Goal: Task Accomplishment & Management: Complete application form

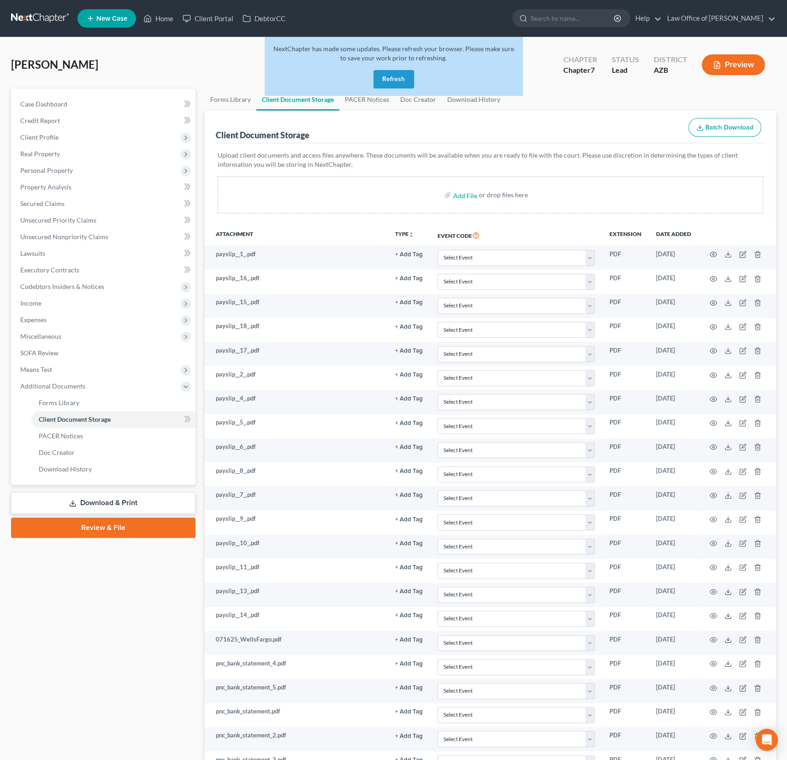
click at [402, 84] on button "Refresh" at bounding box center [394, 79] width 41 height 18
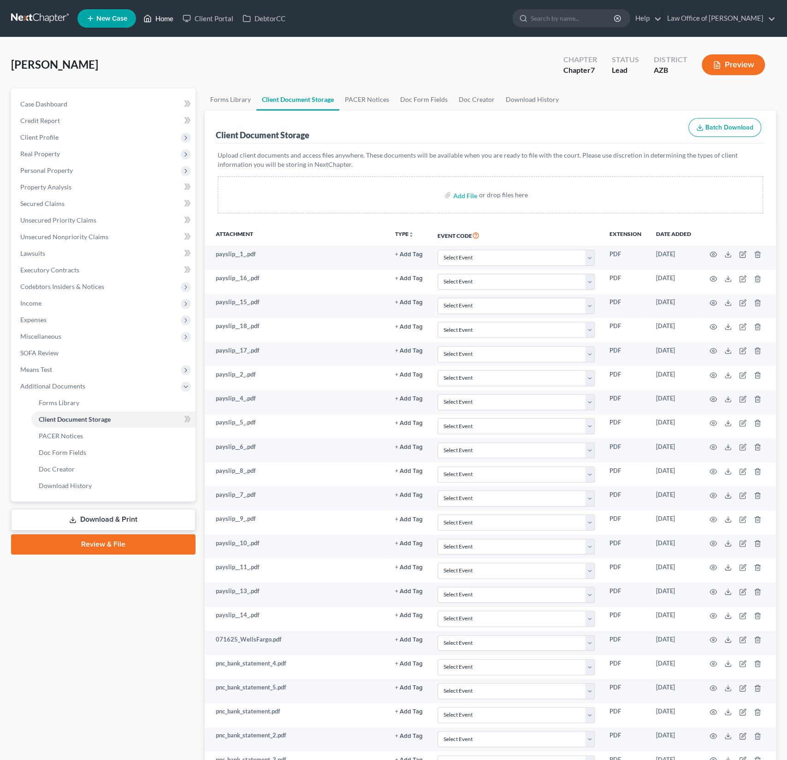
click at [160, 20] on link "Home" at bounding box center [158, 18] width 39 height 17
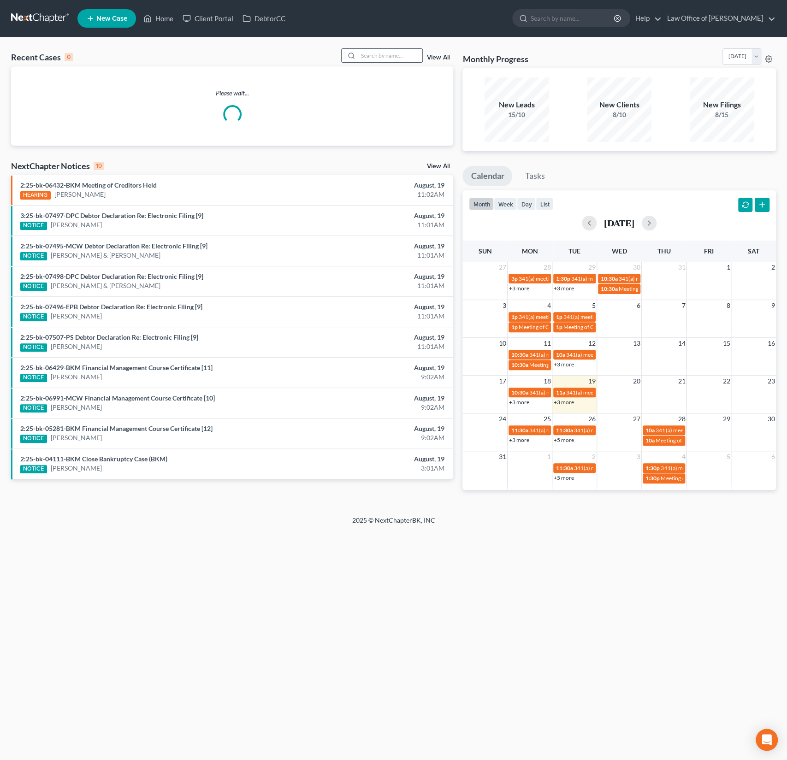
click at [396, 58] on input "search" at bounding box center [390, 55] width 65 height 13
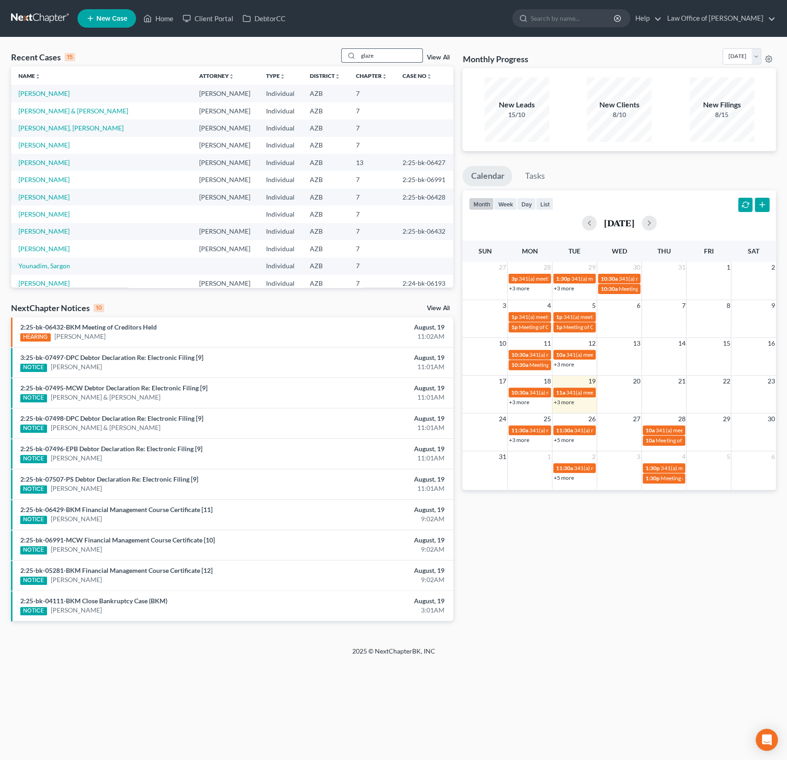
type input "glaze"
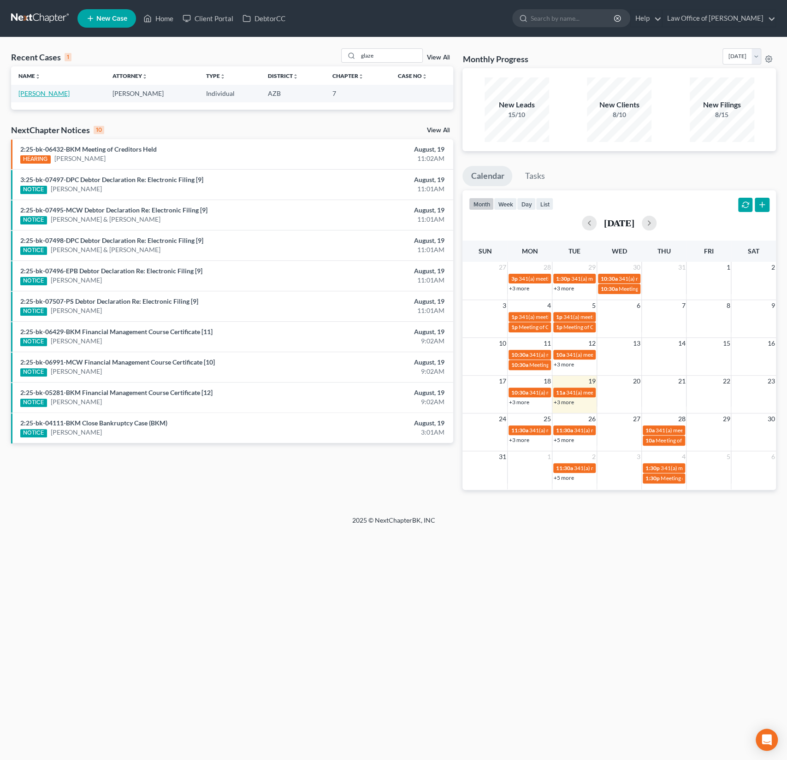
click at [39, 95] on link "Glaze, Patrick" at bounding box center [43, 93] width 51 height 8
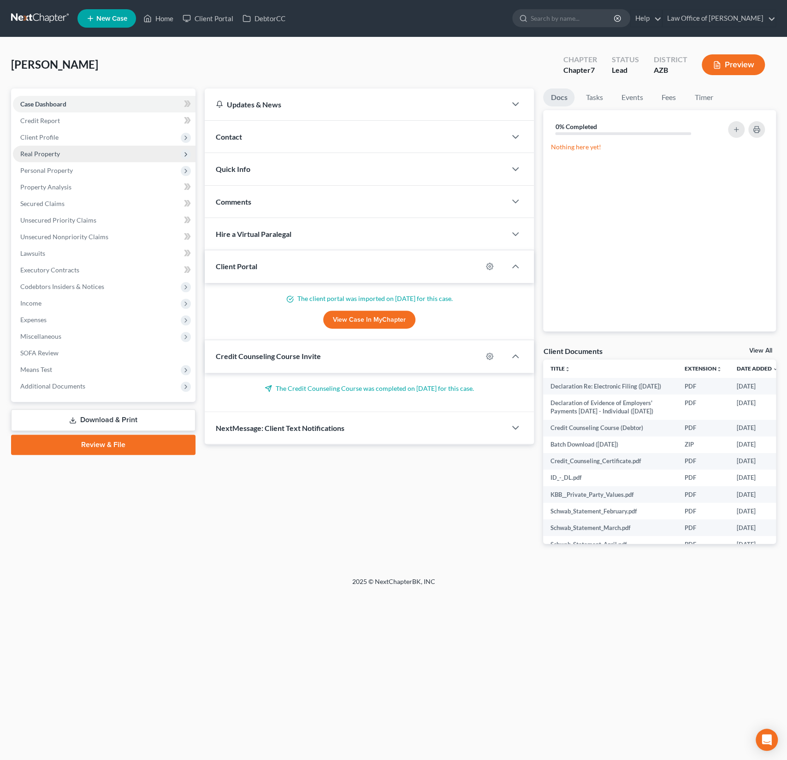
click at [45, 148] on span "Real Property" at bounding box center [104, 154] width 183 height 17
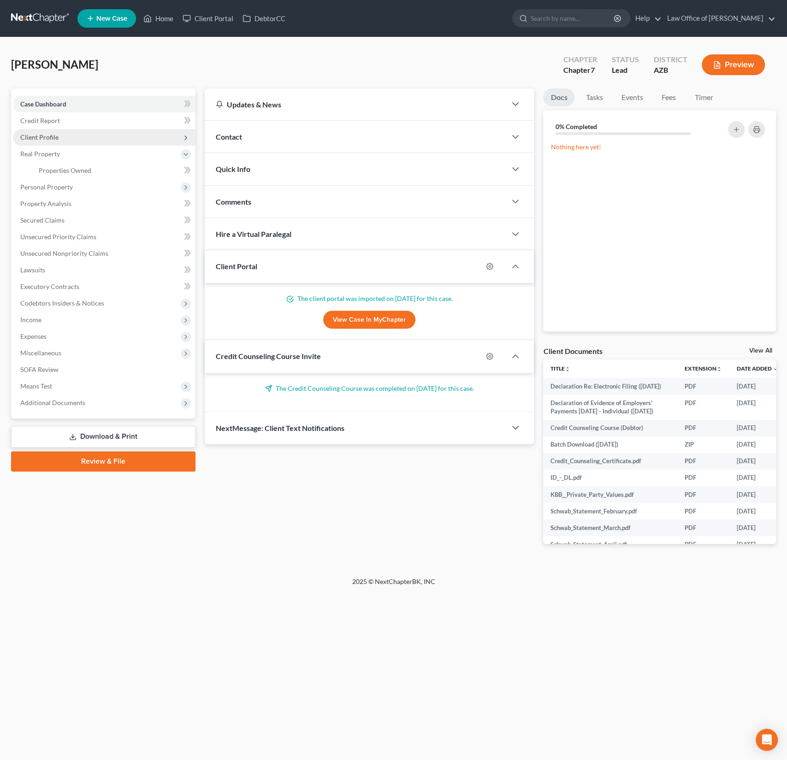
click at [48, 141] on span "Client Profile" at bounding box center [104, 137] width 183 height 17
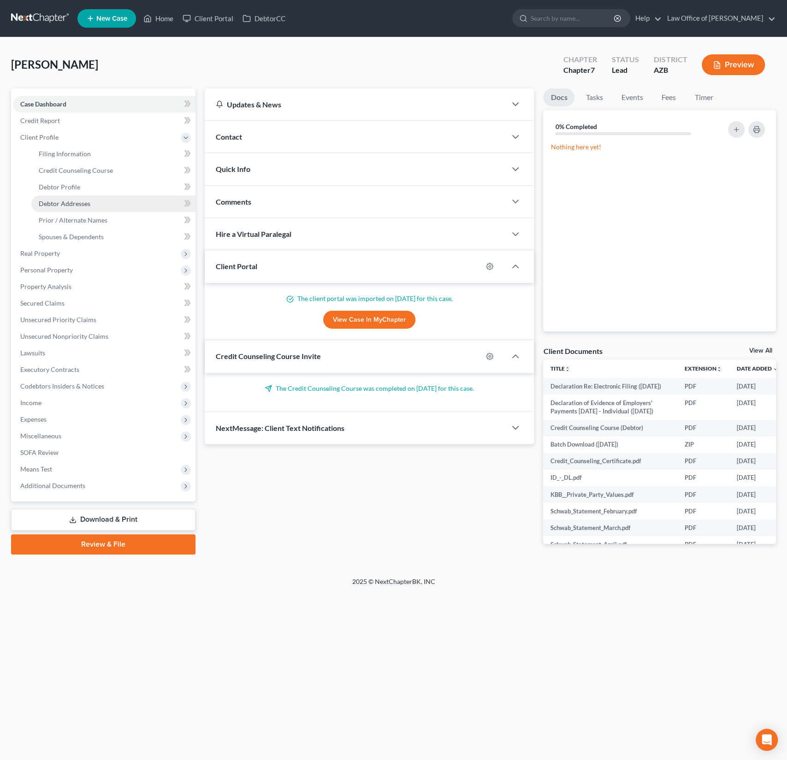
click at [73, 200] on span "Debtor Addresses" at bounding box center [65, 204] width 52 height 8
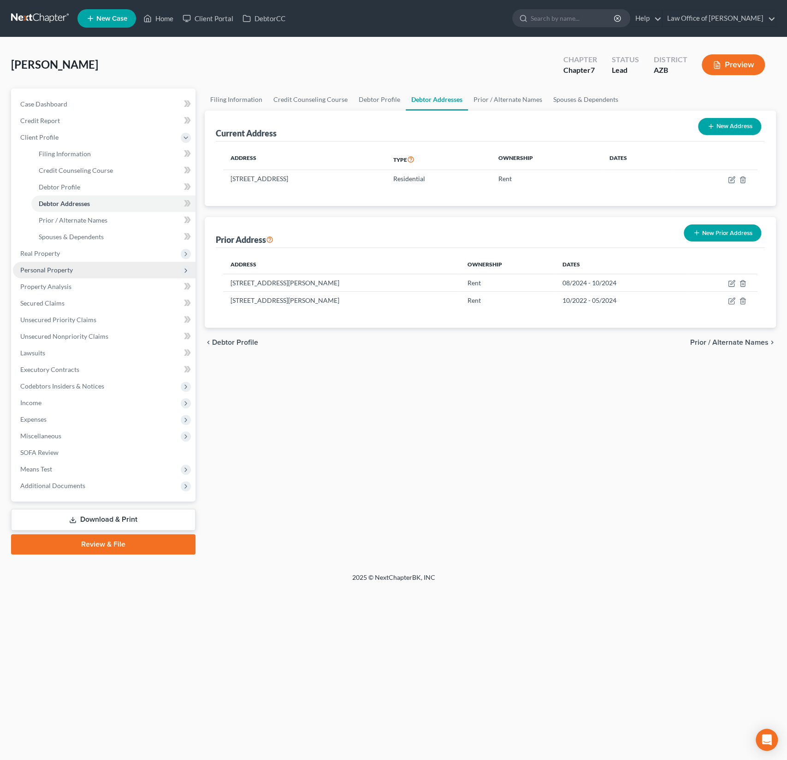
click at [59, 273] on span "Personal Property" at bounding box center [46, 270] width 53 height 8
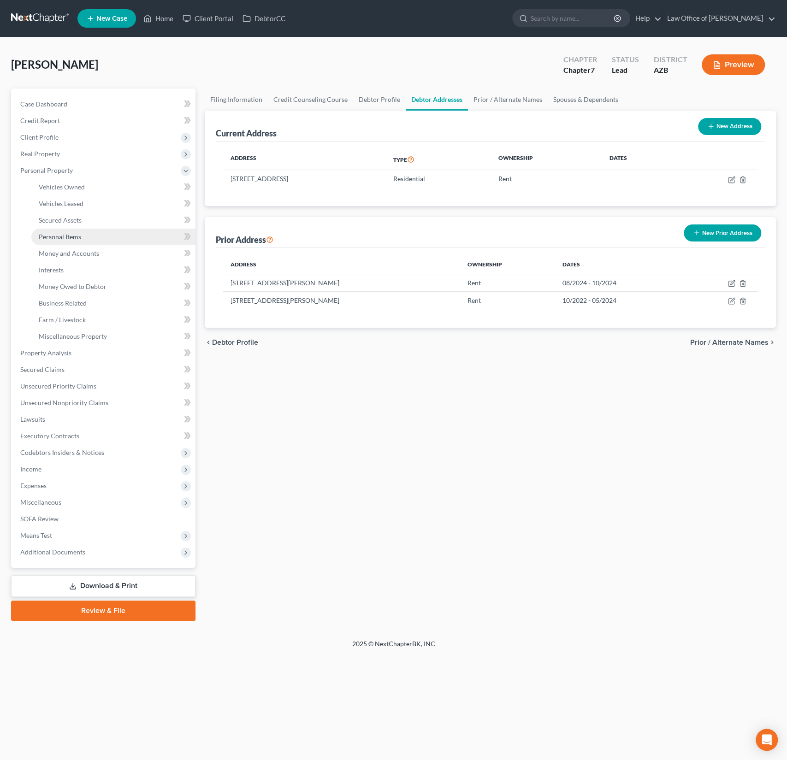
click at [72, 234] on span "Personal Items" at bounding box center [60, 237] width 42 height 8
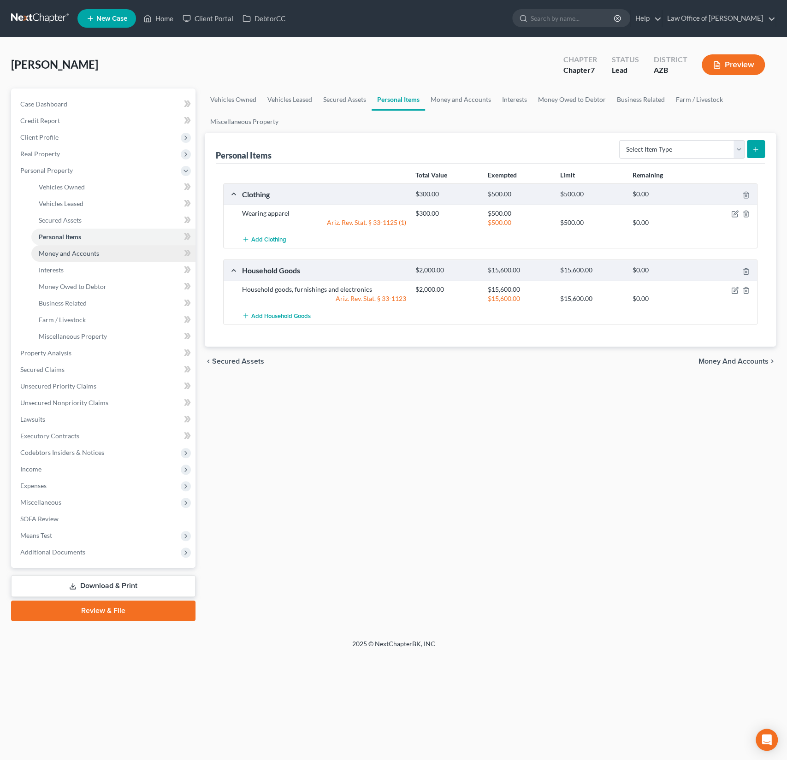
click at [77, 255] on span "Money and Accounts" at bounding box center [69, 253] width 60 height 8
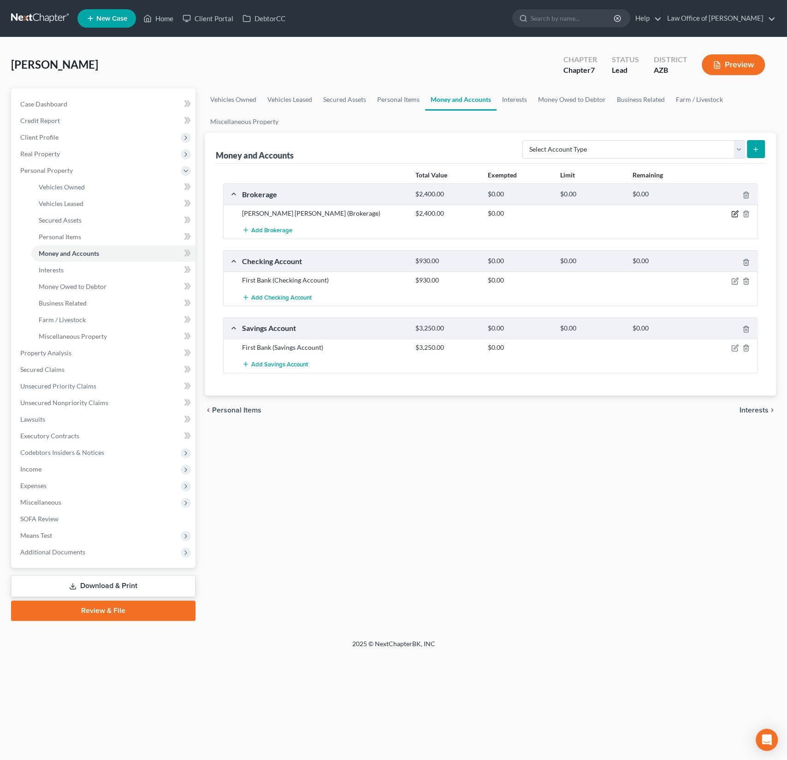
click at [737, 211] on icon "button" at bounding box center [734, 213] width 7 height 7
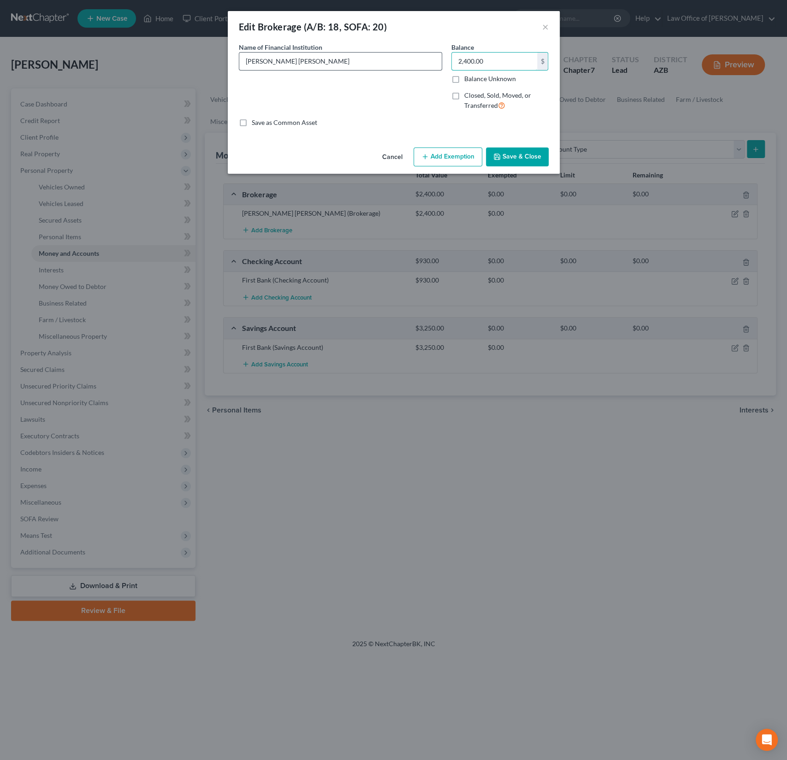
drag, startPoint x: 503, startPoint y: 65, endPoint x: 407, endPoint y: 53, distance: 96.6
click at [407, 53] on div "Name of Financial Institution * Charles Schwab Balance 2,400.00 $ Balance Unkno…" at bounding box center [393, 80] width 319 height 76
drag, startPoint x: 508, startPoint y: 63, endPoint x: 404, endPoint y: 47, distance: 105.3
click at [404, 47] on div "Name of Financial Institution * Charles Schwab Balance 2,400.00 $ Balance Unkno…" at bounding box center [393, 80] width 319 height 76
type input "1.20"
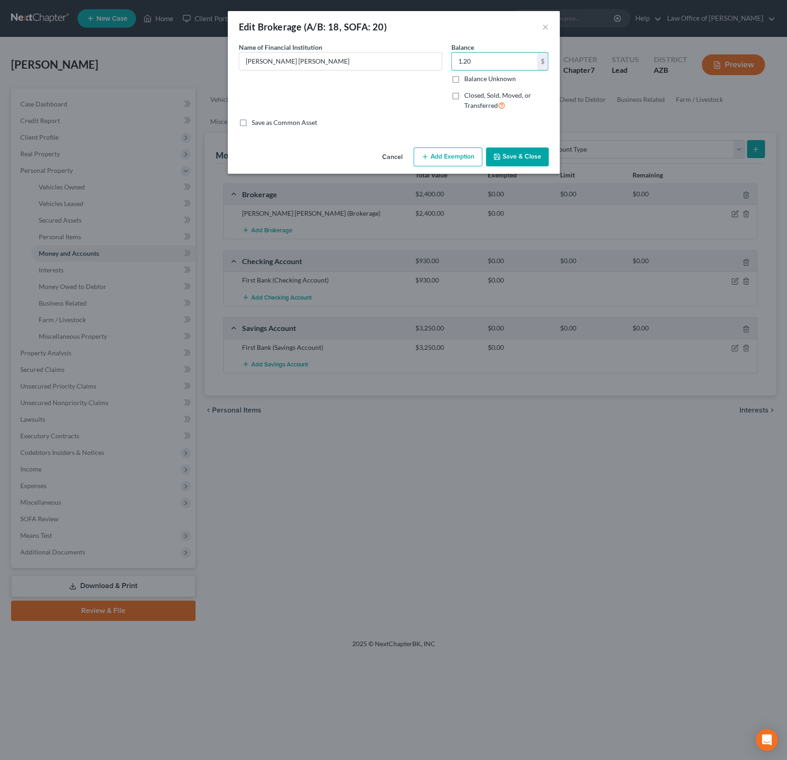
click at [522, 155] on button "Save & Close" at bounding box center [517, 157] width 63 height 19
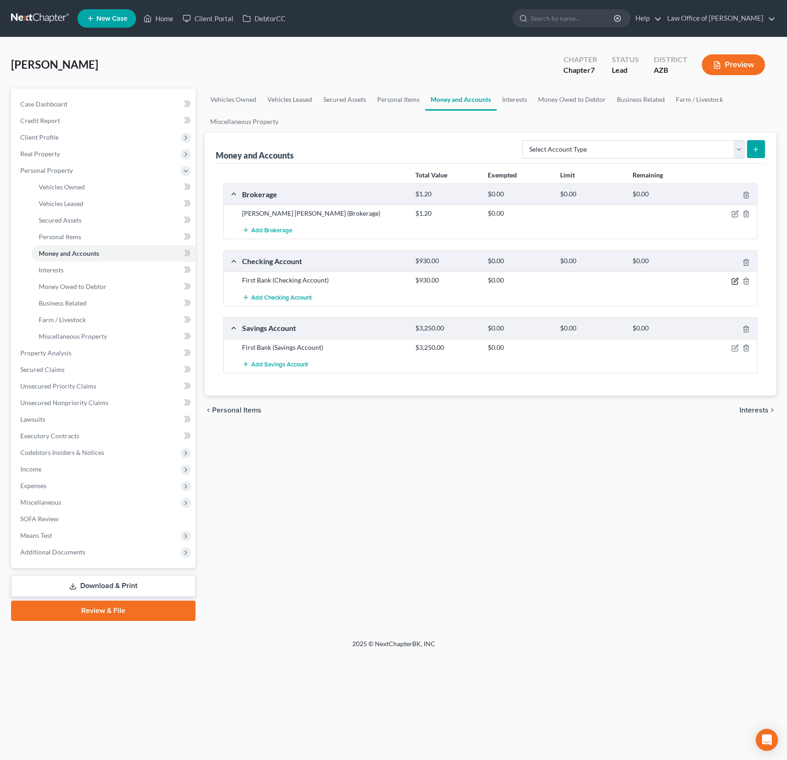
click at [738, 278] on icon "button" at bounding box center [734, 281] width 7 height 7
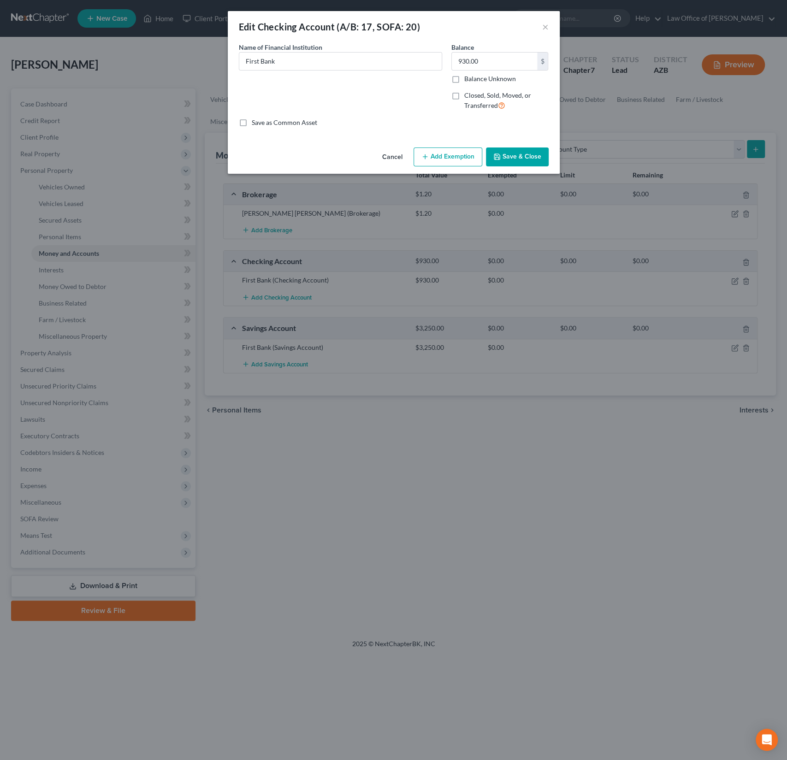
click at [450, 153] on button "Add Exemption" at bounding box center [448, 157] width 69 height 19
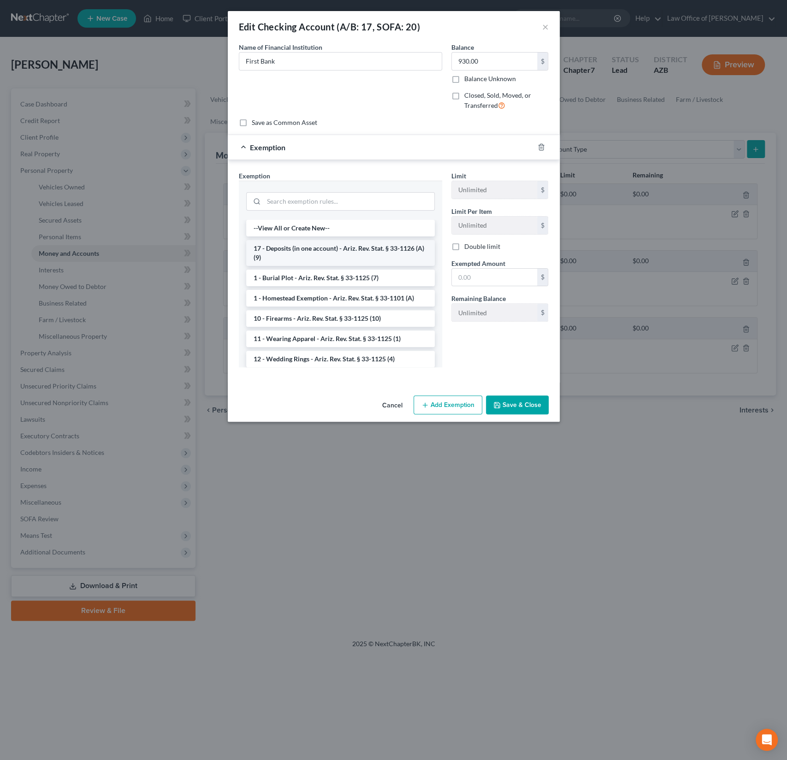
click at [344, 254] on li "17 - Deposits (in one account) - Ariz. Rev. Stat. § 33-1126 (A)(9)" at bounding box center [340, 253] width 189 height 26
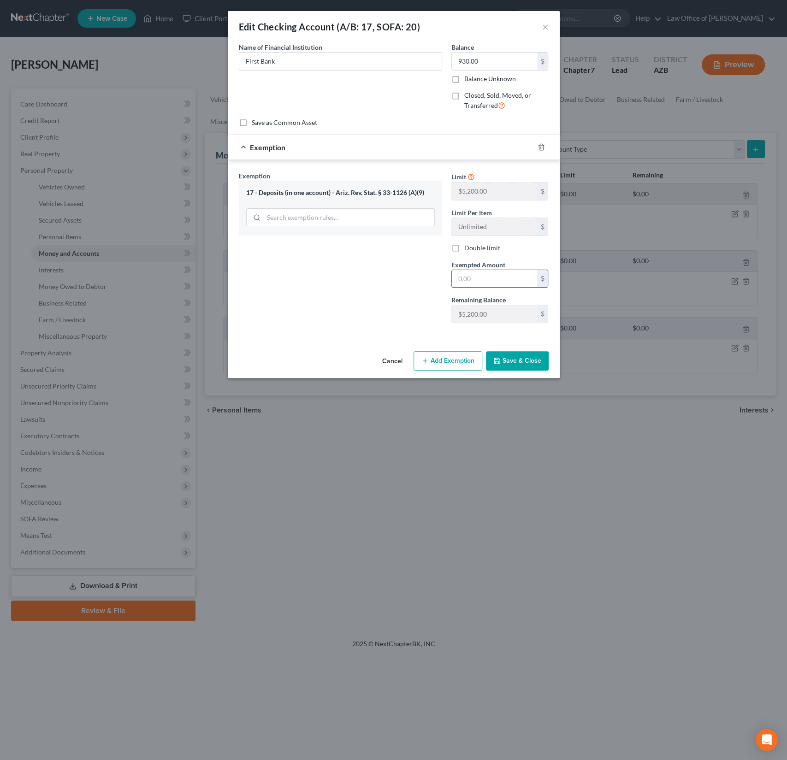
click at [477, 276] on input "text" at bounding box center [494, 279] width 85 height 18
type input "5,200"
click at [528, 362] on button "Save & Close" at bounding box center [517, 360] width 63 height 19
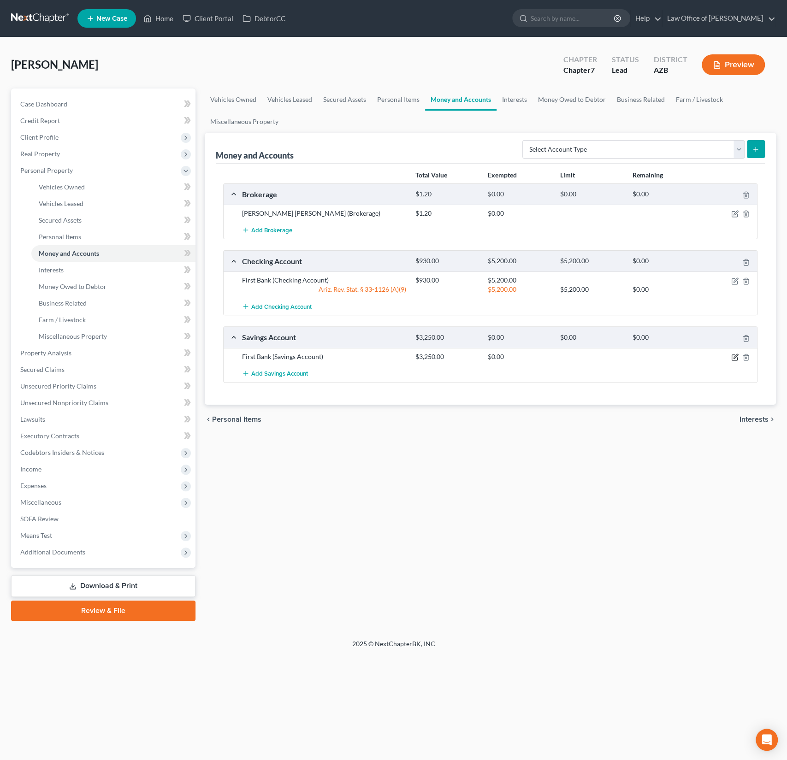
click at [738, 355] on icon "button" at bounding box center [734, 357] width 7 height 7
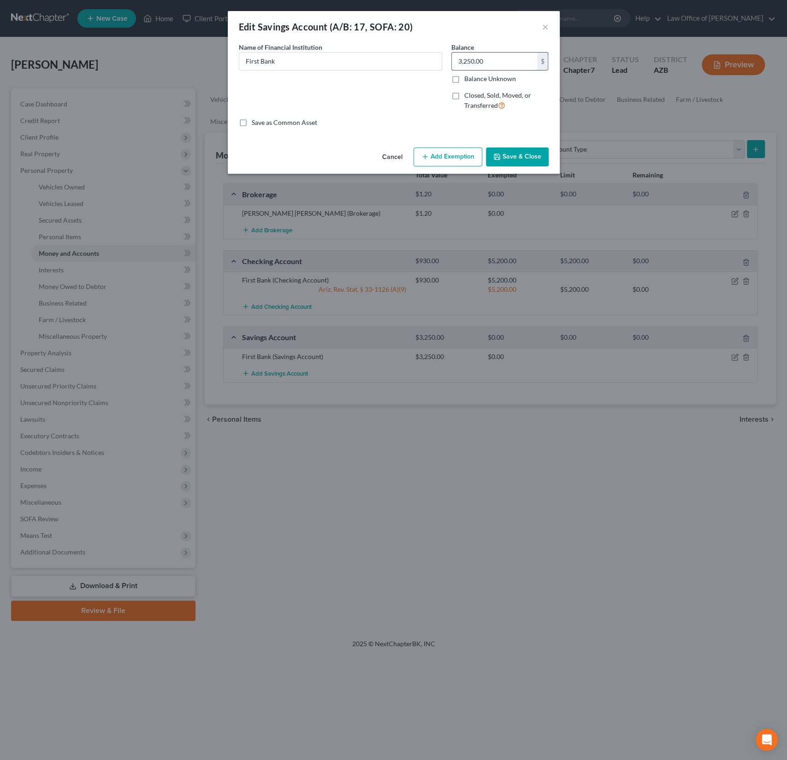
click at [507, 60] on input "3,250.00" at bounding box center [494, 62] width 85 height 18
click at [516, 61] on input "3,250.00" at bounding box center [494, 62] width 85 height 18
drag, startPoint x: 509, startPoint y: 61, endPoint x: 448, endPoint y: 46, distance: 62.9
click at [448, 46] on div "Balance 3,250.00 $ Balance Unknown Balance Undetermined 3,250.00 $ Balance Unkn…" at bounding box center [500, 80] width 107 height 76
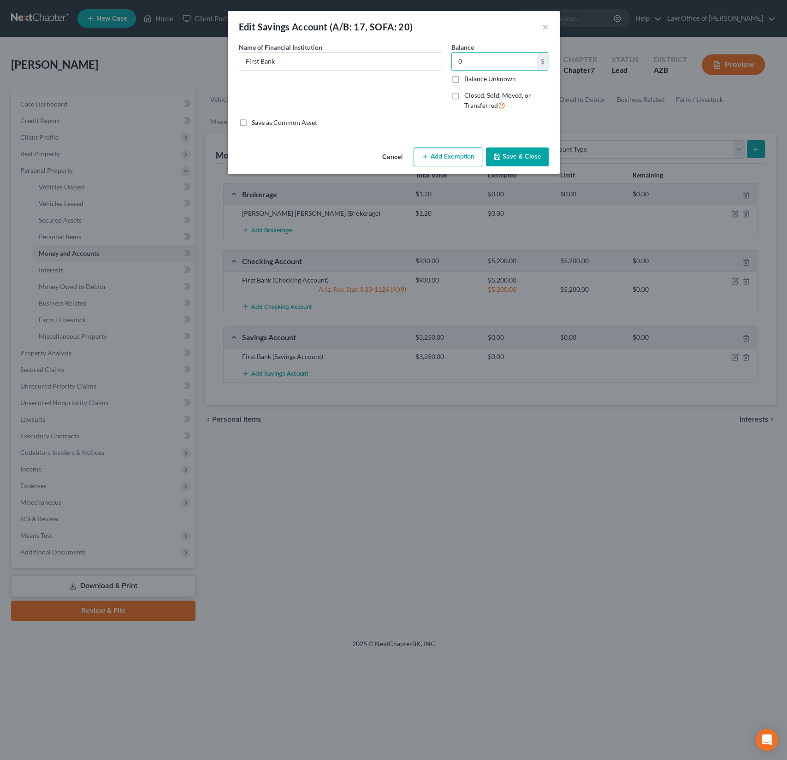
type input "0"
click at [522, 167] on div "Cancel Add Exemption Save & Close" at bounding box center [394, 159] width 332 height 30
click at [520, 164] on button "Save & Close" at bounding box center [517, 157] width 63 height 19
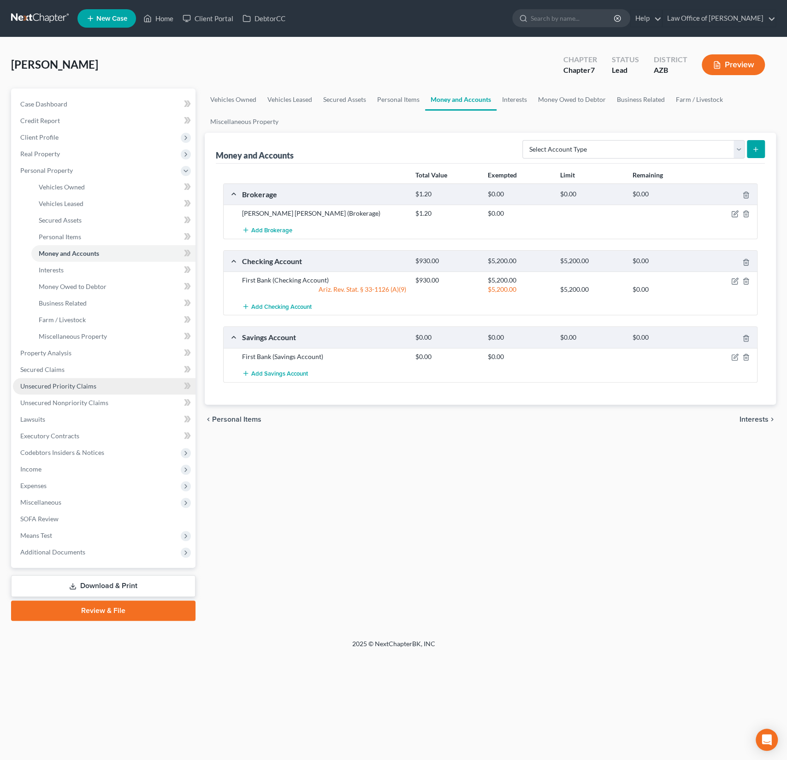
click at [63, 384] on span "Unsecured Priority Claims" at bounding box center [58, 386] width 76 height 8
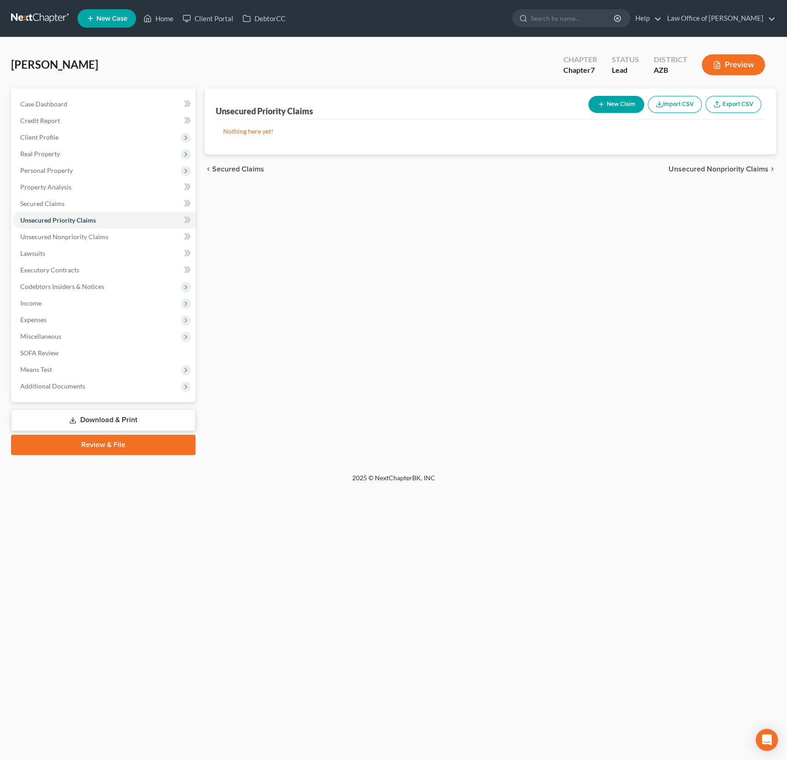
click at [619, 105] on button "New Claim" at bounding box center [616, 104] width 56 height 17
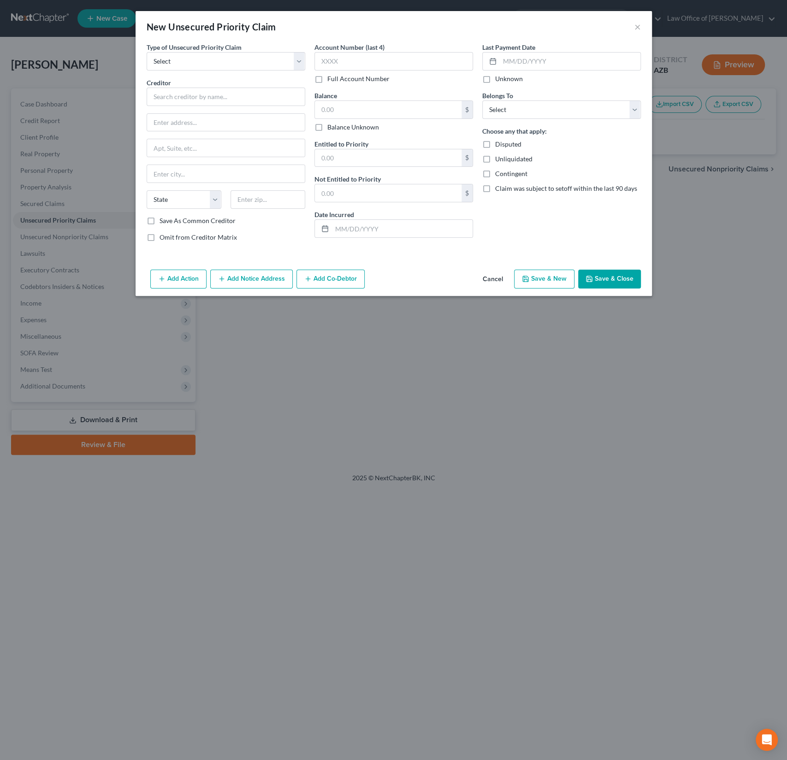
click at [224, 47] on span "Type of Unsecured Priority Claim" at bounding box center [194, 47] width 95 height 8
click at [216, 60] on select "Select Taxes & Other Government Units Domestic Support Obligations Extensions o…" at bounding box center [226, 61] width 159 height 18
select select "0"
click at [147, 52] on select "Select Taxes & Other Government Units Domestic Support Obligations Extensions o…" at bounding box center [226, 61] width 159 height 18
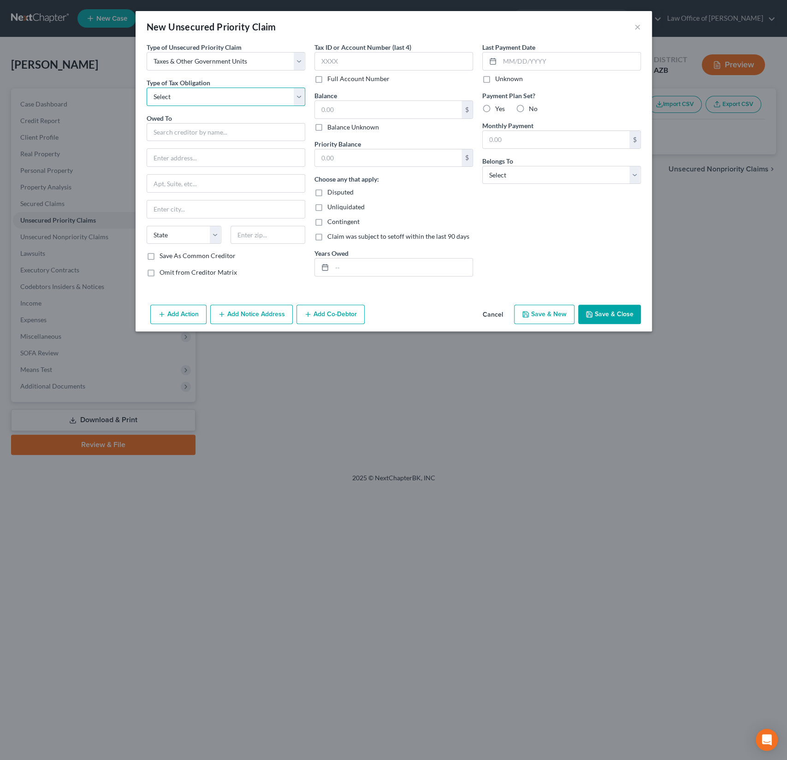
click at [199, 102] on select "Select Federal City State Franchise Tax Board Other" at bounding box center [226, 97] width 159 height 18
select select "0"
click at [147, 88] on select "Select Federal City State Franchise Tax Board Other" at bounding box center [226, 97] width 159 height 18
click at [179, 133] on input "text" at bounding box center [226, 132] width 159 height 18
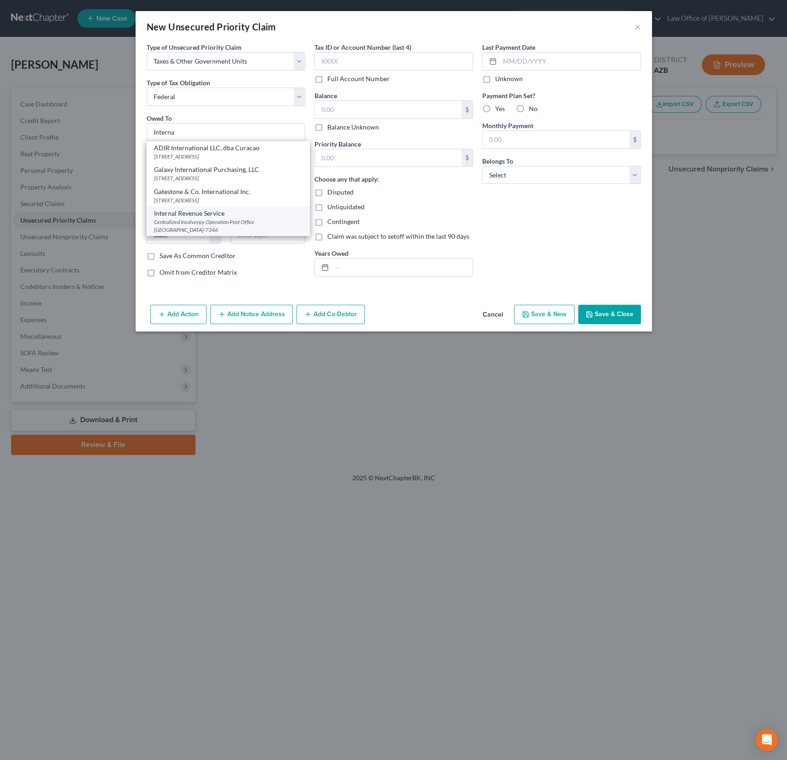
click at [213, 221] on div "Centralized Insolvency Operation Post Office Box 7346, Philadelphia, PA 19101-7…" at bounding box center [228, 226] width 148 height 16
type input "Internal Revenue Service"
type input "Centralized Insolvency Operation"
type input "Post Office Box 7346"
type input "Philadelphia"
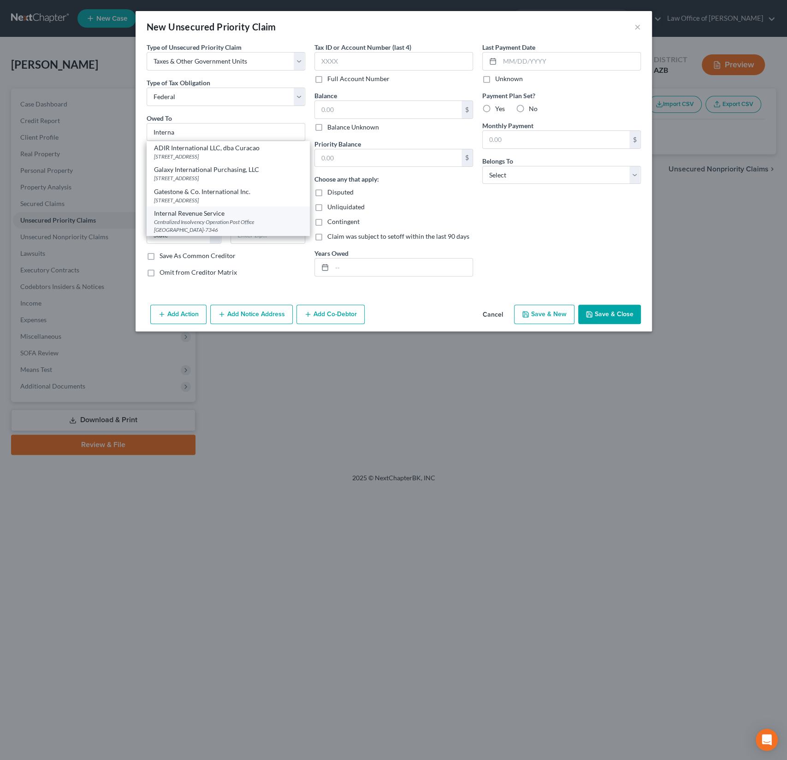
select select "39"
type input "19101-7346"
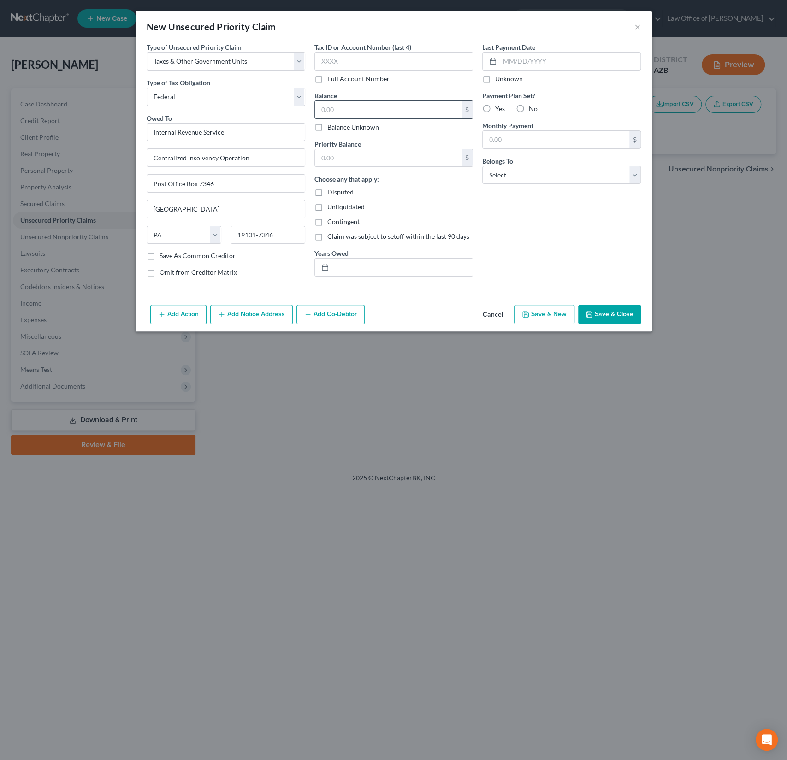
click at [350, 109] on input "text" at bounding box center [388, 110] width 147 height 18
type input "62,000"
click at [374, 163] on input "text" at bounding box center [388, 158] width 147 height 18
type input "62,000"
click at [367, 261] on input "text" at bounding box center [402, 268] width 141 height 18
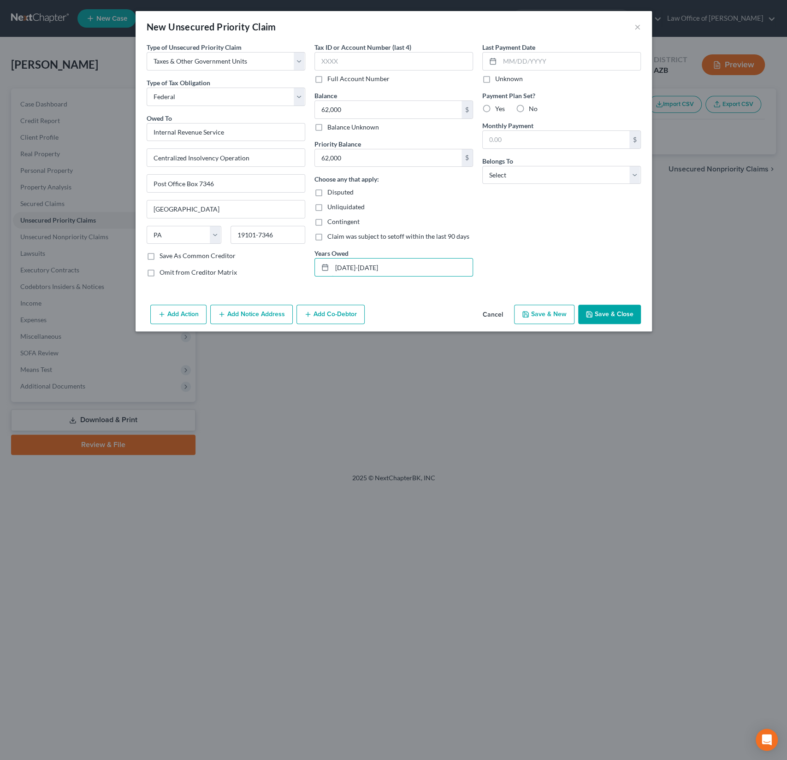
type input "2020-2024"
click at [470, 211] on div "Choose any that apply: Disputed Unliquidated Contingent Claim was subject to se…" at bounding box center [393, 207] width 159 height 67
click at [571, 177] on select "Select Debtor 1 Only Debtor 2 Only Debtor 1 And Debtor 2 Only At Least One Of T…" at bounding box center [561, 175] width 159 height 18
select select "0"
click at [482, 166] on select "Select Debtor 1 Only Debtor 2 Only Debtor 1 And Debtor 2 Only At Least One Of T…" at bounding box center [561, 175] width 159 height 18
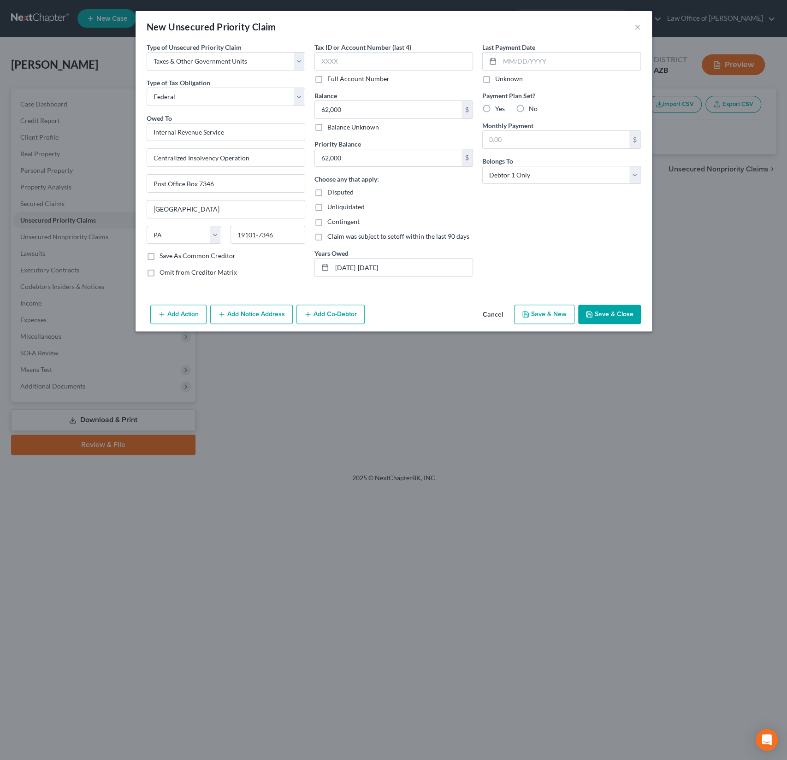
click at [607, 310] on button "Save & Close" at bounding box center [609, 314] width 63 height 19
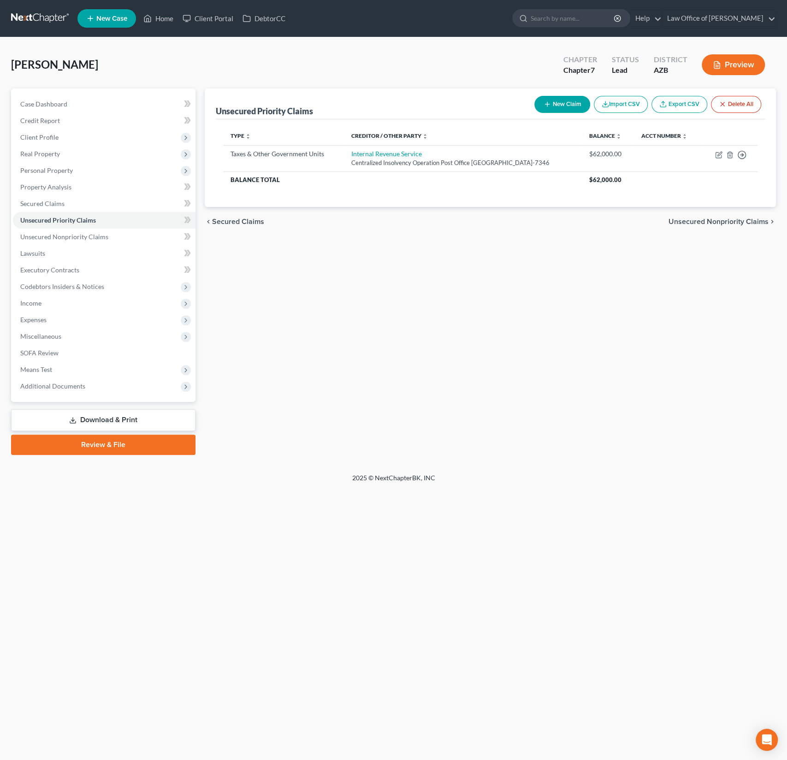
click at [558, 104] on button "New Claim" at bounding box center [562, 104] width 56 height 17
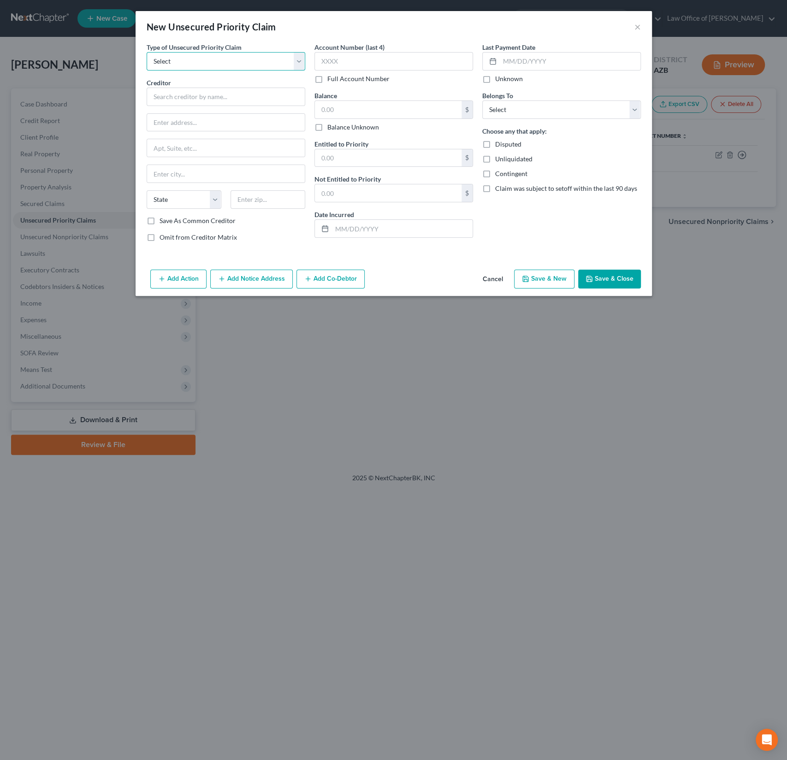
click at [212, 60] on select "Select Taxes & Other Government Units Domestic Support Obligations Extensions o…" at bounding box center [226, 61] width 159 height 18
select select "0"
click at [147, 52] on select "Select Taxes & Other Government Units Domestic Support Obligations Extensions o…" at bounding box center [226, 61] width 159 height 18
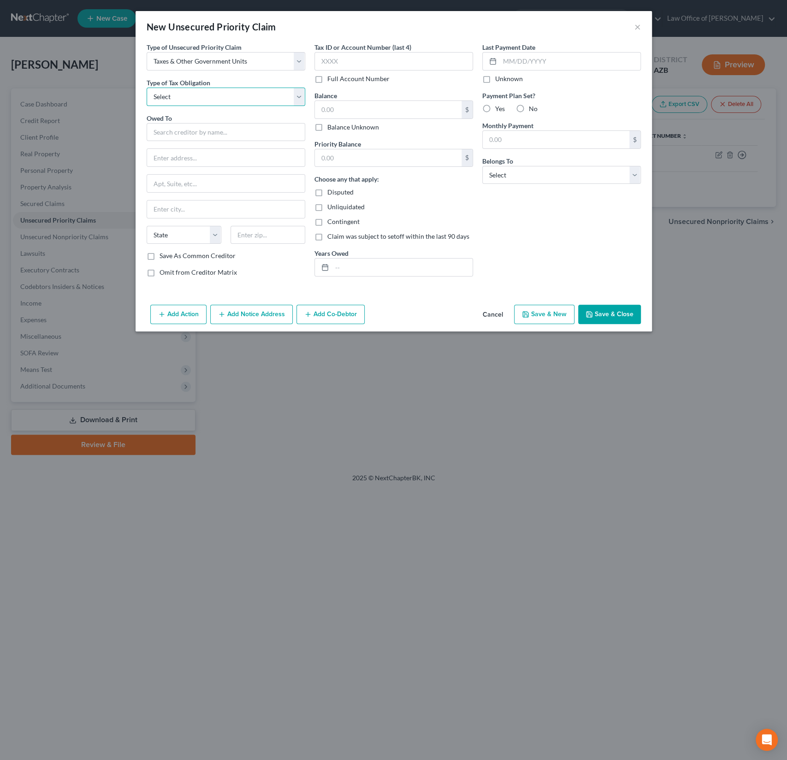
click at [190, 94] on select "Select Federal City State Franchise Tax Board Other" at bounding box center [226, 97] width 159 height 18
select select "2"
click at [147, 88] on select "Select Federal City State Franchise Tax Board Other" at bounding box center [226, 97] width 159 height 18
click at [217, 138] on input "text" at bounding box center [226, 132] width 159 height 18
click at [498, 313] on button "Cancel" at bounding box center [492, 315] width 35 height 18
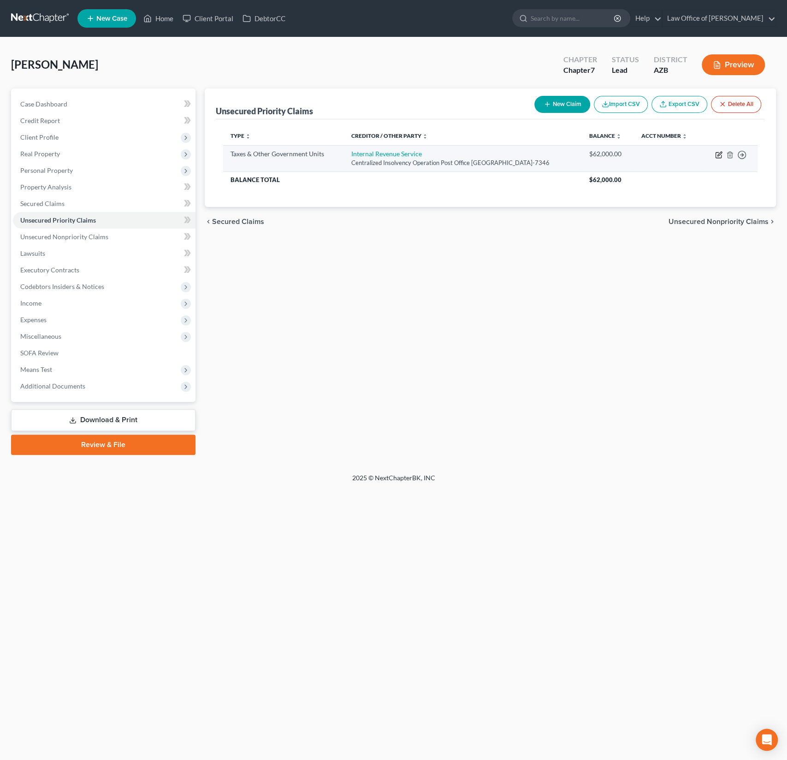
click at [717, 154] on icon "button" at bounding box center [719, 154] width 4 height 4
select select "0"
select select "39"
select select "0"
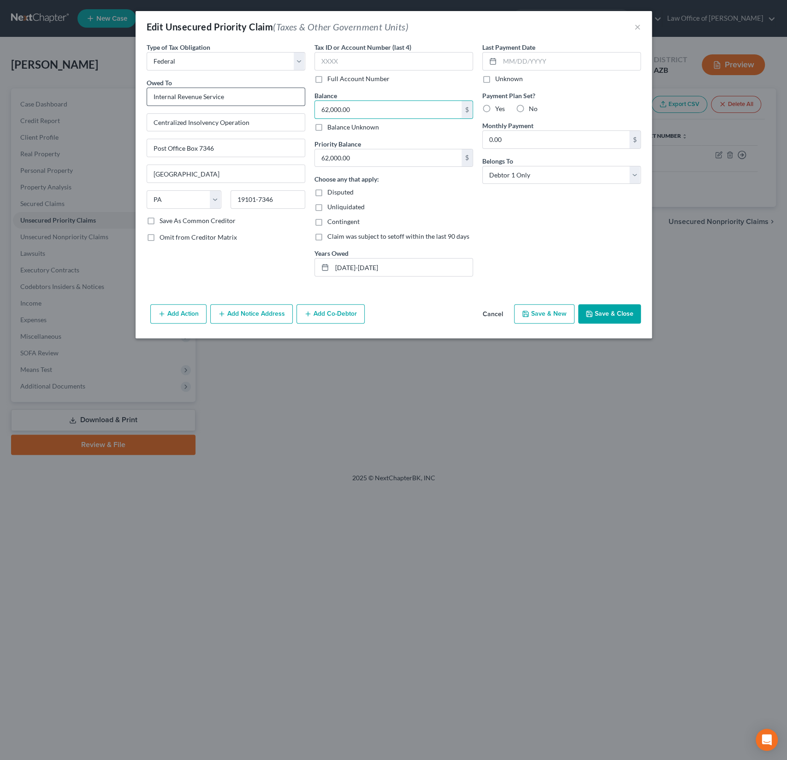
drag, startPoint x: 371, startPoint y: 114, endPoint x: 294, endPoint y: 100, distance: 78.8
click at [294, 100] on div "Type of Tax Obligation * Select Federal City State Franchise Tax Board Other Ow…" at bounding box center [394, 163] width 504 height 242
drag, startPoint x: 368, startPoint y: 112, endPoint x: 308, endPoint y: 111, distance: 59.5
click at [308, 111] on div "Type of Tax Obligation * Select Federal City State Franchise Tax Board Other Ow…" at bounding box center [394, 163] width 504 height 242
type input "57,236"
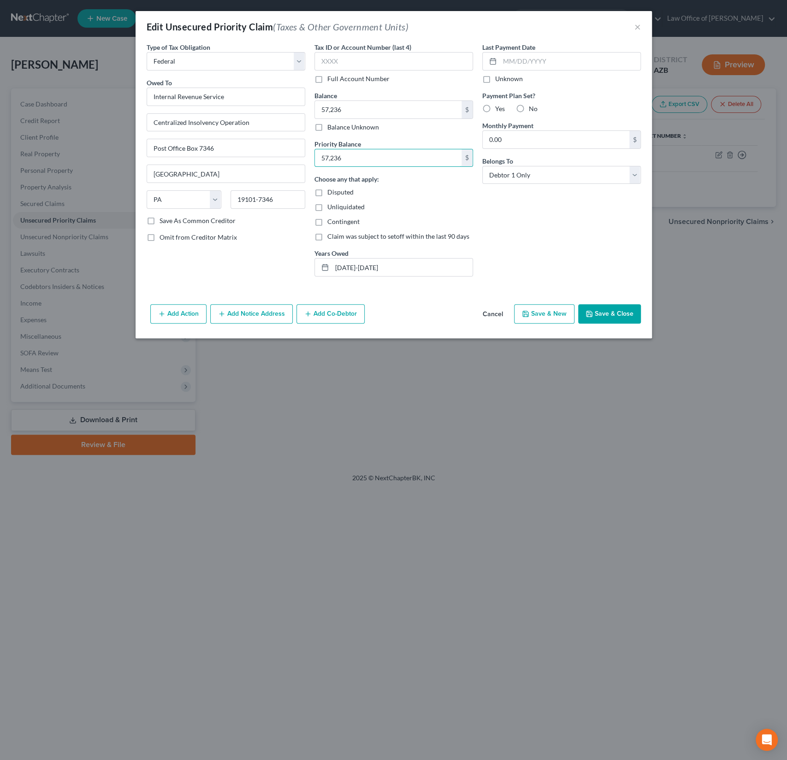
type input "57,236"
click at [612, 315] on button "Save & Close" at bounding box center [609, 313] width 63 height 19
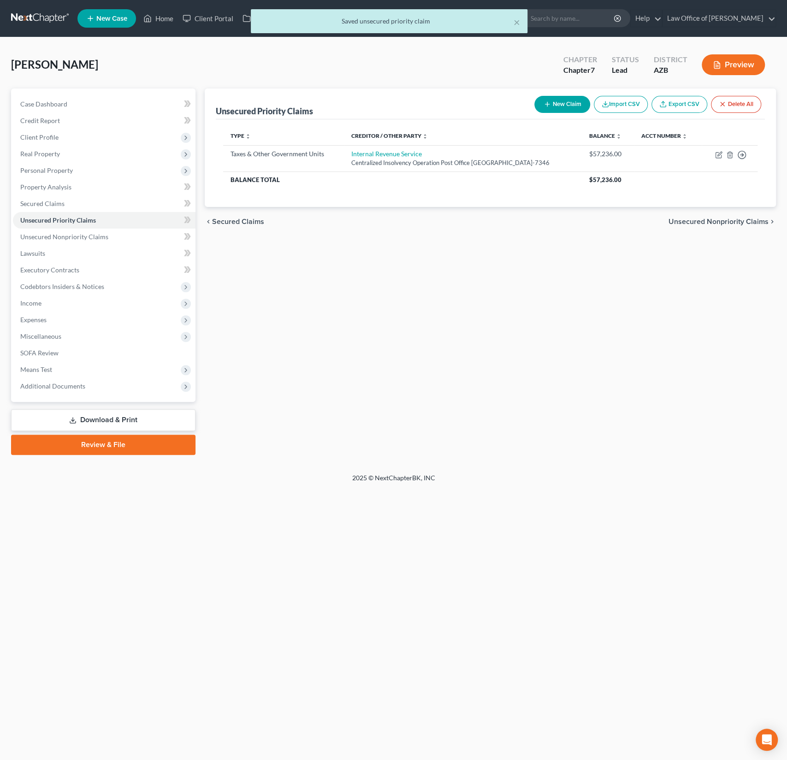
click at [551, 104] on button "New Claim" at bounding box center [562, 104] width 56 height 17
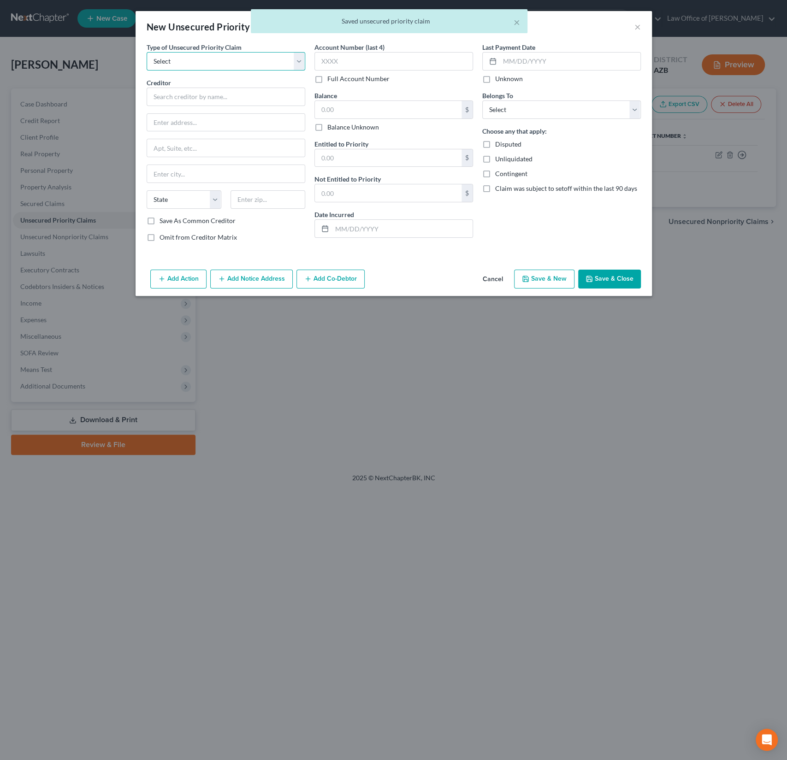
click at [186, 61] on select "Select Taxes & Other Government Units Domestic Support Obligations Extensions o…" at bounding box center [226, 61] width 159 height 18
select select "0"
click at [147, 52] on select "Select Taxes & Other Government Units Domestic Support Obligations Extensions o…" at bounding box center [226, 61] width 159 height 18
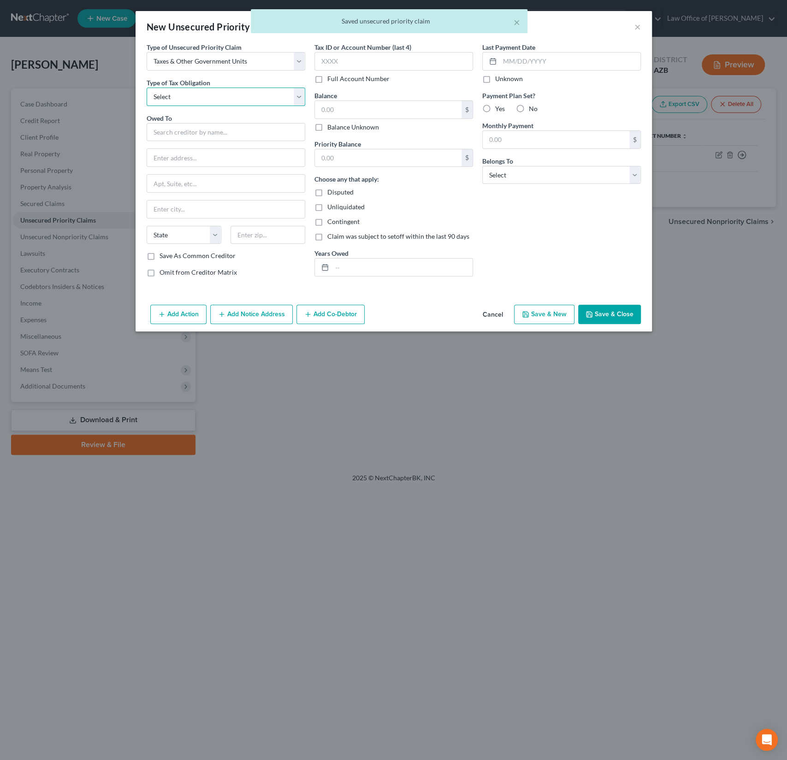
click at [184, 95] on select "Select Federal City State Franchise Tax Board Other" at bounding box center [226, 97] width 159 height 18
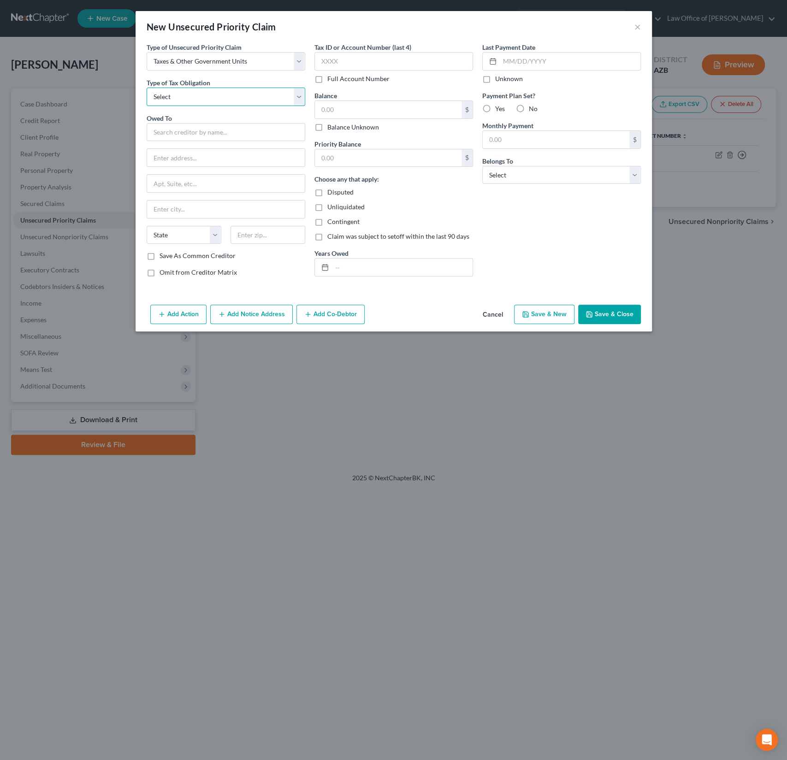
select select "2"
click at [147, 88] on select "Select Federal City State Franchise Tax Board Other" at bounding box center [226, 97] width 159 height 18
click at [190, 129] on input "text" at bounding box center [226, 132] width 159 height 18
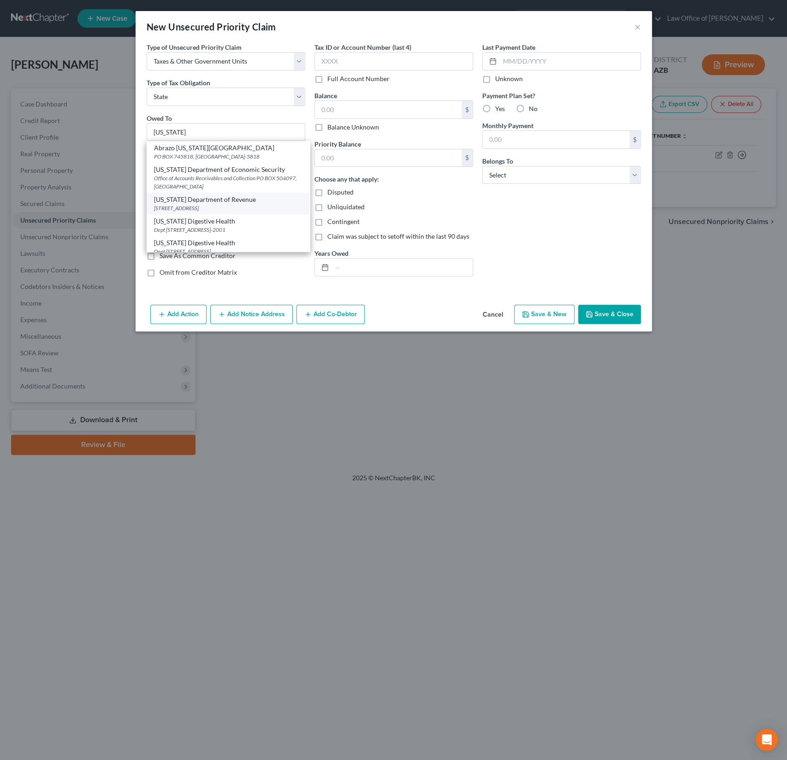
click at [206, 210] on div "1600 W Monroe St, Phoenix, AZ 85007" at bounding box center [228, 208] width 148 height 8
type input "Arizona Department of Revenue"
type input "1600 W Monroe St"
type input "Phoenix"
select select "3"
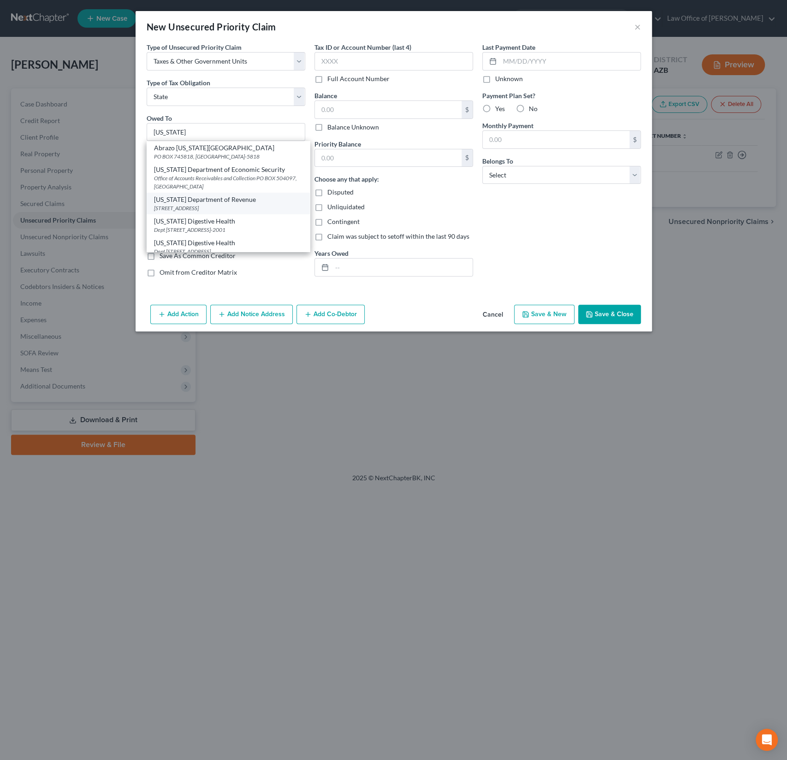
type input "85007"
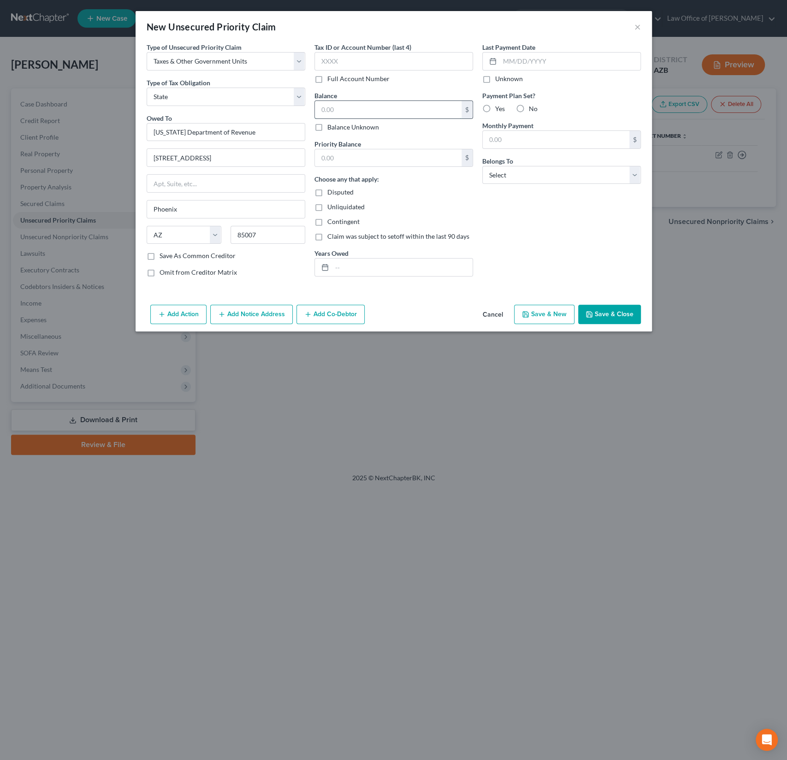
click at [352, 112] on input "text" at bounding box center [388, 110] width 147 height 18
type input "4,739"
type input "2020-2024"
click at [522, 179] on select "Select Debtor 1 Only Debtor 2 Only Debtor 1 And Debtor 2 Only At Least One Of T…" at bounding box center [561, 175] width 159 height 18
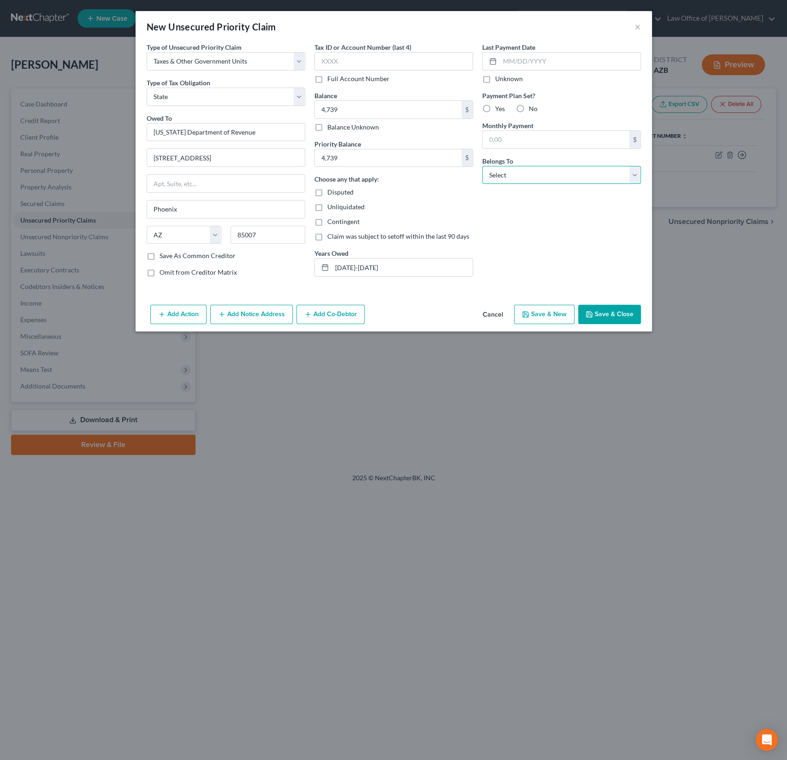
select select "0"
click at [482, 166] on select "Select Debtor 1 Only Debtor 2 Only Debtor 1 And Debtor 2 Only At Least One Of T…" at bounding box center [561, 175] width 159 height 18
click at [613, 312] on button "Save & Close" at bounding box center [609, 314] width 63 height 19
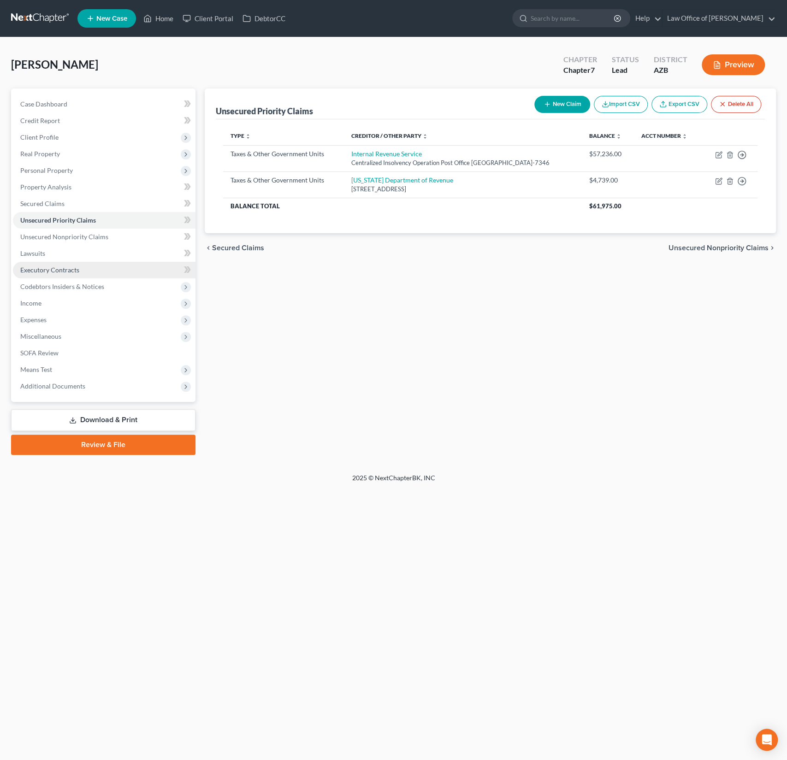
click at [60, 271] on span "Executory Contracts" at bounding box center [49, 270] width 59 height 8
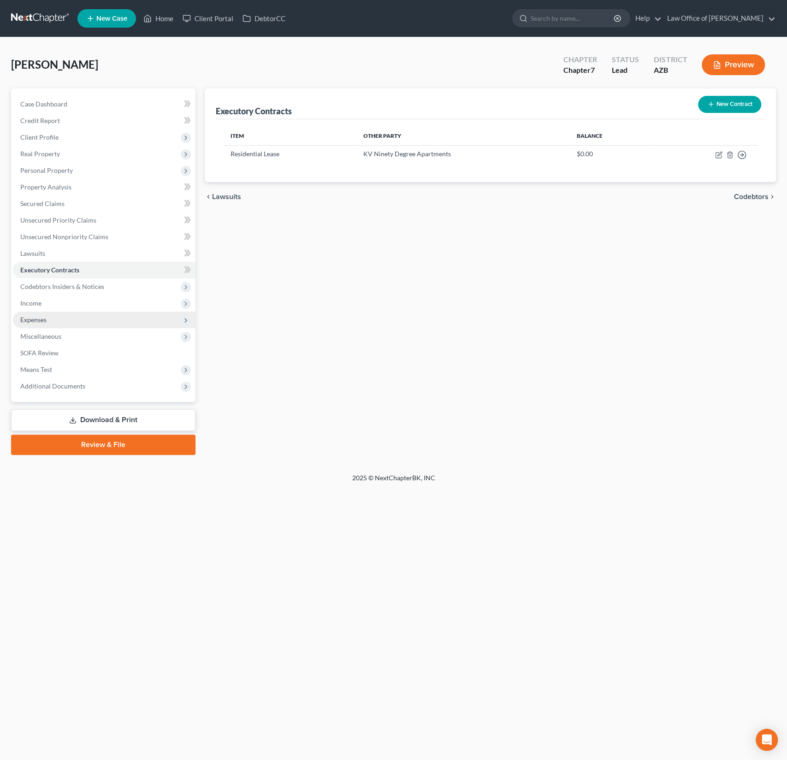
click at [39, 320] on span "Expenses" at bounding box center [33, 320] width 26 height 8
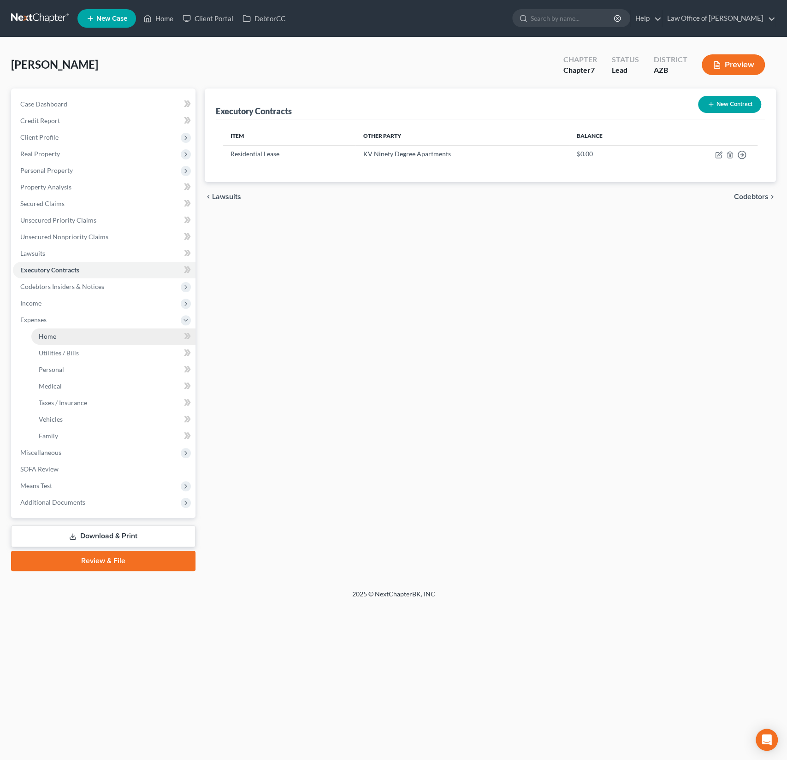
click at [50, 336] on span "Home" at bounding box center [48, 336] width 18 height 8
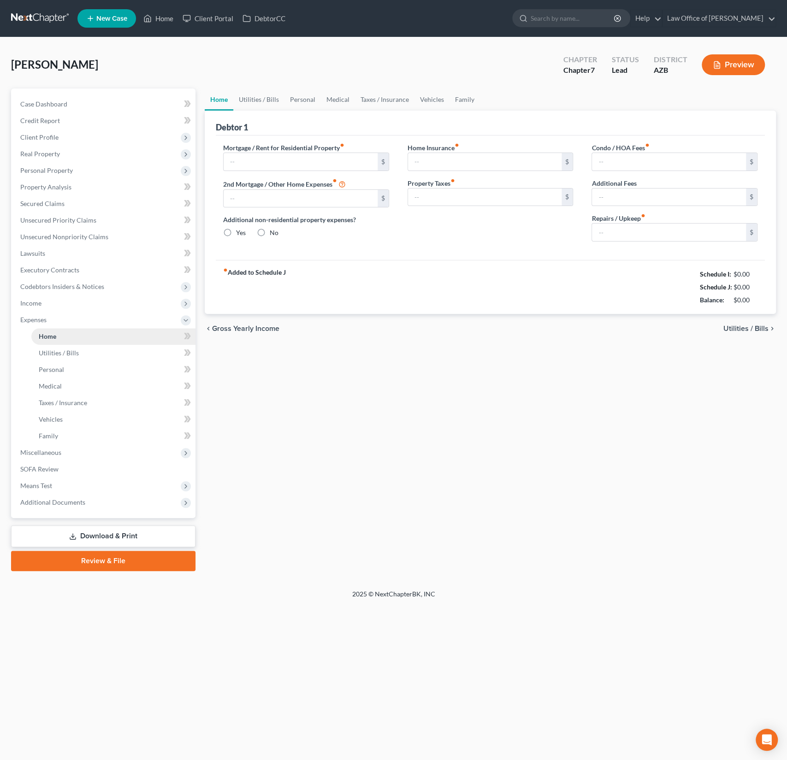
type input "1,600.00"
type input "0.00"
radio input "true"
type input "0.00"
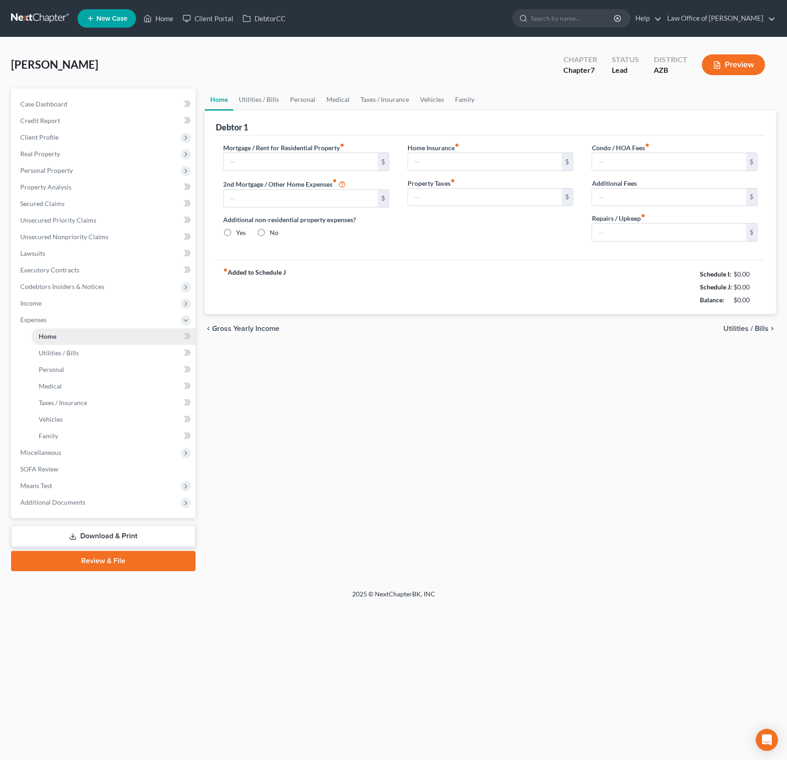
type input "0.00"
click at [257, 103] on link "Utilities / Bills" at bounding box center [258, 100] width 51 height 22
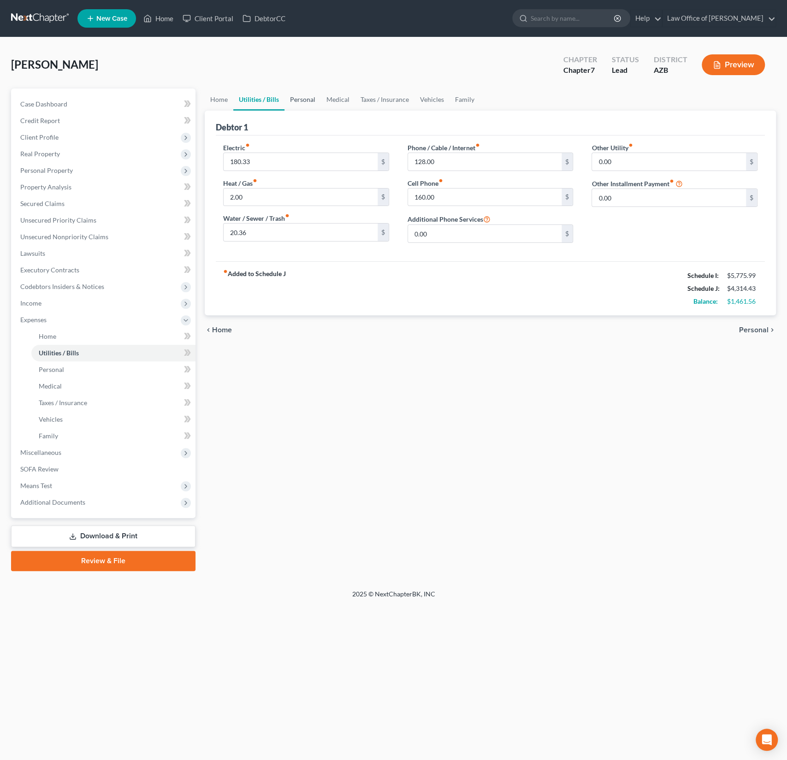
click at [303, 103] on link "Personal" at bounding box center [303, 100] width 36 height 22
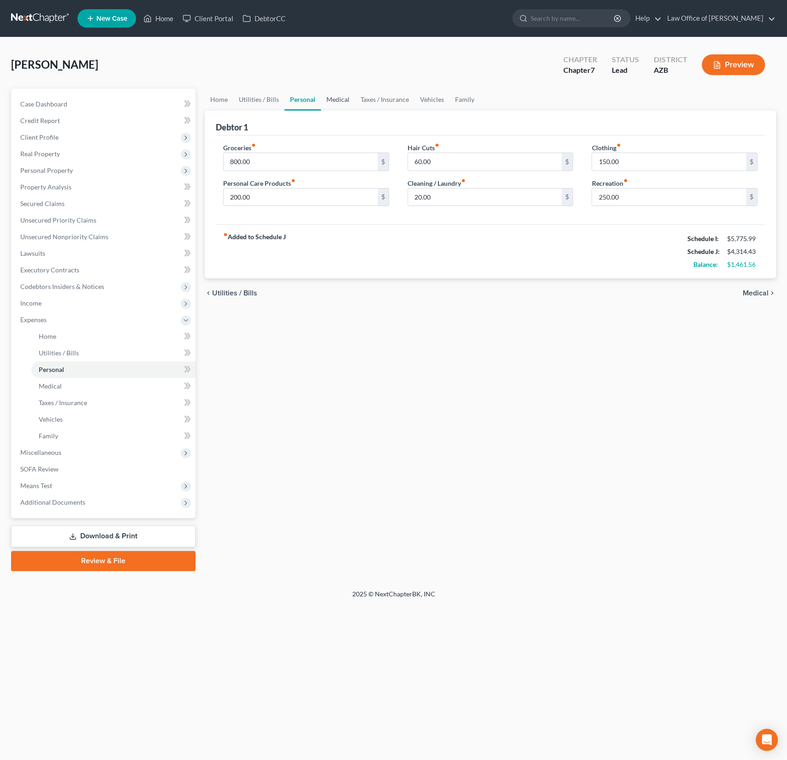
click at [333, 98] on link "Medical" at bounding box center [338, 100] width 34 height 22
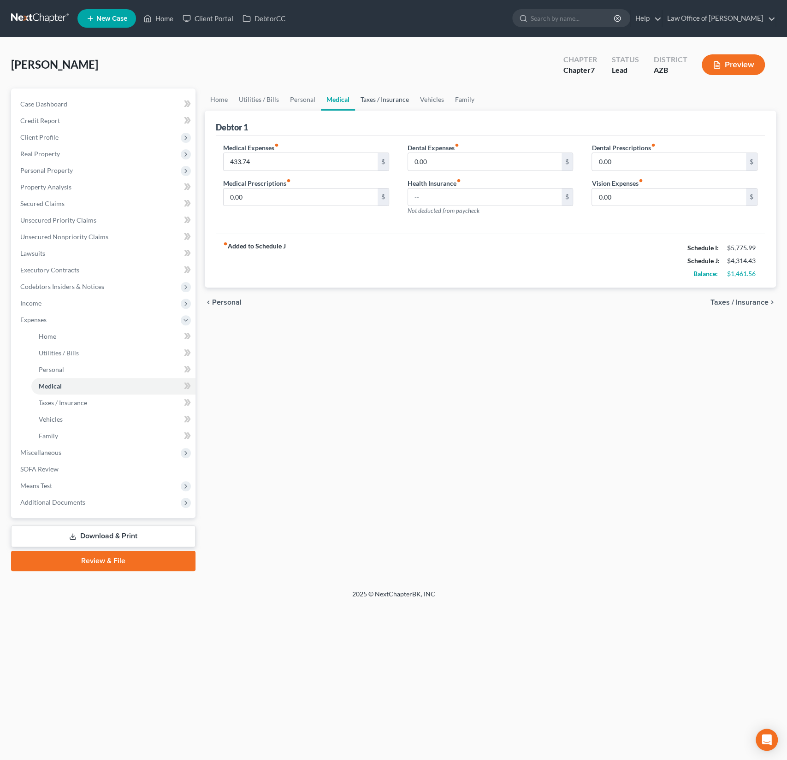
click at [389, 99] on link "Taxes / Insurance" at bounding box center [384, 100] width 59 height 22
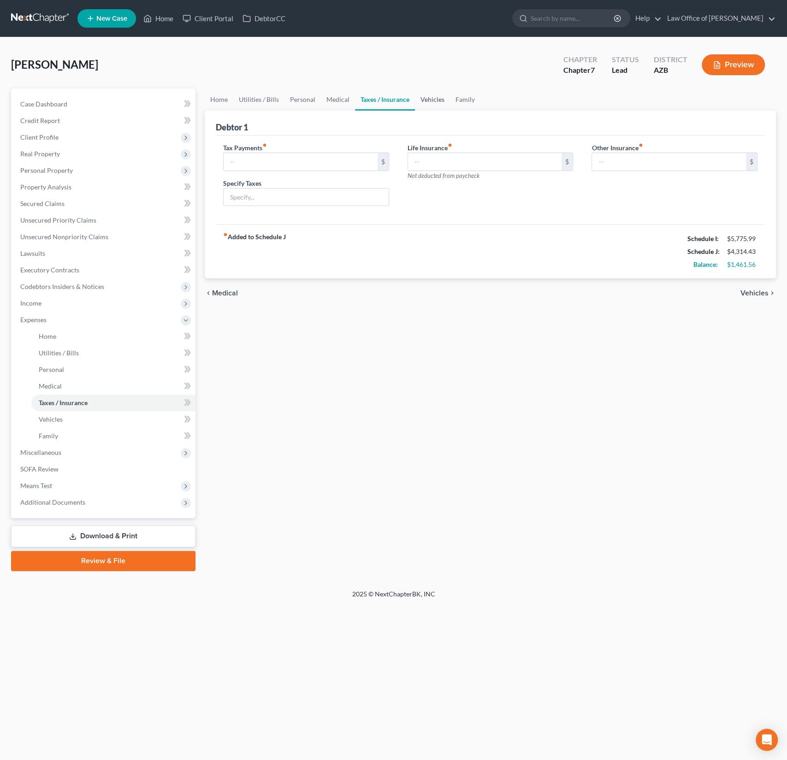
click at [429, 101] on link "Vehicles" at bounding box center [432, 100] width 35 height 22
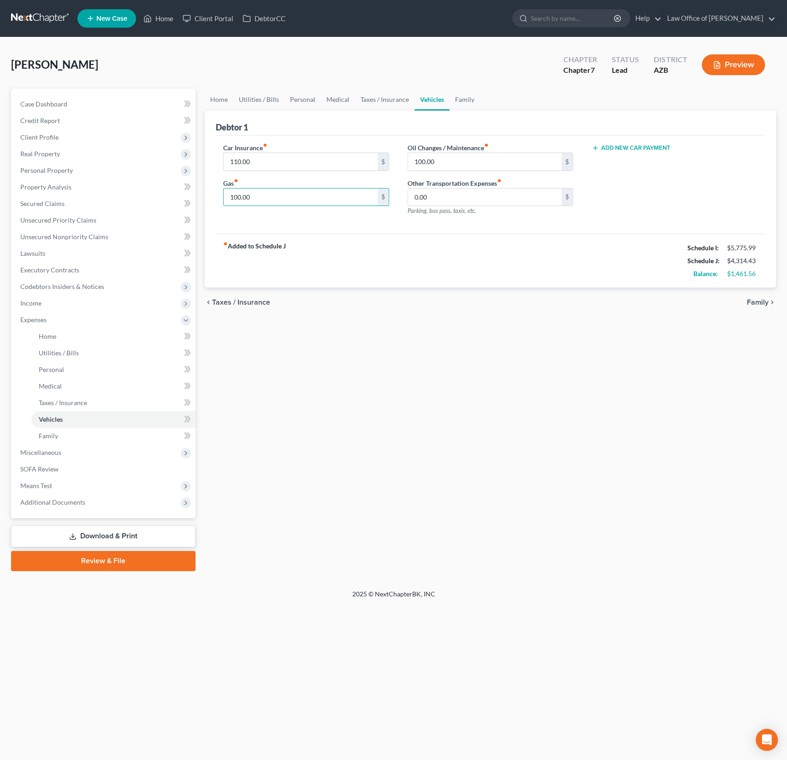
drag, startPoint x: 280, startPoint y: 201, endPoint x: 208, endPoint y: 180, distance: 75.3
click at [208, 180] on div "Debtor 1 Car Insurance fiber_manual_record 110.00 $ Gas fiber_manual_record 100…" at bounding box center [490, 200] width 571 height 178
click at [275, 190] on input "100.00" at bounding box center [301, 198] width 154 height 18
drag, startPoint x: 283, startPoint y: 195, endPoint x: 207, endPoint y: 185, distance: 76.3
click at [207, 185] on div "Debtor 1 Car Insurance fiber_manual_record 110.00 $ Gas fiber_manual_record 100…" at bounding box center [490, 200] width 571 height 178
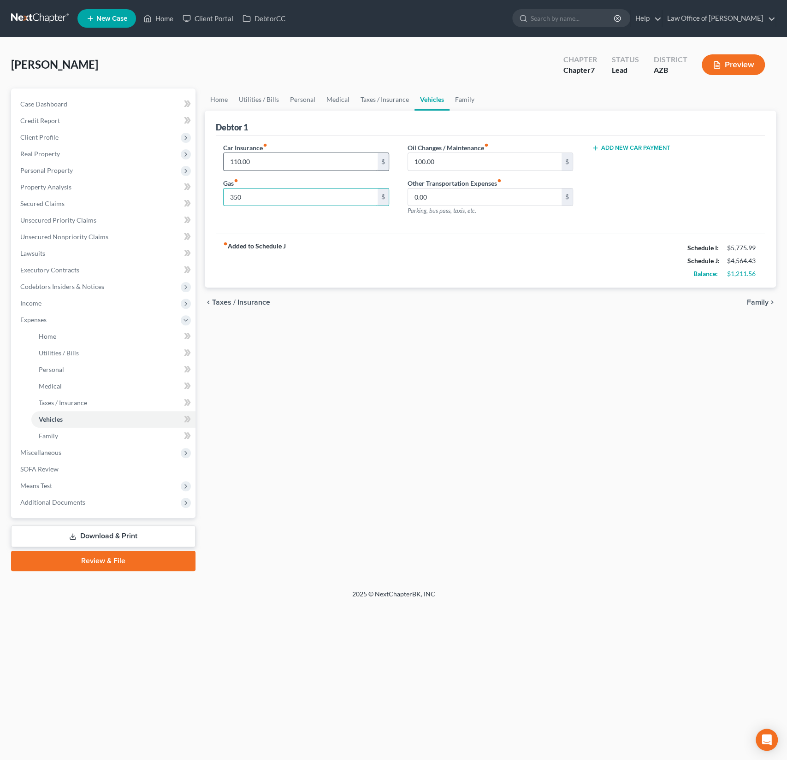
type input "350"
drag, startPoint x: 259, startPoint y: 160, endPoint x: 215, endPoint y: 154, distance: 44.7
click at [215, 154] on div "Car Insurance fiber_manual_record 110.00 $ Gas fiber_manual_record 350 $" at bounding box center [306, 183] width 184 height 80
drag, startPoint x: 270, startPoint y: 165, endPoint x: 221, endPoint y: 158, distance: 48.9
click at [221, 158] on div "Car Insurance fiber_manual_record 110.00 $ Gas fiber_manual_record 350 $" at bounding box center [306, 183] width 184 height 80
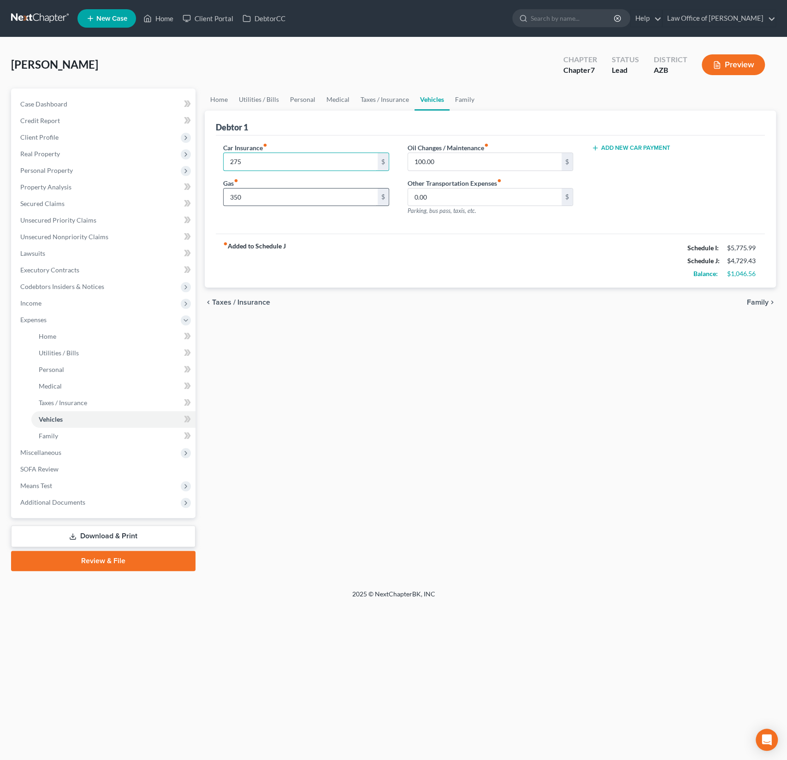
type input "275"
click at [262, 203] on input "350" at bounding box center [301, 198] width 154 height 18
click at [236, 234] on div "fiber_manual_record Added to Schedule J Schedule I: $5,775.99 Schedule J: $4,72…" at bounding box center [490, 261] width 549 height 54
click at [467, 97] on link "Family" at bounding box center [465, 100] width 30 height 22
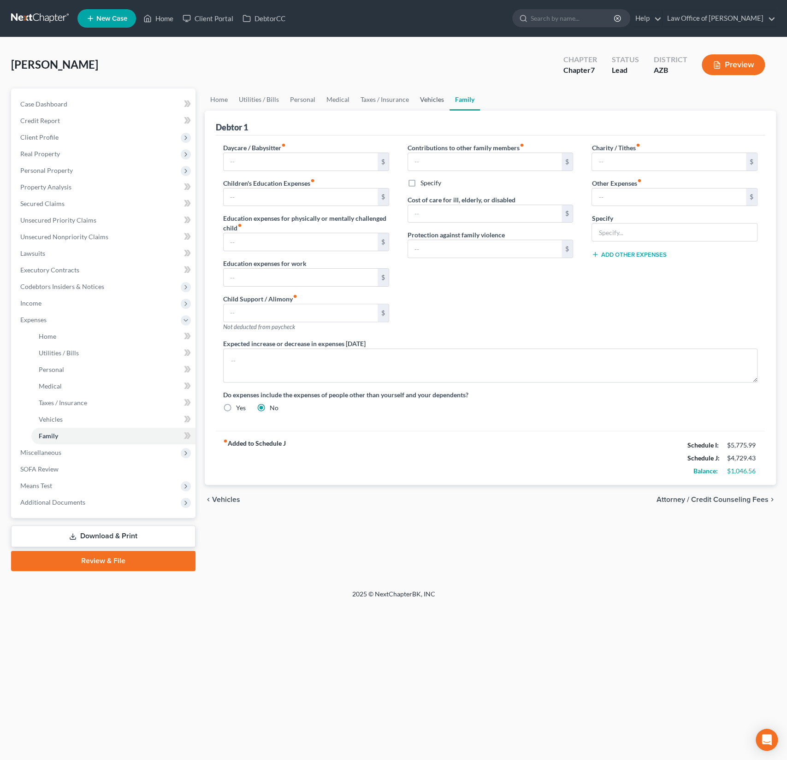
click at [422, 102] on link "Vehicles" at bounding box center [432, 100] width 35 height 22
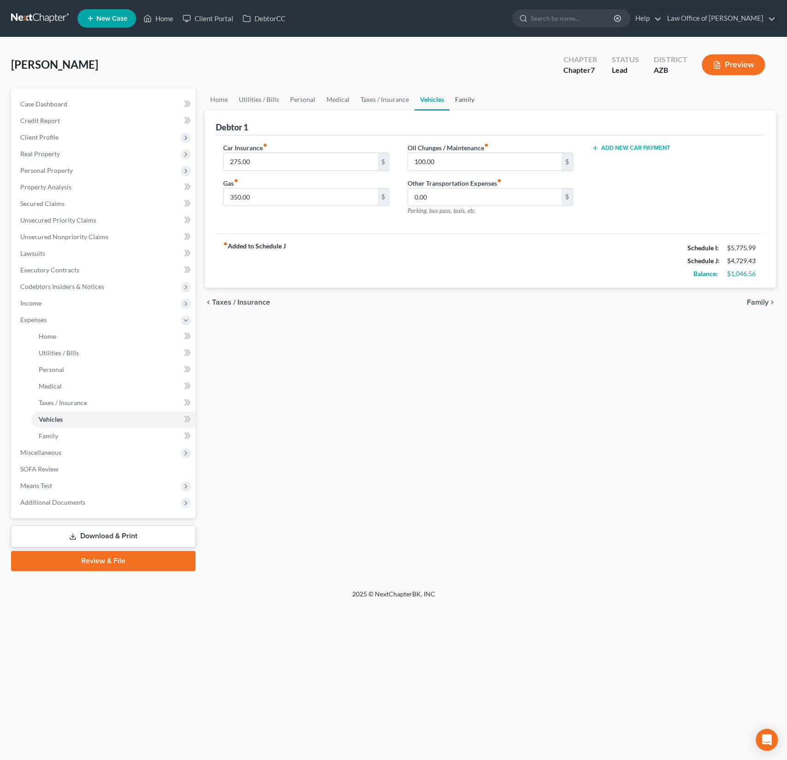
click at [456, 101] on link "Family" at bounding box center [465, 100] width 30 height 22
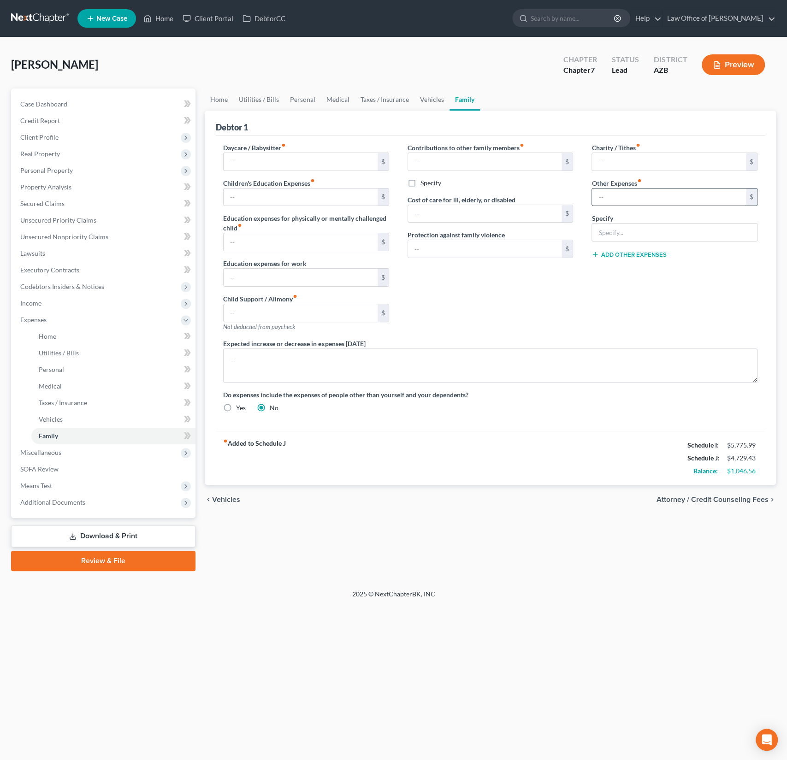
click at [616, 192] on input "text" at bounding box center [669, 198] width 154 height 18
type input "300"
type input "Misc"
click at [593, 294] on div "Charity / Tithes fiber_manual_record $ Other Expenses fiber_manual_record 300 $…" at bounding box center [674, 241] width 184 height 196
click at [421, 102] on link "Vehicles" at bounding box center [432, 100] width 35 height 22
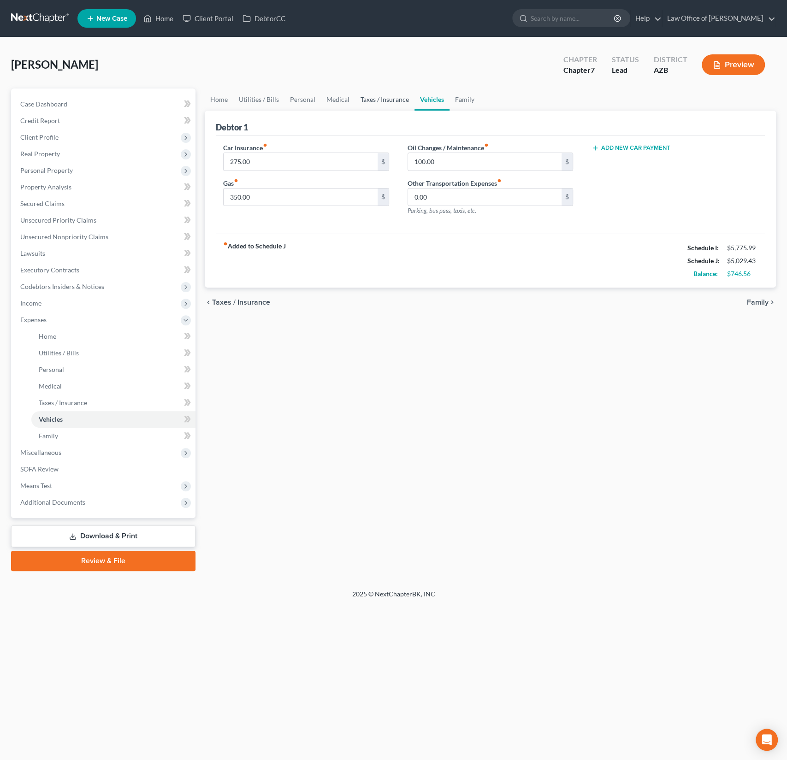
click at [387, 103] on link "Taxes / Insurance" at bounding box center [384, 100] width 59 height 22
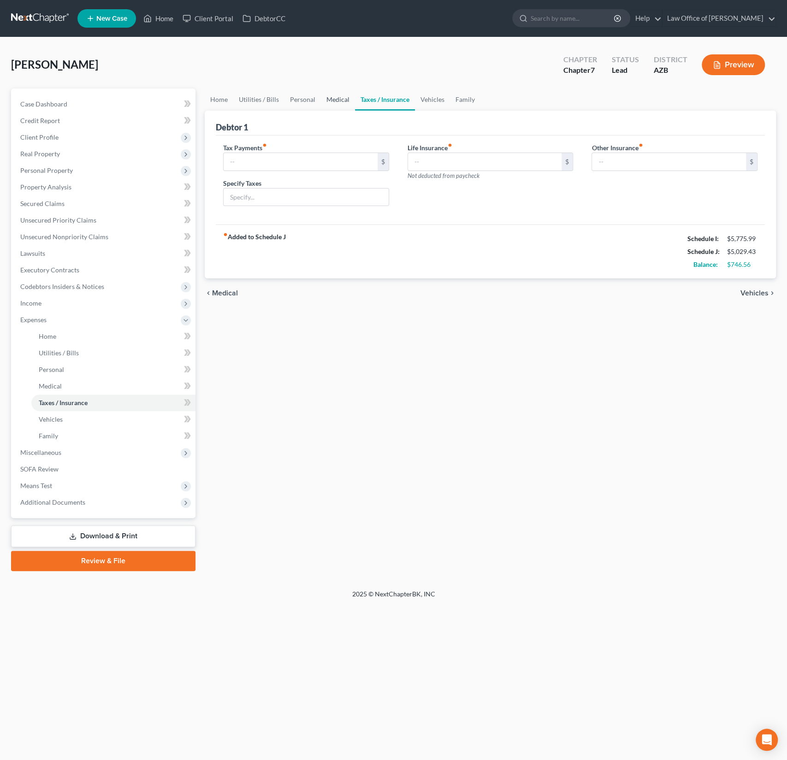
click at [347, 103] on link "Medical" at bounding box center [338, 100] width 34 height 22
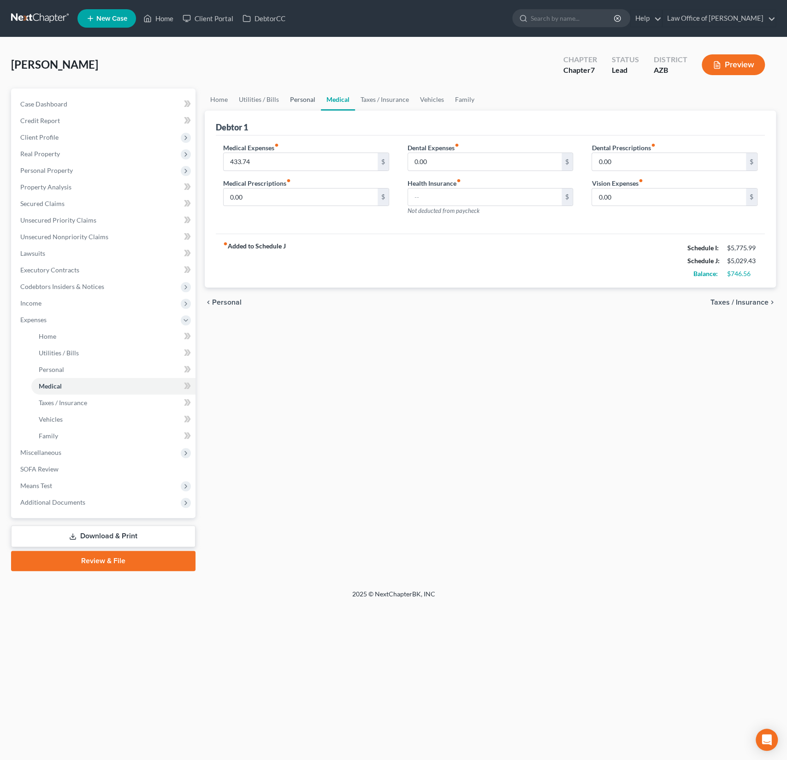
click at [305, 103] on link "Personal" at bounding box center [303, 100] width 36 height 22
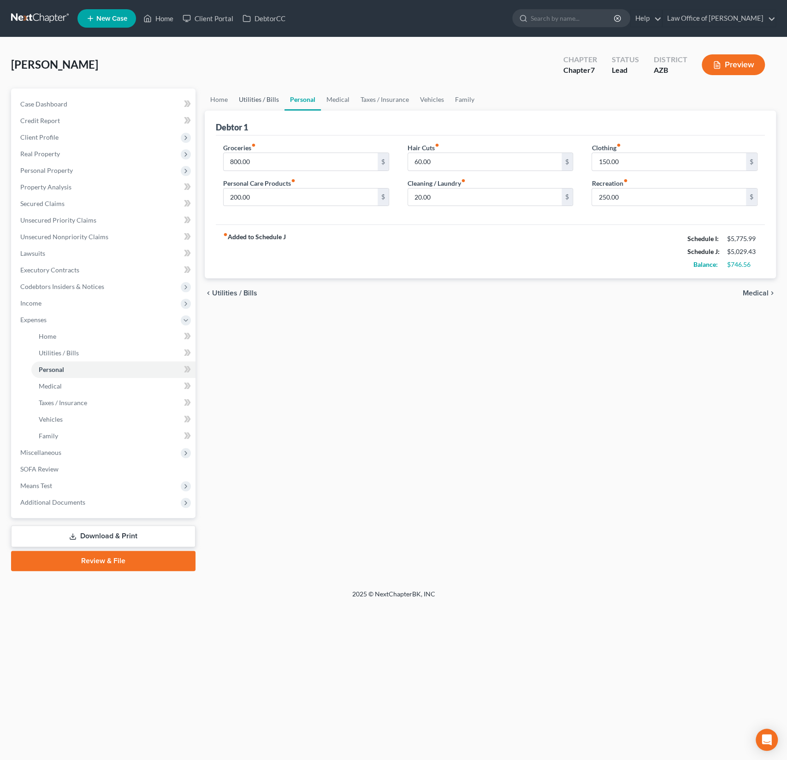
click at [266, 102] on link "Utilities / Bills" at bounding box center [258, 100] width 51 height 22
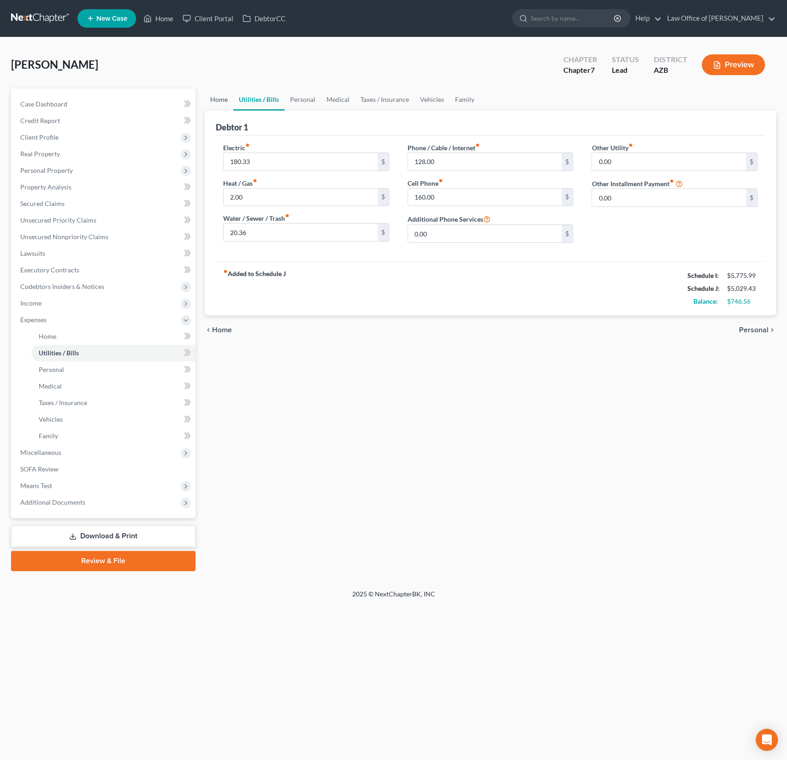
click at [217, 102] on link "Home" at bounding box center [219, 100] width 29 height 22
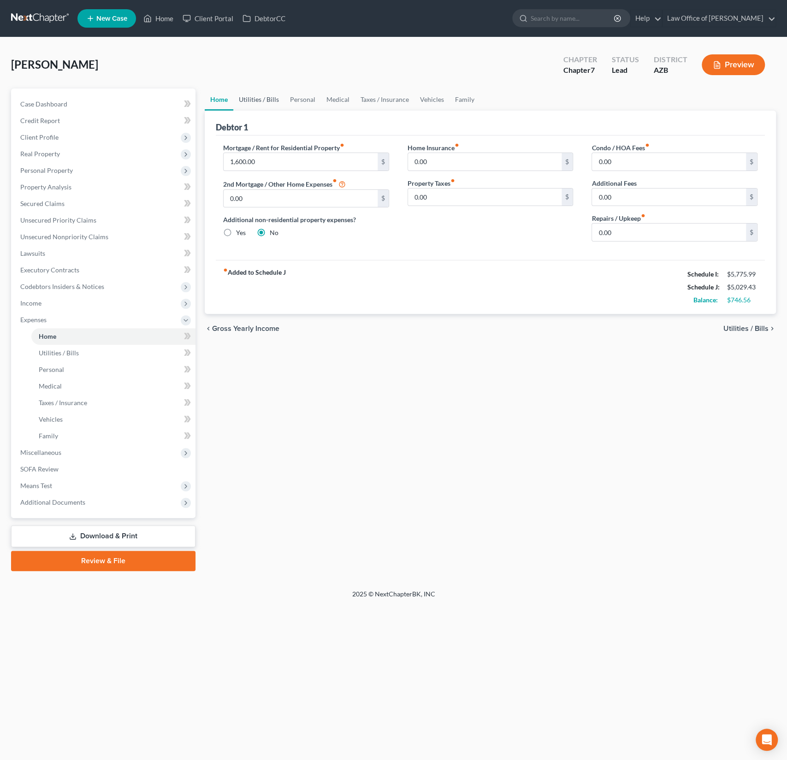
click at [266, 99] on link "Utilities / Bills" at bounding box center [258, 100] width 51 height 22
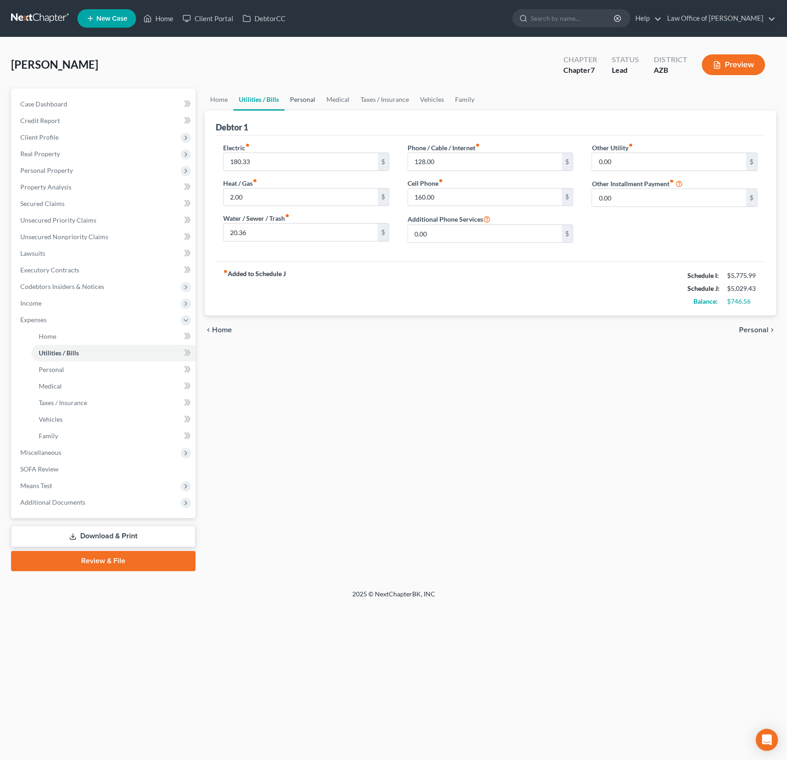
click at [301, 101] on link "Personal" at bounding box center [303, 100] width 36 height 22
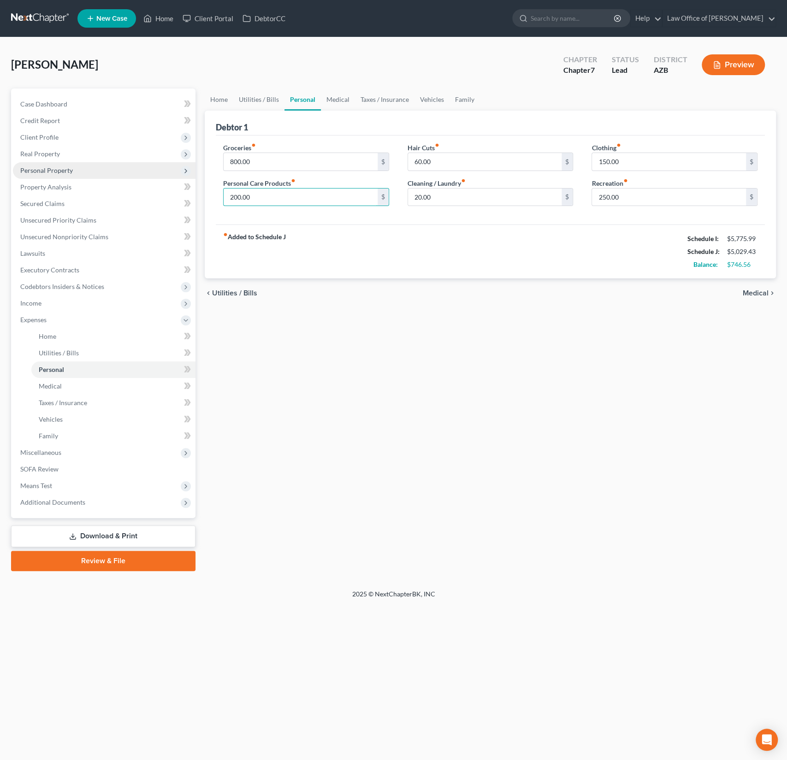
drag, startPoint x: 302, startPoint y: 195, endPoint x: 187, endPoint y: 171, distance: 117.7
click at [190, 171] on div "Petition Navigation Case Dashboard Payments Invoices Payments Payments Credit R…" at bounding box center [393, 330] width 774 height 483
drag, startPoint x: 262, startPoint y: 195, endPoint x: 195, endPoint y: 184, distance: 68.1
click at [200, 184] on div "Home Utilities / Bills Personal Medical Taxes / Insurance Vehicles Family Debto…" at bounding box center [490, 330] width 581 height 483
type input "350"
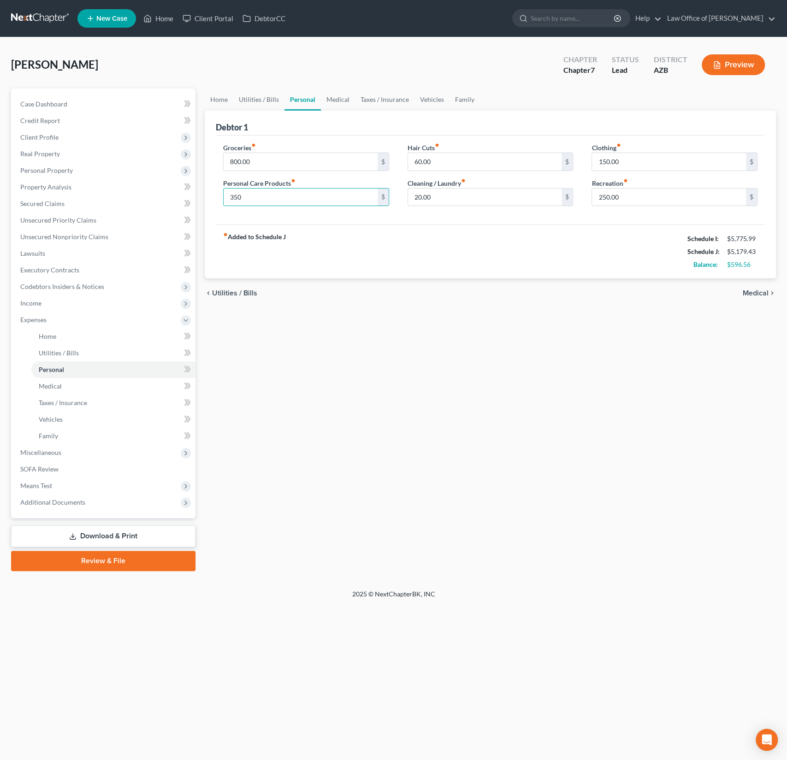
click at [445, 236] on div "fiber_manual_record Added to Schedule J Schedule I: $5,775.99 Schedule J: $5,17…" at bounding box center [490, 252] width 549 height 54
drag, startPoint x: 265, startPoint y: 162, endPoint x: 217, endPoint y: 152, distance: 49.5
click at [217, 152] on div "Groceries fiber_manual_record 800.00 $ Personal Care Products fiber_manual_reco…" at bounding box center [306, 178] width 184 height 71
drag, startPoint x: 266, startPoint y: 163, endPoint x: 223, endPoint y: 155, distance: 43.1
click at [224, 155] on input "800.00" at bounding box center [301, 162] width 154 height 18
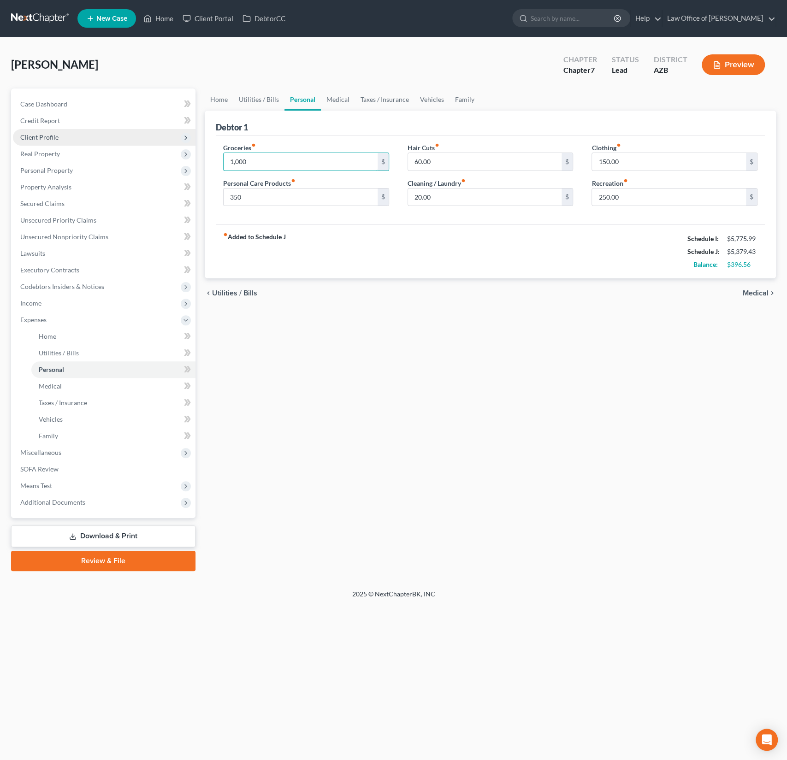
type input "1,000"
drag, startPoint x: 640, startPoint y: 200, endPoint x: 585, endPoint y: 184, distance: 56.9
click at [585, 184] on div "Clothing fiber_manual_record 150.00 $ Recreation fiber_manual_record 250.00 $" at bounding box center [674, 178] width 184 height 71
drag, startPoint x: 645, startPoint y: 196, endPoint x: 563, endPoint y: 194, distance: 81.2
click at [563, 194] on div "Groceries fiber_manual_record 1,000 $ Personal Care Products fiber_manual_recor…" at bounding box center [490, 178] width 553 height 71
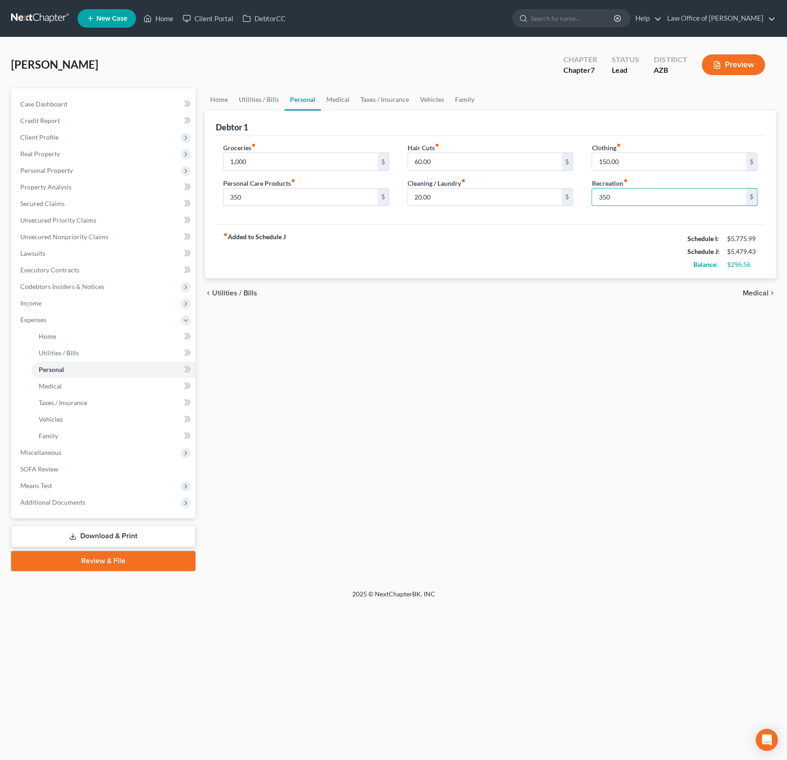
type input "350"
click at [555, 276] on div "fiber_manual_record Added to Schedule J Schedule I: $5,775.99 Schedule J: $5,47…" at bounding box center [490, 252] width 549 height 54
click at [457, 102] on link "Family" at bounding box center [465, 100] width 30 height 22
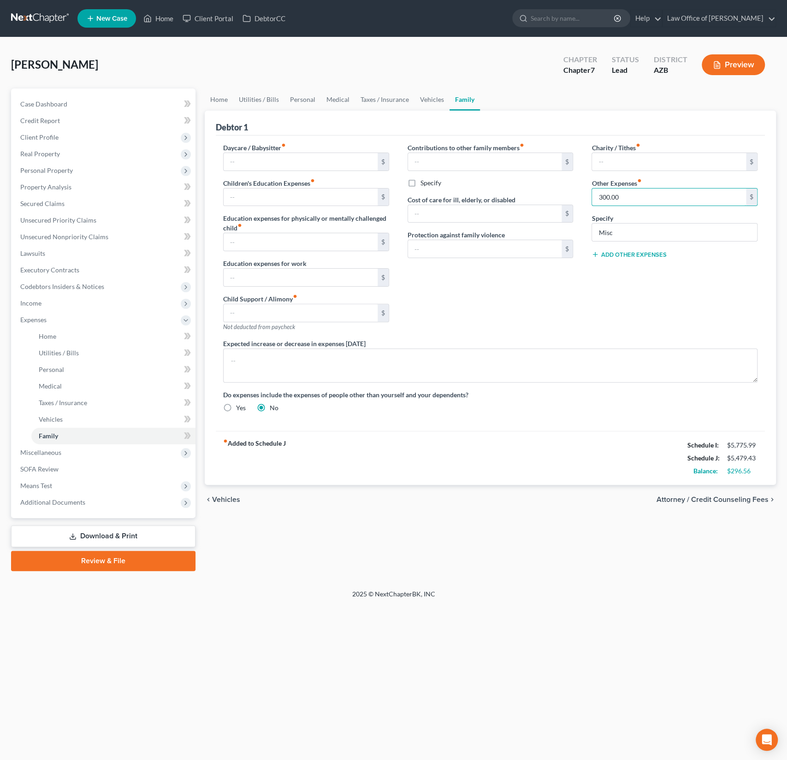
drag, startPoint x: 631, startPoint y: 197, endPoint x: 572, endPoint y: 192, distance: 58.8
click at [572, 192] on div "Daycare / Babysitter fiber_manual_record $ Children's Education Expenses fiber_…" at bounding box center [490, 281] width 553 height 277
drag, startPoint x: 625, startPoint y: 195, endPoint x: 589, endPoint y: 188, distance: 36.1
click at [589, 188] on div "Charity / Tithes fiber_manual_record $ Other Expenses fiber_manual_record 300.0…" at bounding box center [674, 241] width 184 height 196
type input "350"
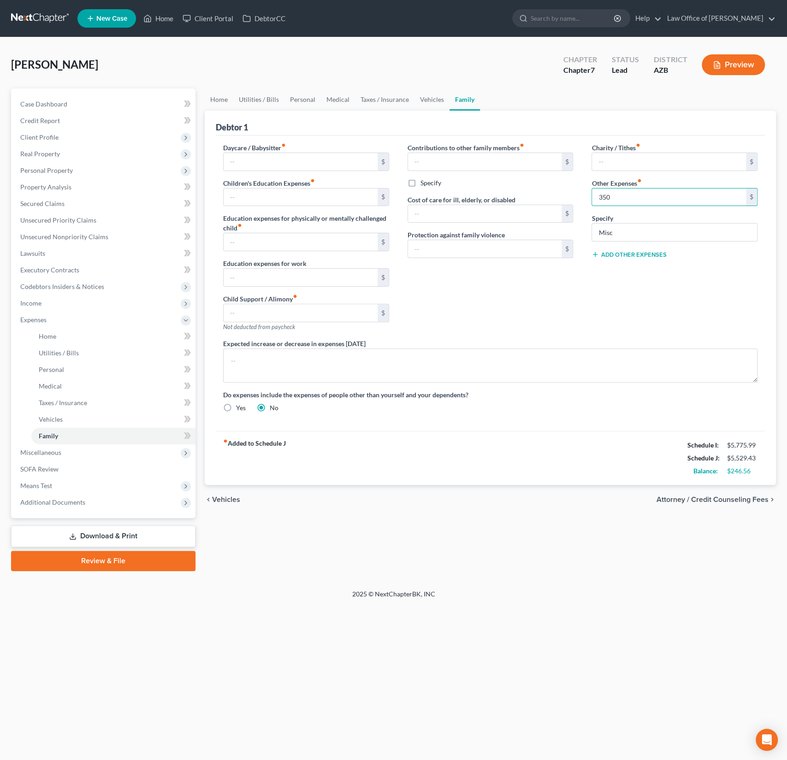
click at [587, 316] on div "Charity / Tithes fiber_manual_record $ Other Expenses fiber_manual_record 350 $…" at bounding box center [674, 241] width 184 height 196
click at [436, 103] on link "Vehicles" at bounding box center [432, 100] width 35 height 22
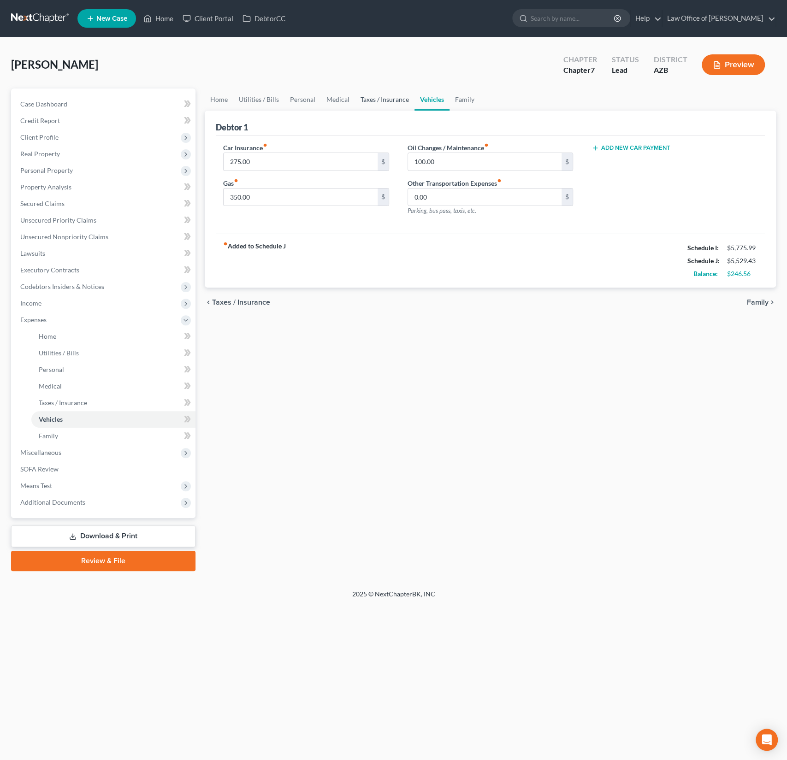
click at [386, 102] on link "Taxes / Insurance" at bounding box center [384, 100] width 59 height 22
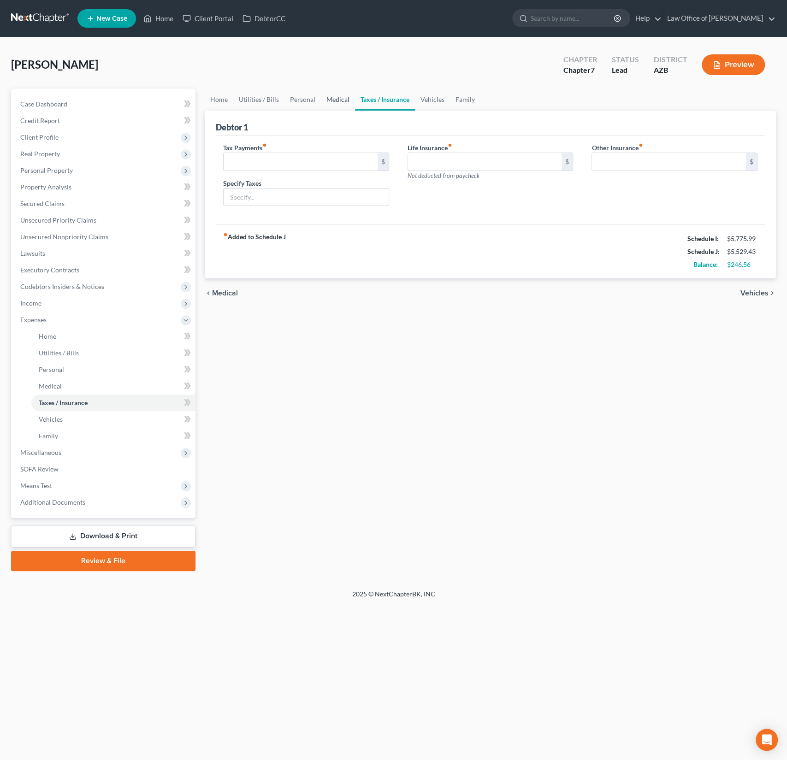
click at [331, 101] on link "Medical" at bounding box center [338, 100] width 34 height 22
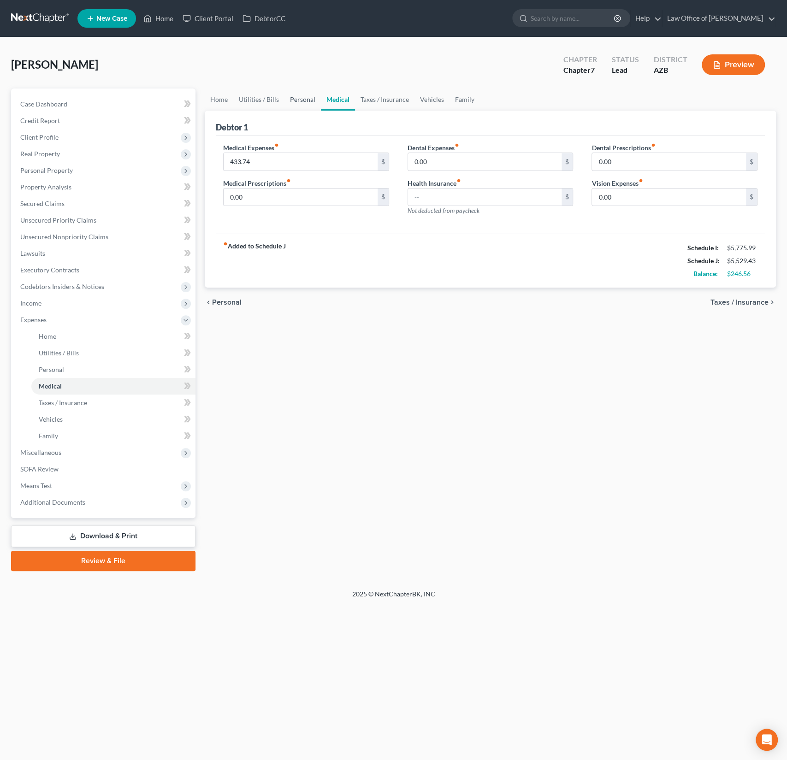
click at [292, 101] on link "Personal" at bounding box center [303, 100] width 36 height 22
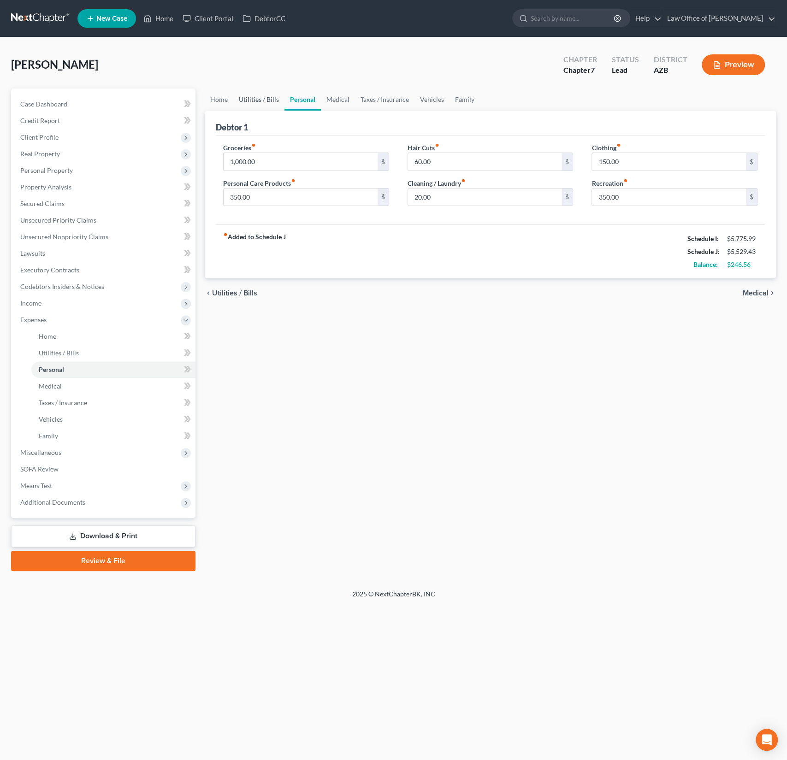
click at [267, 99] on link "Utilities / Bills" at bounding box center [258, 100] width 51 height 22
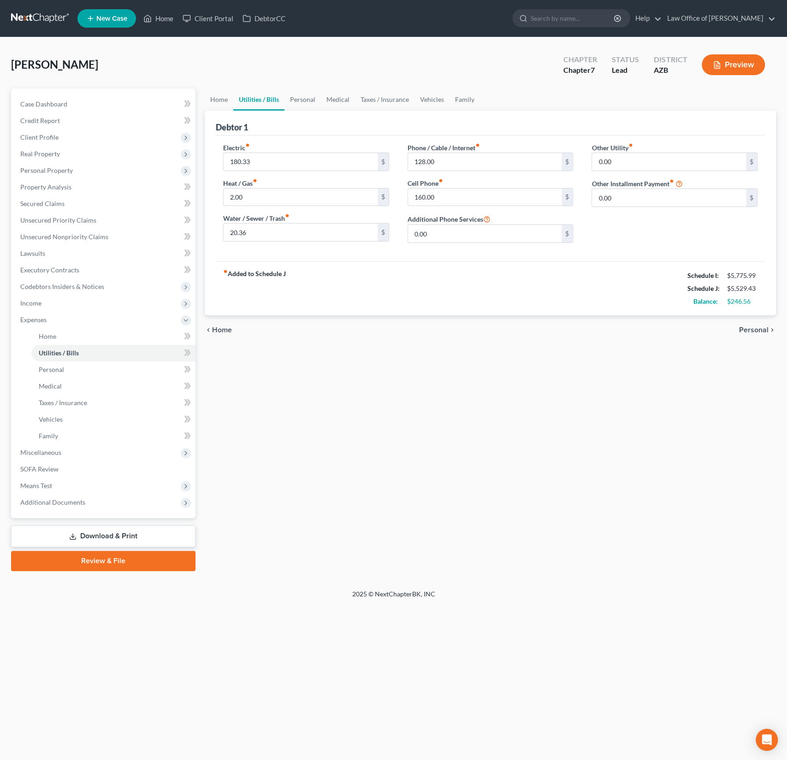
click at [243, 99] on link "Utilities / Bills" at bounding box center [258, 100] width 51 height 22
click at [227, 99] on link "Home" at bounding box center [219, 100] width 29 height 22
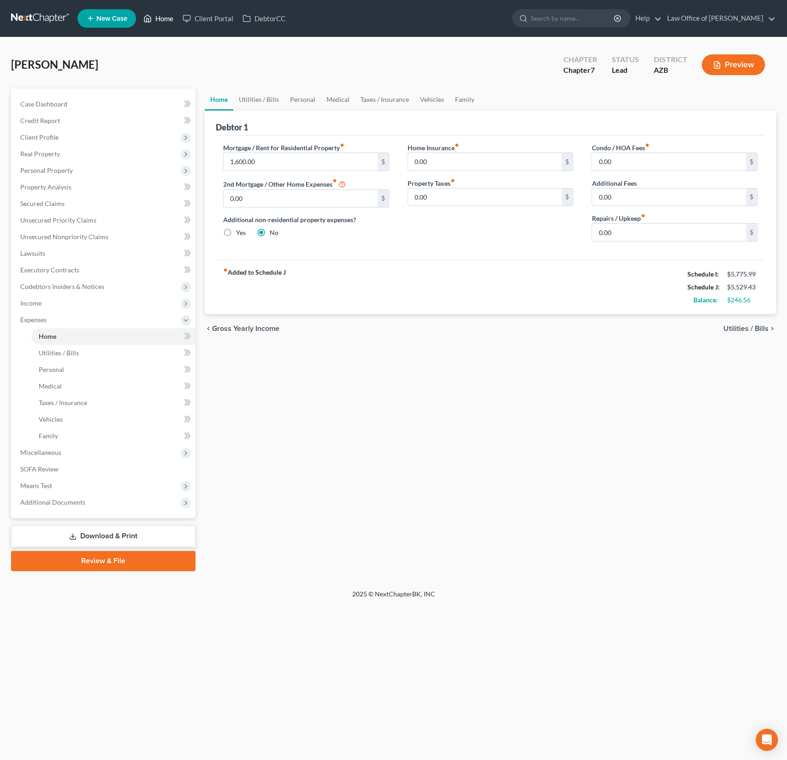
click at [160, 18] on link "Home" at bounding box center [158, 18] width 39 height 17
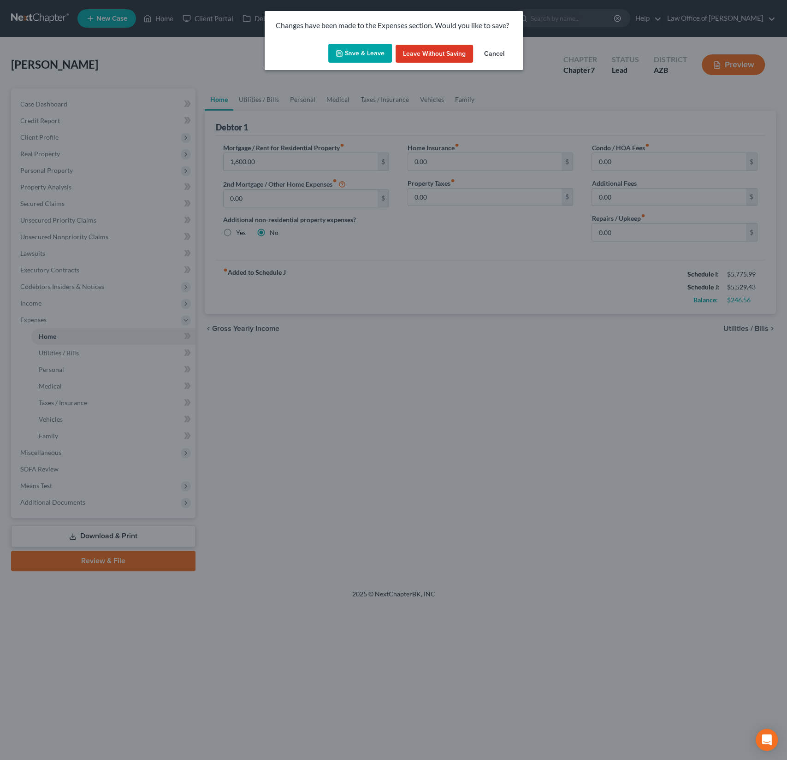
click at [366, 52] on button "Save & Leave" at bounding box center [360, 53] width 64 height 19
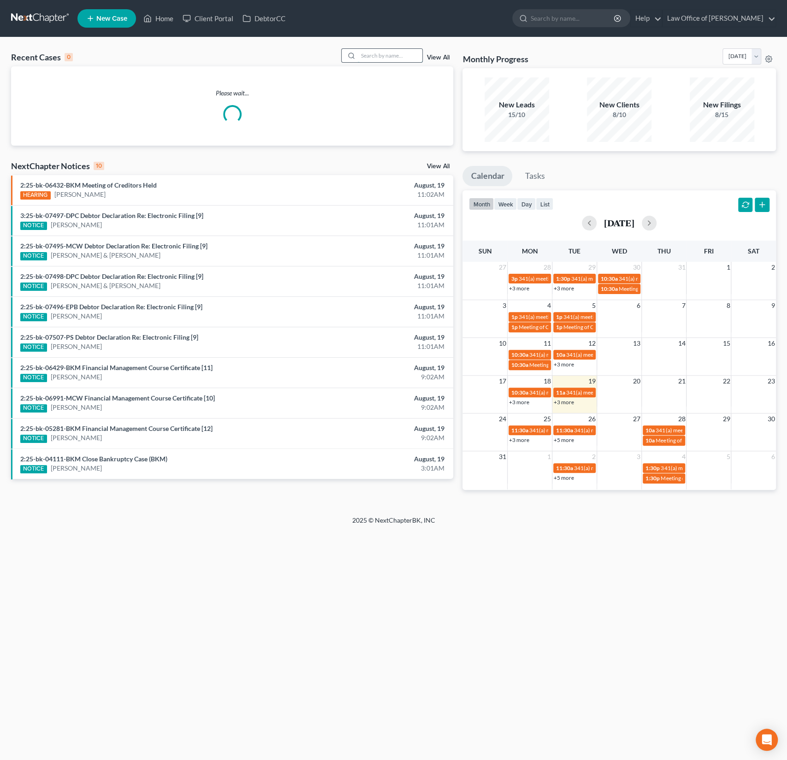
click at [403, 53] on input "search" at bounding box center [390, 55] width 65 height 13
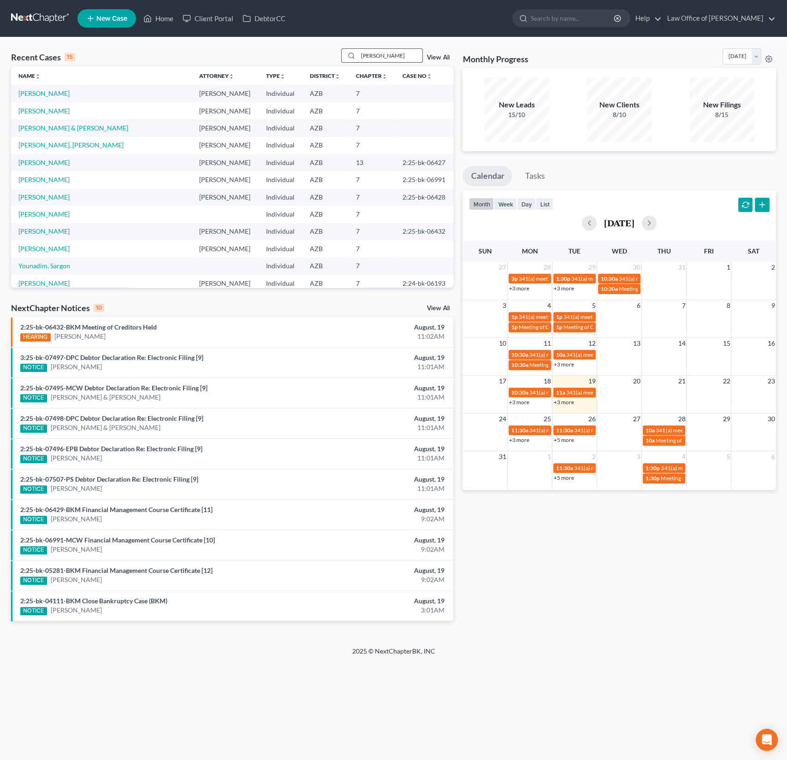
type input "birlew"
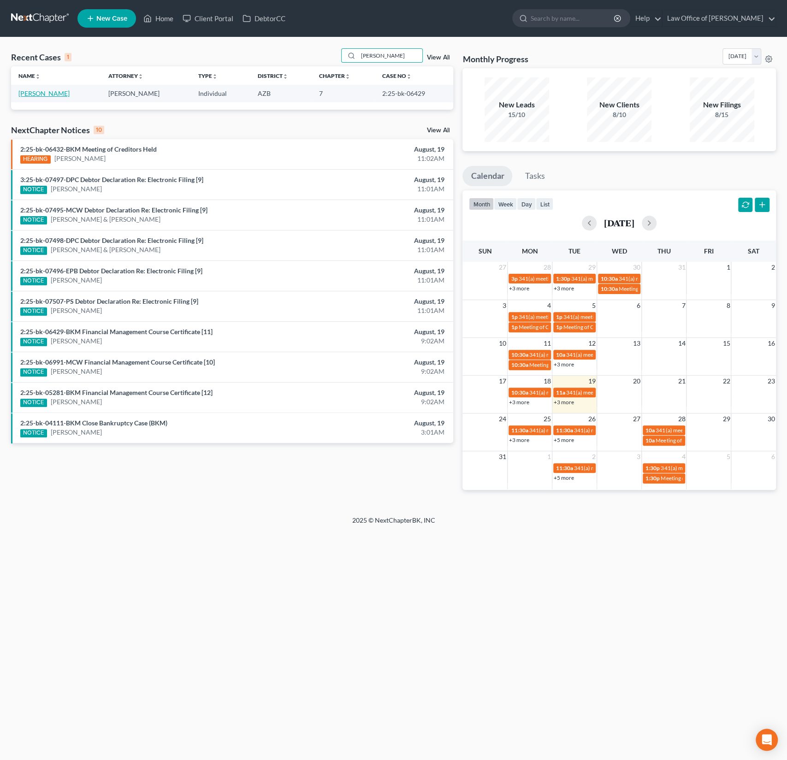
click at [47, 95] on link "Birlew, Michael" at bounding box center [43, 93] width 51 height 8
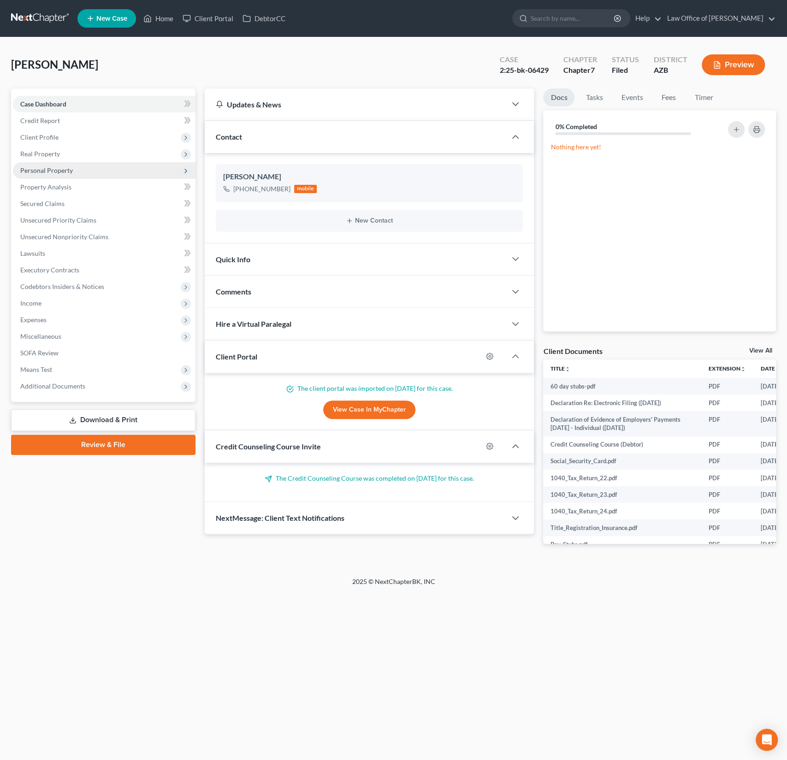
click at [60, 168] on span "Personal Property" at bounding box center [46, 170] width 53 height 8
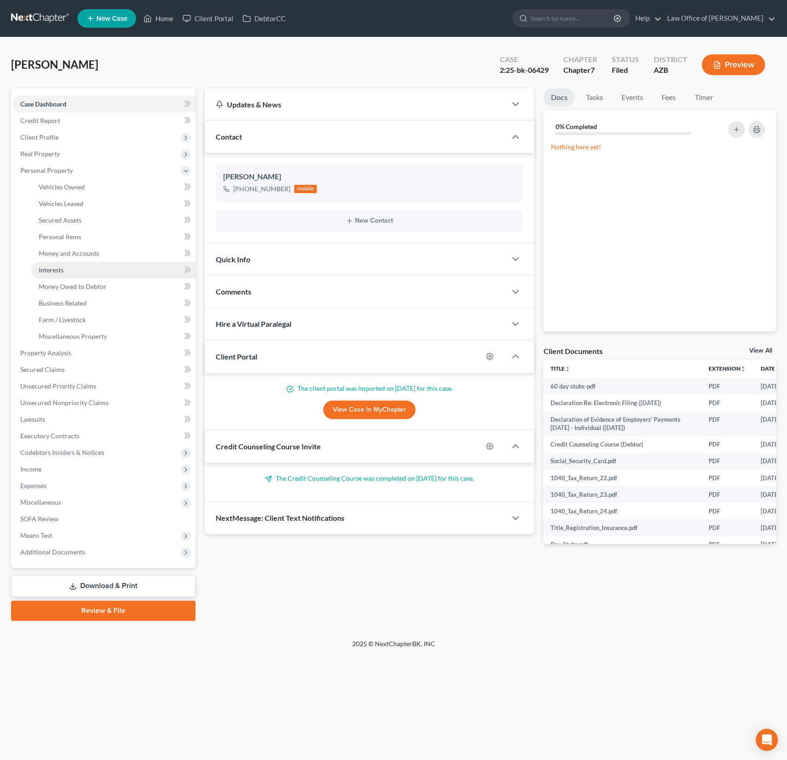
click at [57, 273] on span "Interests" at bounding box center [51, 270] width 25 height 8
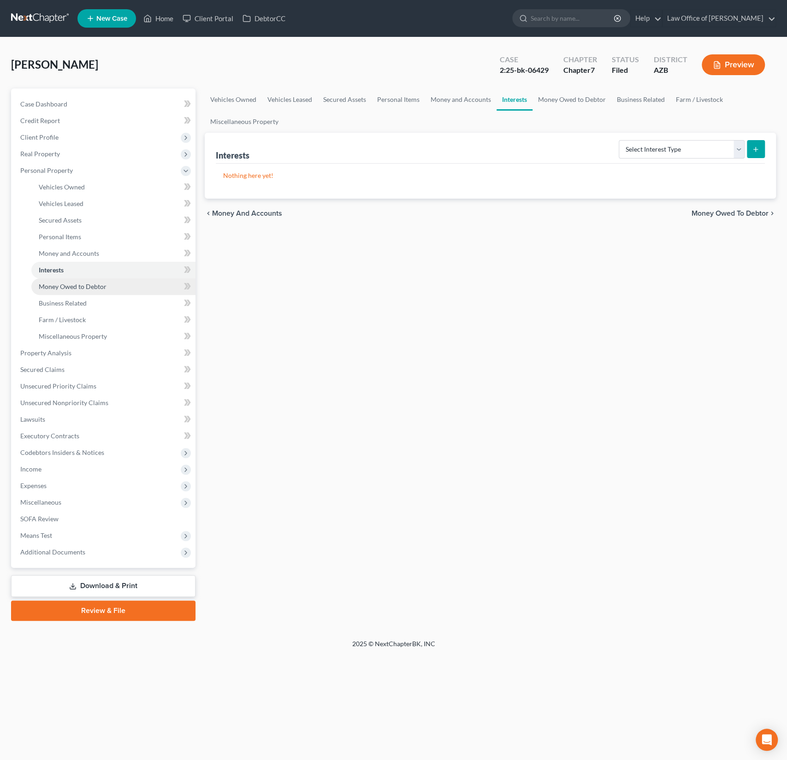
click at [65, 285] on span "Money Owed to Debtor" at bounding box center [73, 287] width 68 height 8
click at [65, 271] on link "Interests" at bounding box center [113, 270] width 164 height 17
click at [697, 161] on div "Interests Select Interest Type 401K (A/B: 21) Annuity (A/B: 23) Bond (A/B: 18) …" at bounding box center [490, 148] width 549 height 31
click at [717, 154] on select "Select Interest Type 401K (A/B: 21) Annuity (A/B: 23) Bond (A/B: 18) Education …" at bounding box center [682, 149] width 126 height 18
click at [164, 17] on link "Home" at bounding box center [158, 18] width 39 height 17
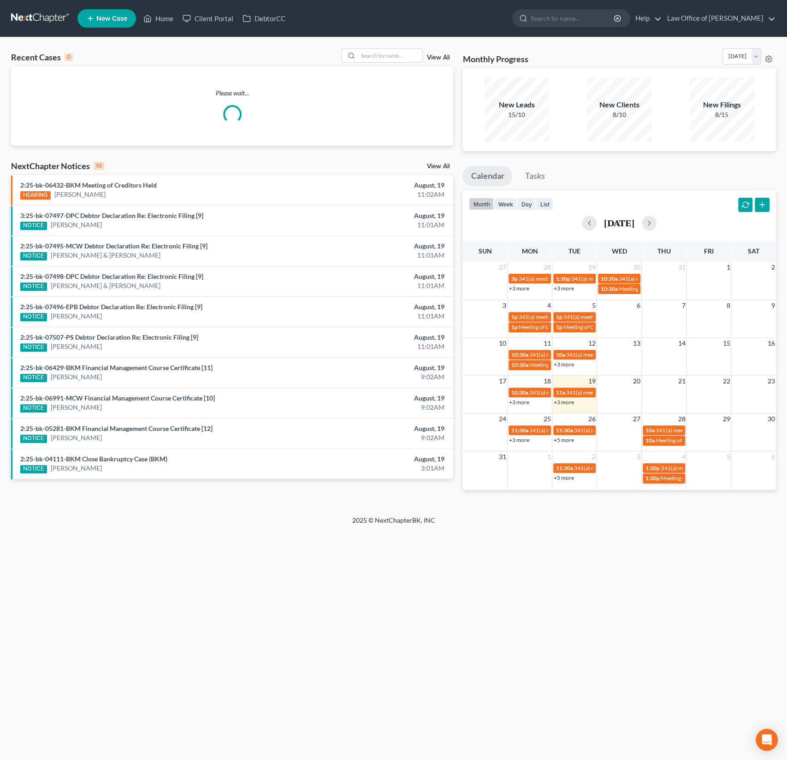
click at [374, 63] on div "Recent Cases 0 View All" at bounding box center [232, 57] width 442 height 18
click at [392, 57] on input "search" at bounding box center [390, 55] width 65 height 13
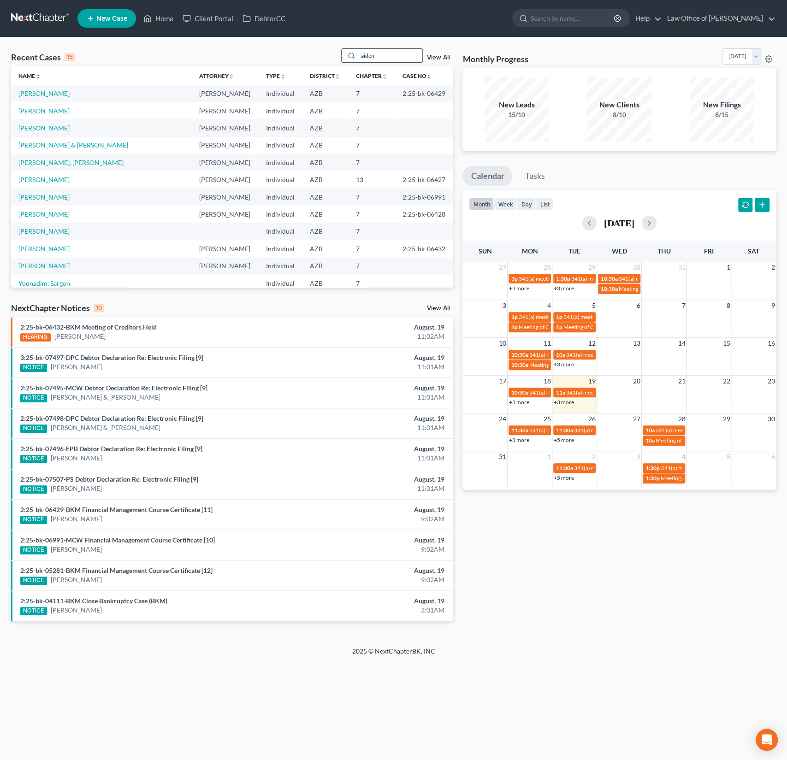
type input "aiden"
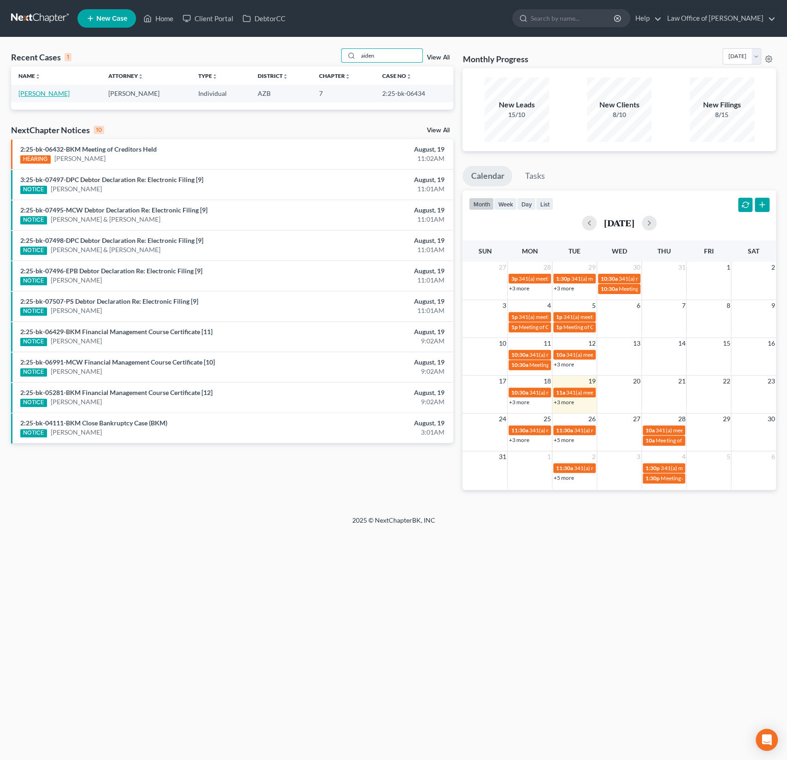
click at [40, 96] on link "Ortiz, Aiden" at bounding box center [43, 93] width 51 height 8
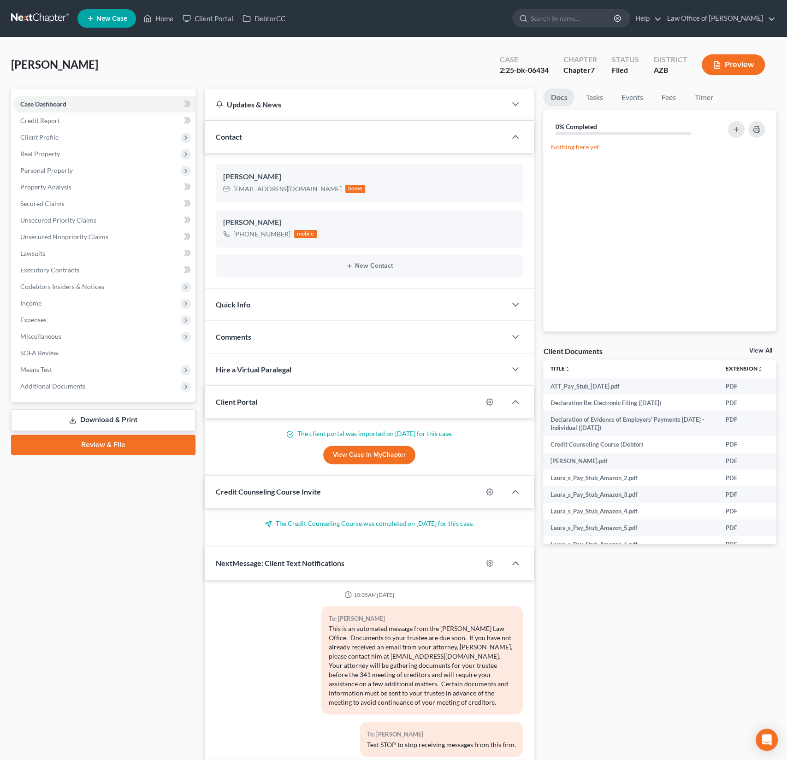
scroll to position [11, 0]
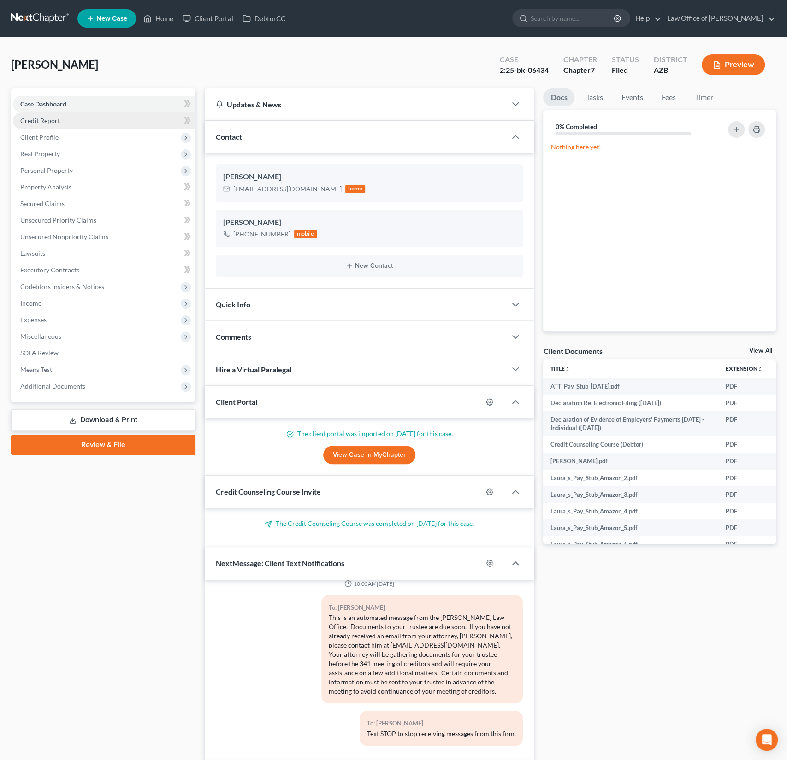
click at [73, 118] on link "Credit Report" at bounding box center [104, 121] width 183 height 17
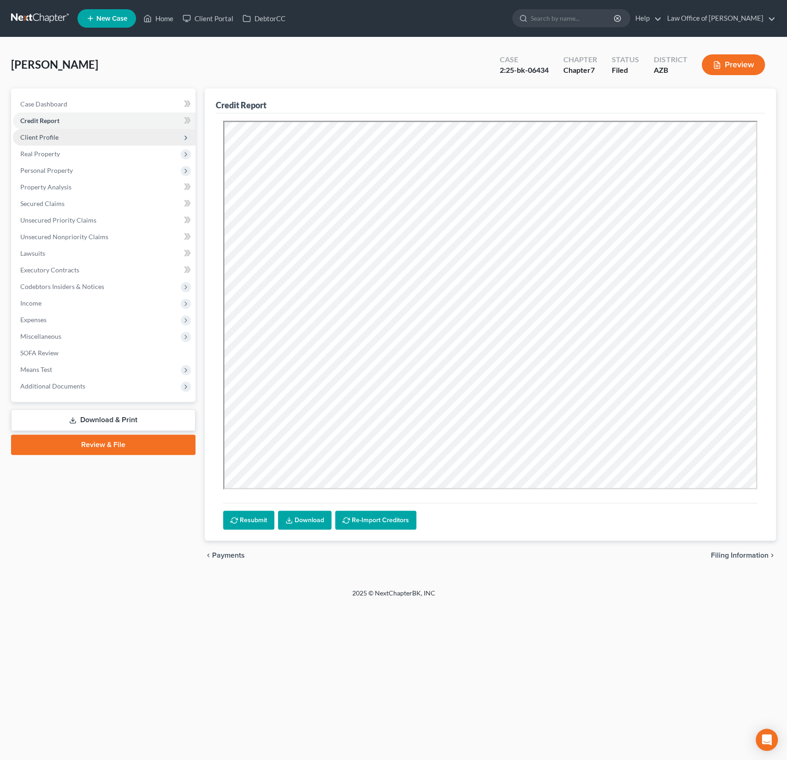
click at [54, 133] on span "Client Profile" at bounding box center [39, 137] width 38 height 8
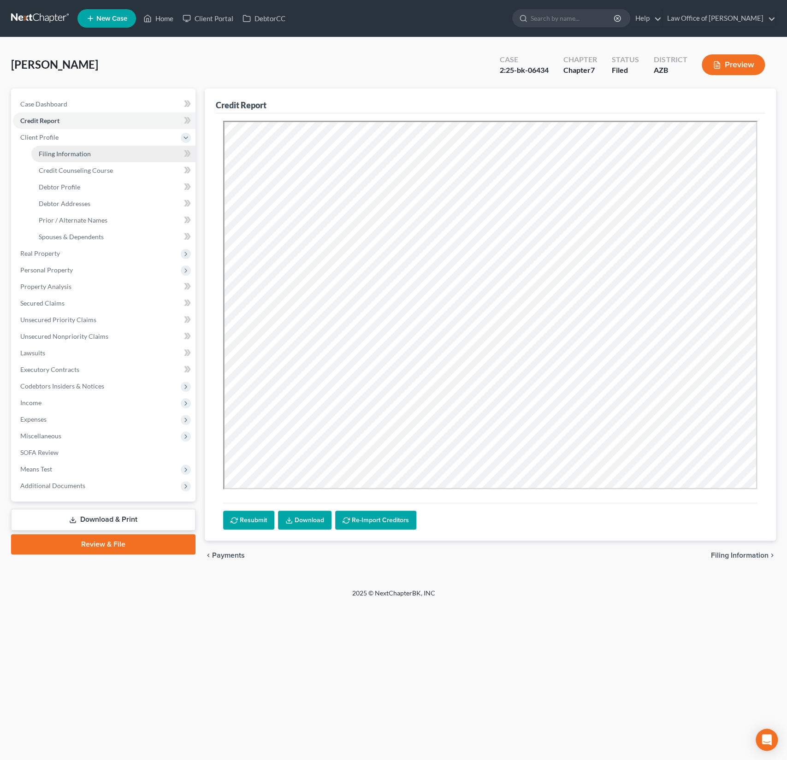
click at [59, 153] on span "Filing Information" at bounding box center [65, 154] width 52 height 8
select select "1"
select select "0"
select select "3"
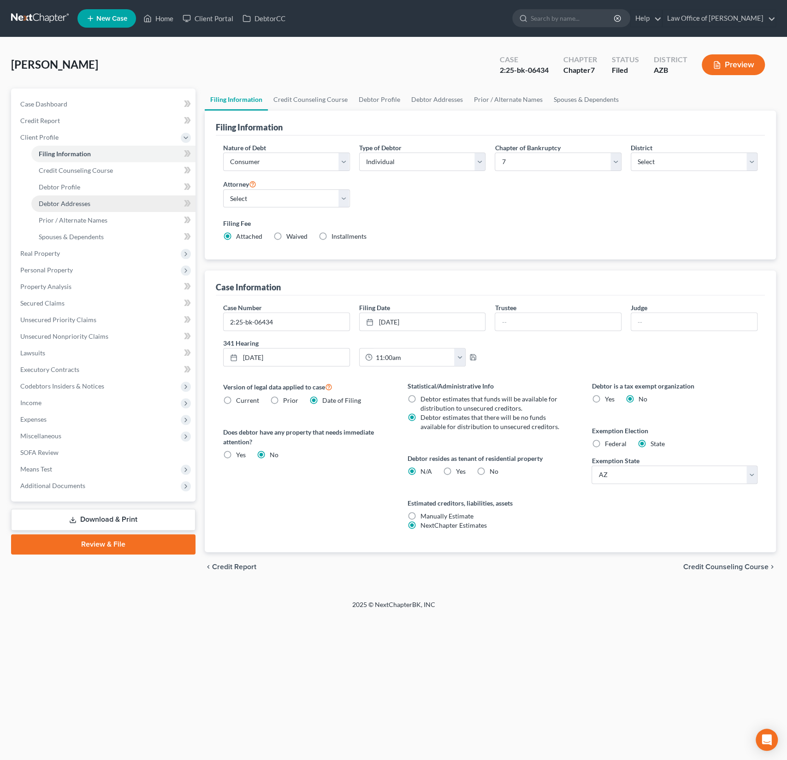
click at [60, 202] on span "Debtor Addresses" at bounding box center [65, 204] width 52 height 8
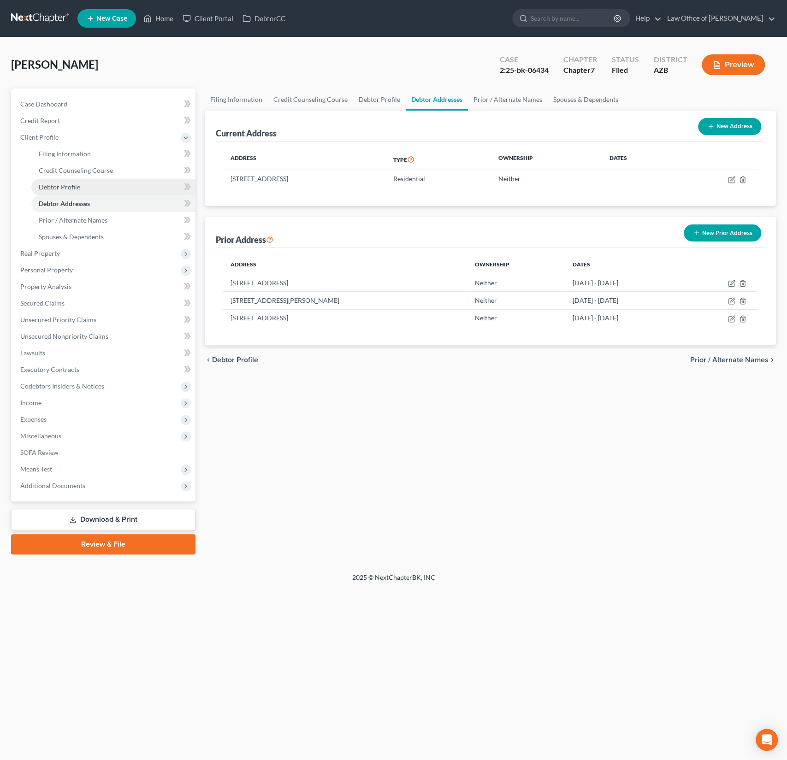
click at [75, 190] on link "Debtor Profile" at bounding box center [113, 187] width 164 height 17
select select "1"
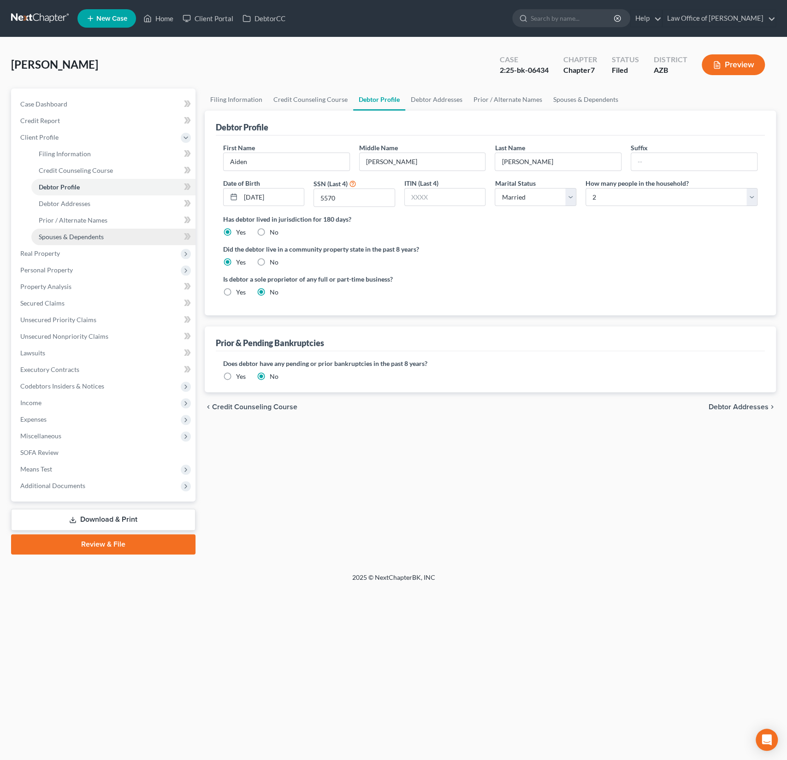
click at [69, 233] on span "Spouses & Dependents" at bounding box center [71, 237] width 65 height 8
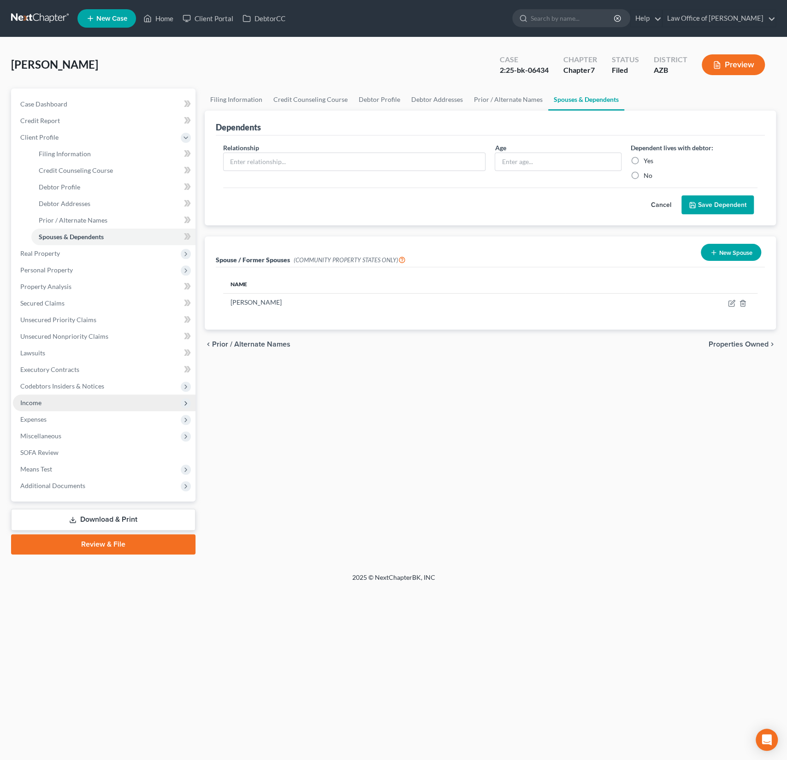
click at [45, 400] on span "Income" at bounding box center [104, 403] width 183 height 17
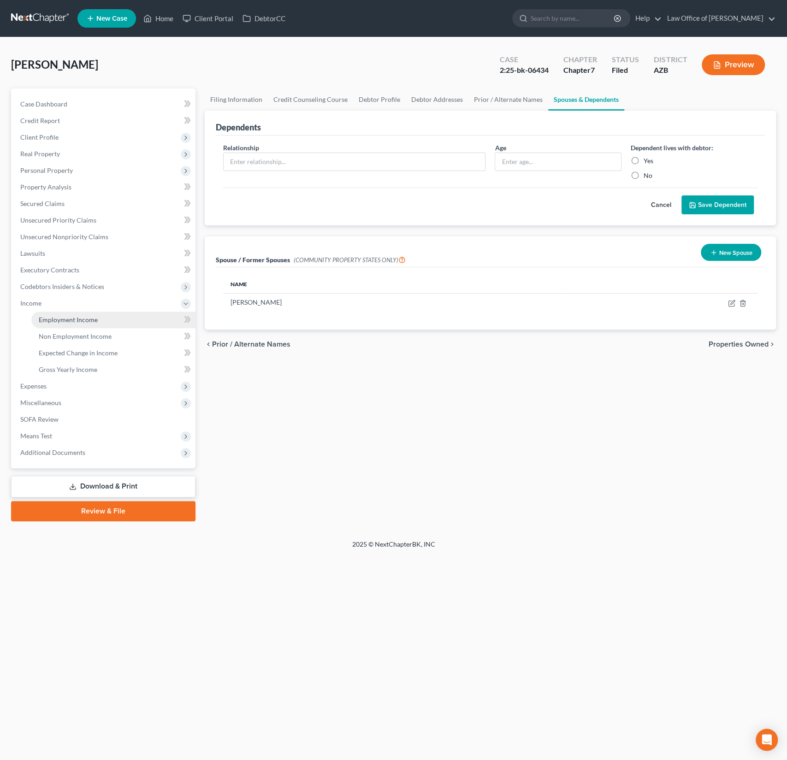
click at [75, 320] on span "Employment Income" at bounding box center [68, 320] width 59 height 8
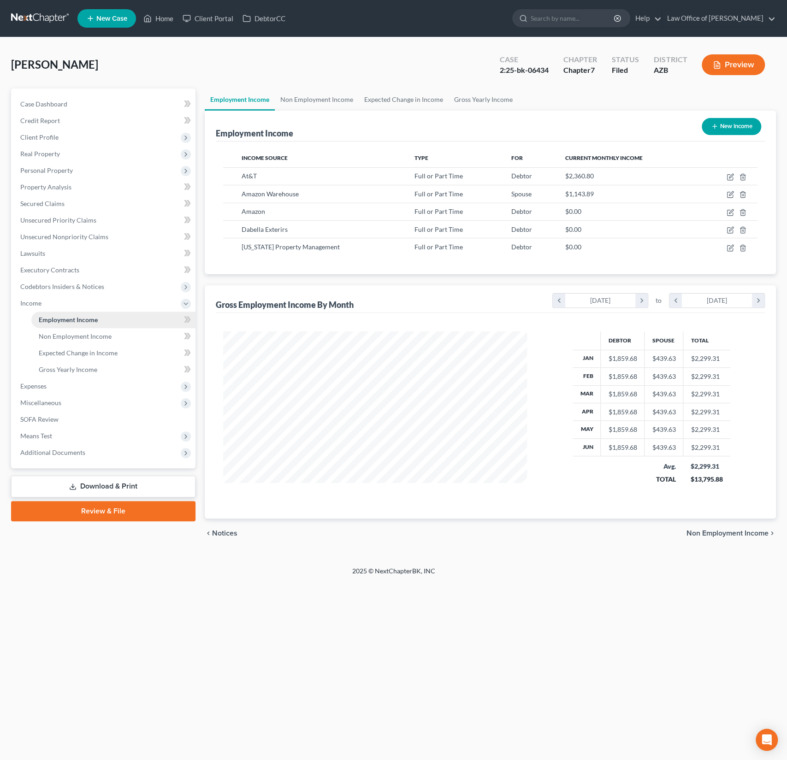
scroll to position [164, 322]
click at [190, 54] on div "Ortiz, Aiden Upgraded Case 2:25-bk-06434 Chapter Chapter 7 Status Filed Distric…" at bounding box center [393, 68] width 765 height 40
click at [168, 22] on link "Home" at bounding box center [158, 18] width 39 height 17
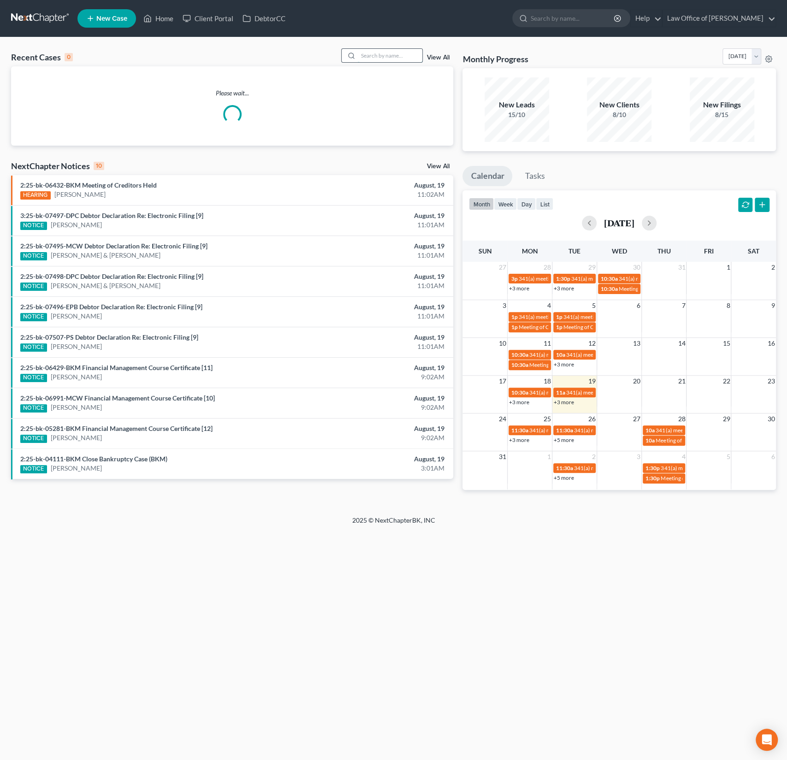
click at [388, 59] on input "search" at bounding box center [390, 55] width 65 height 13
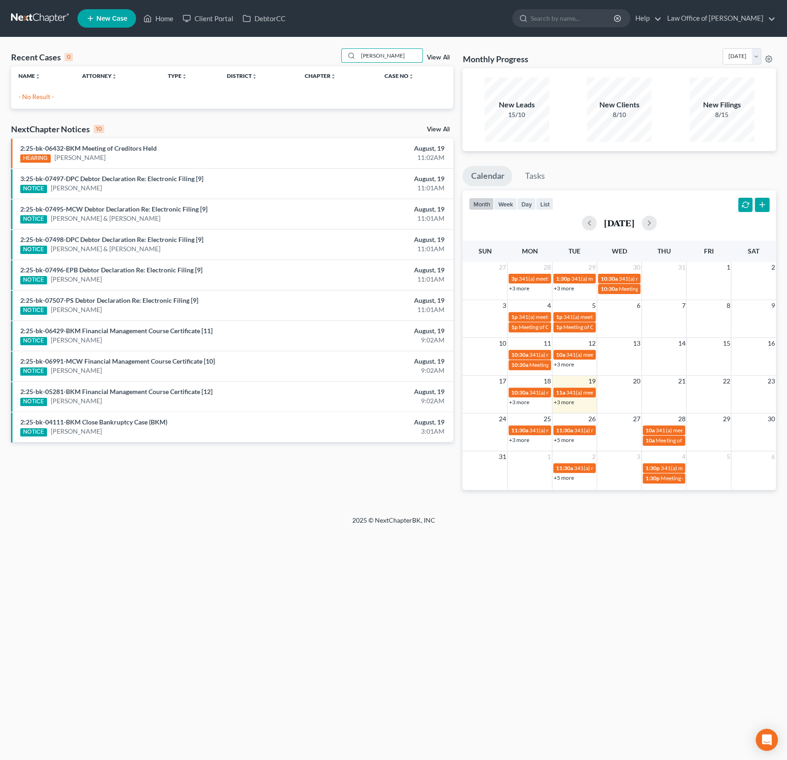
drag, startPoint x: 388, startPoint y: 54, endPoint x: 322, endPoint y: 46, distance: 66.5
click at [322, 46] on div "Recent Cases 0 oritz View All Name unfold_more expand_more expand_less Attorney…" at bounding box center [393, 276] width 787 height 479
type input "ortiz"
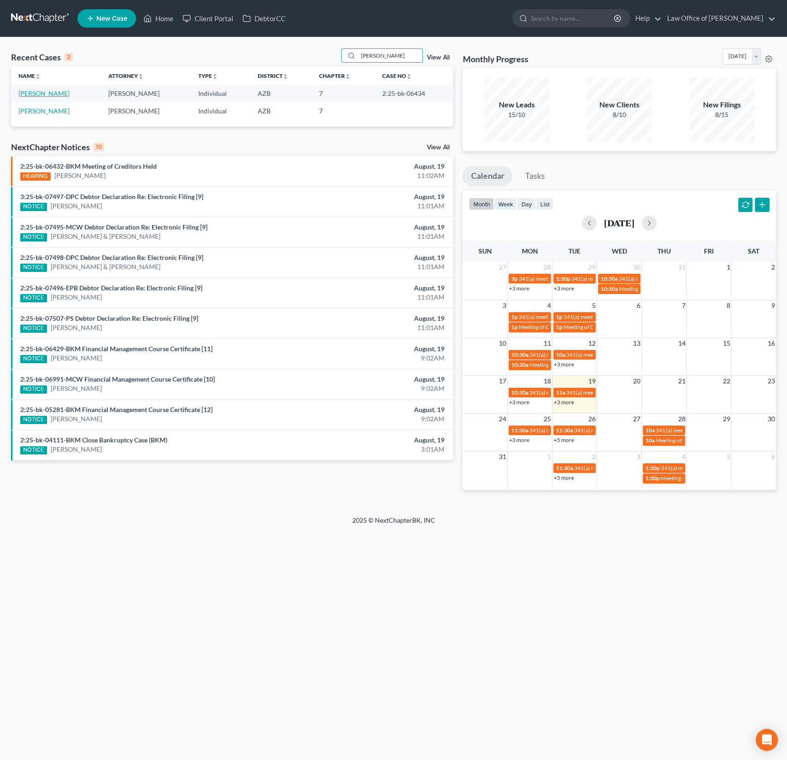
click at [43, 94] on link "Ortiz, Aiden" at bounding box center [43, 93] width 51 height 8
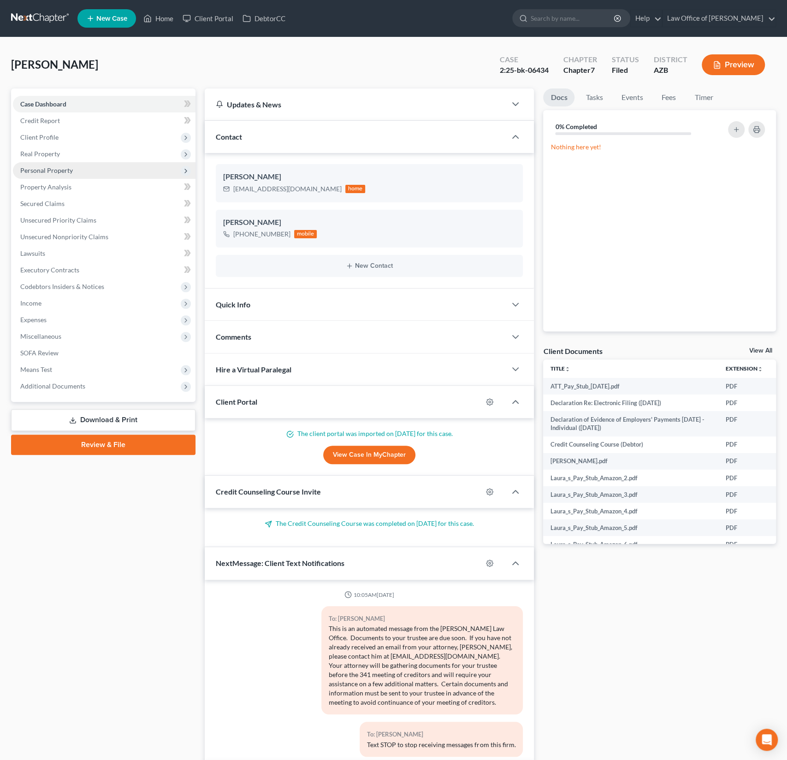
scroll to position [11, 0]
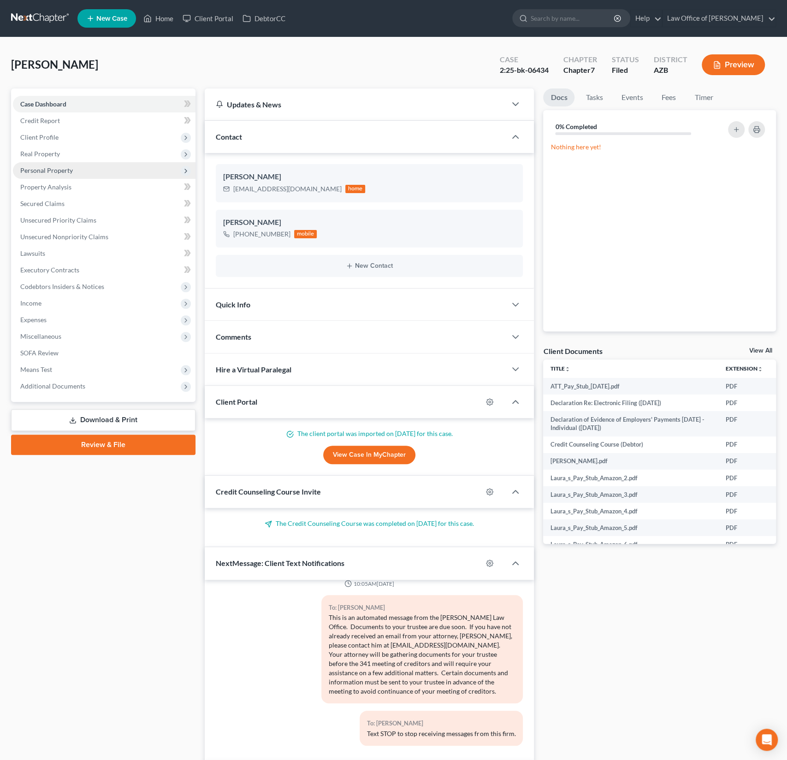
click at [60, 167] on span "Personal Property" at bounding box center [46, 170] width 53 height 8
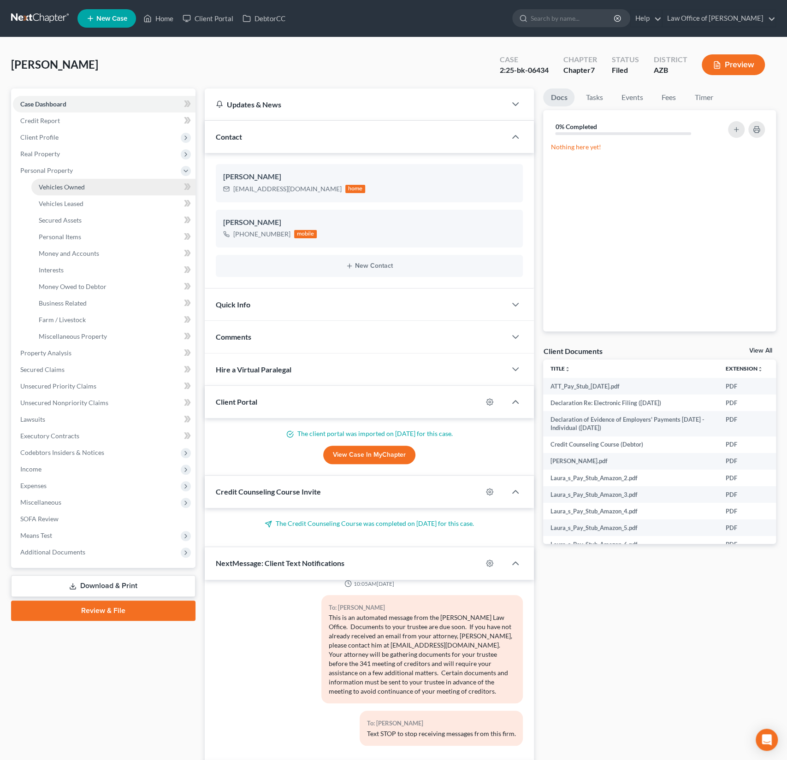
click at [66, 179] on link "Vehicles Owned" at bounding box center [113, 187] width 164 height 17
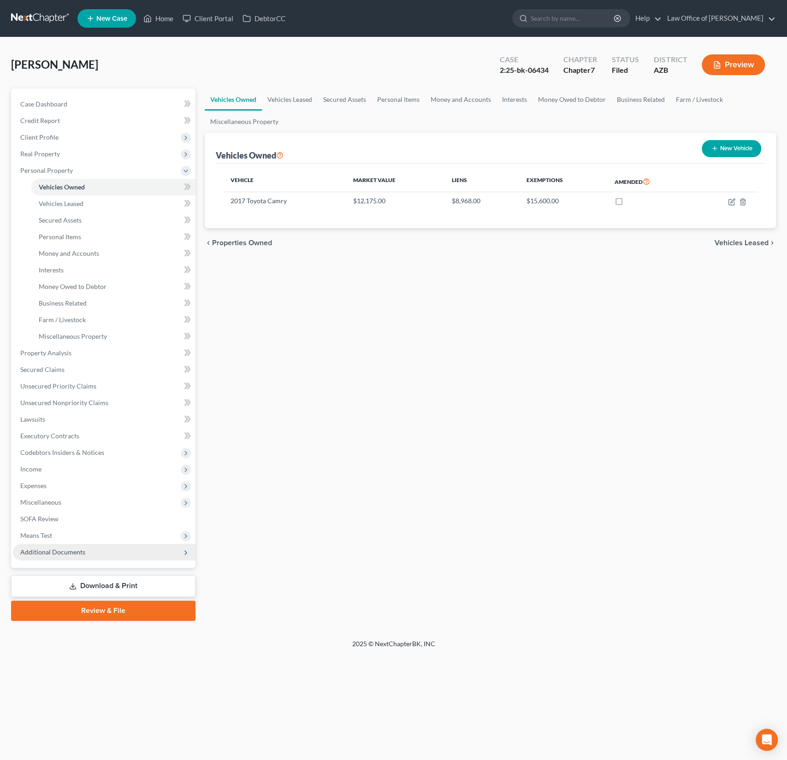
click at [88, 554] on span "Additional Documents" at bounding box center [104, 552] width 183 height 17
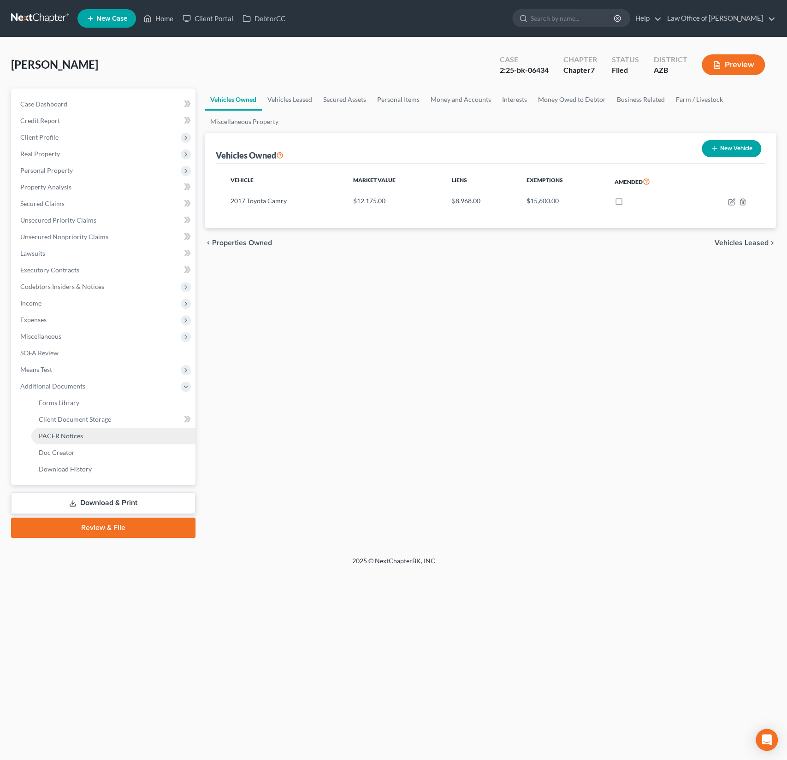
click at [64, 441] on link "PACER Notices" at bounding box center [113, 436] width 164 height 17
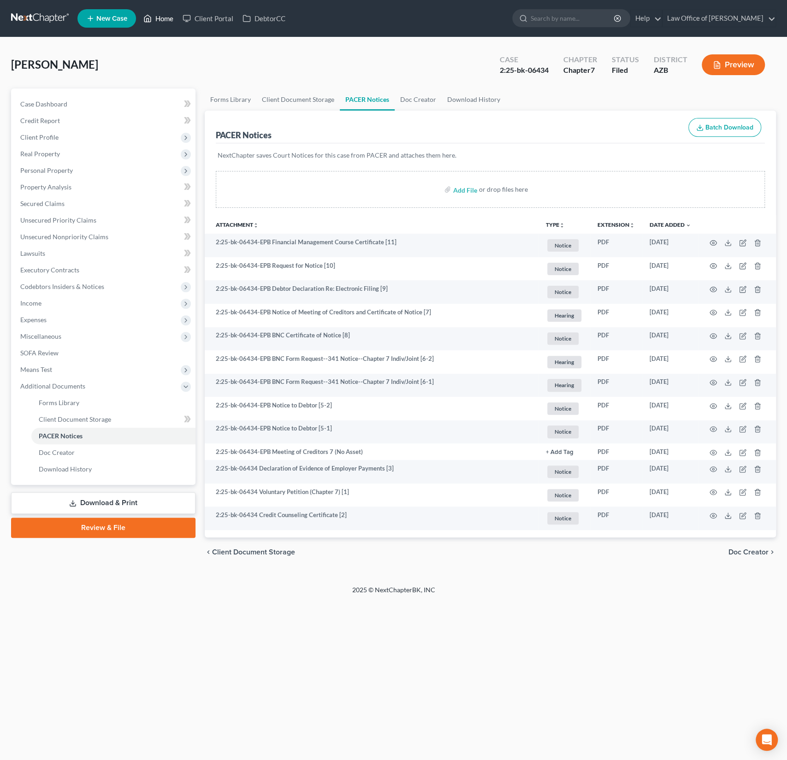
click at [154, 22] on link "Home" at bounding box center [158, 18] width 39 height 17
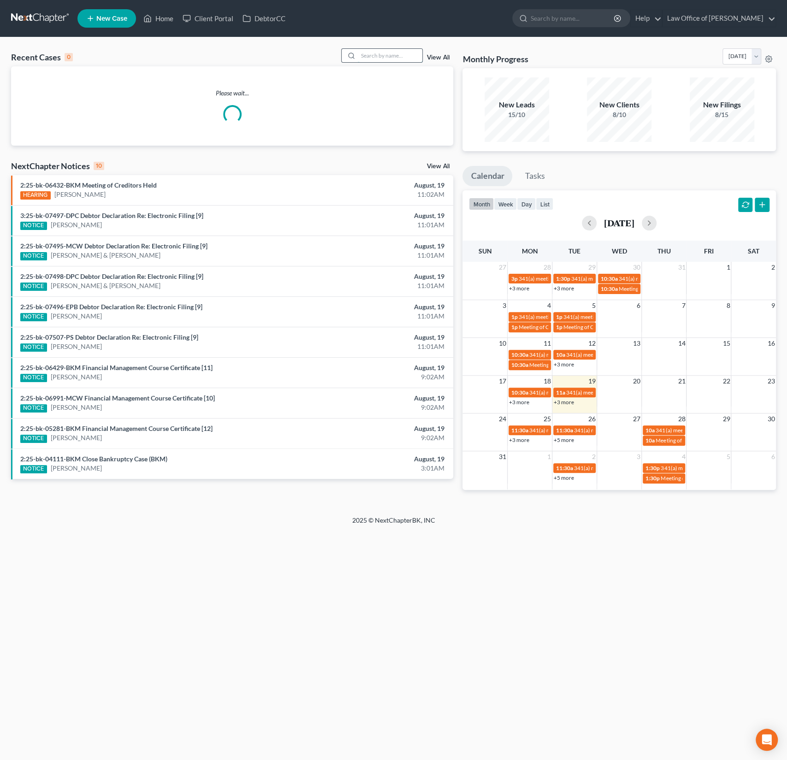
click at [368, 52] on input "search" at bounding box center [390, 55] width 65 height 13
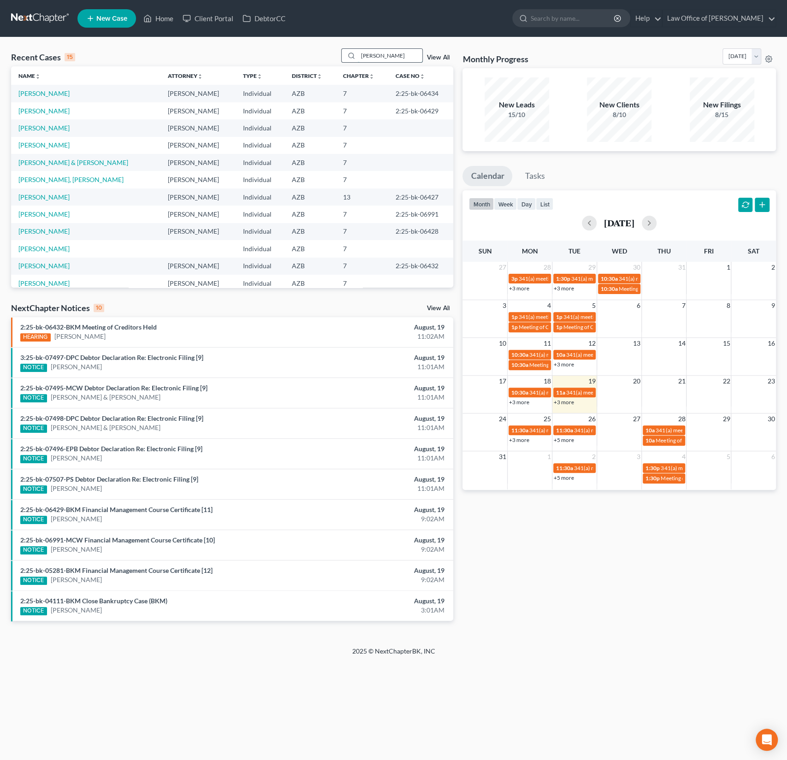
type input "birlew"
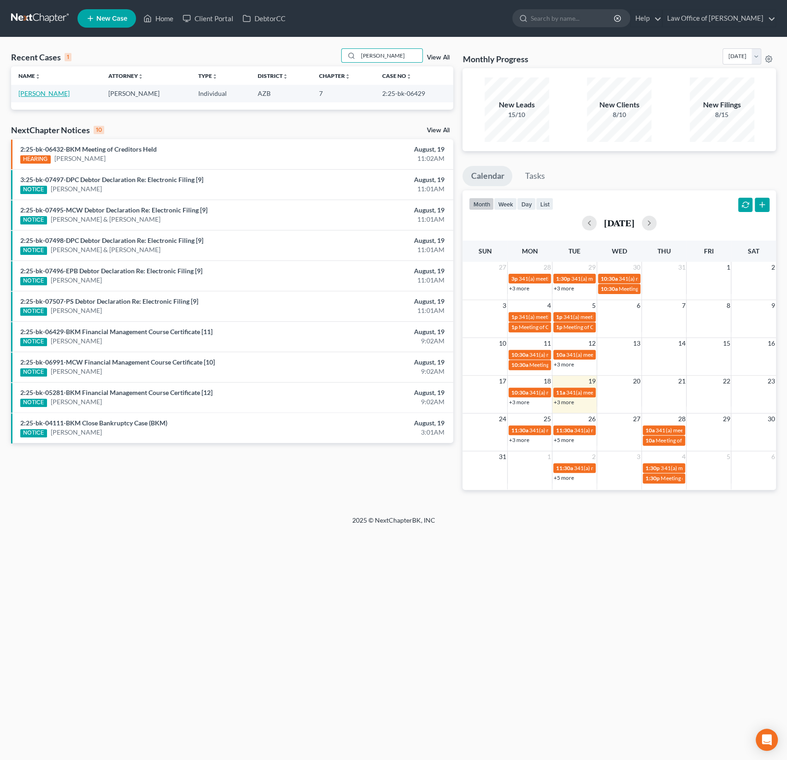
click at [38, 92] on link "Birlew, Michael" at bounding box center [43, 93] width 51 height 8
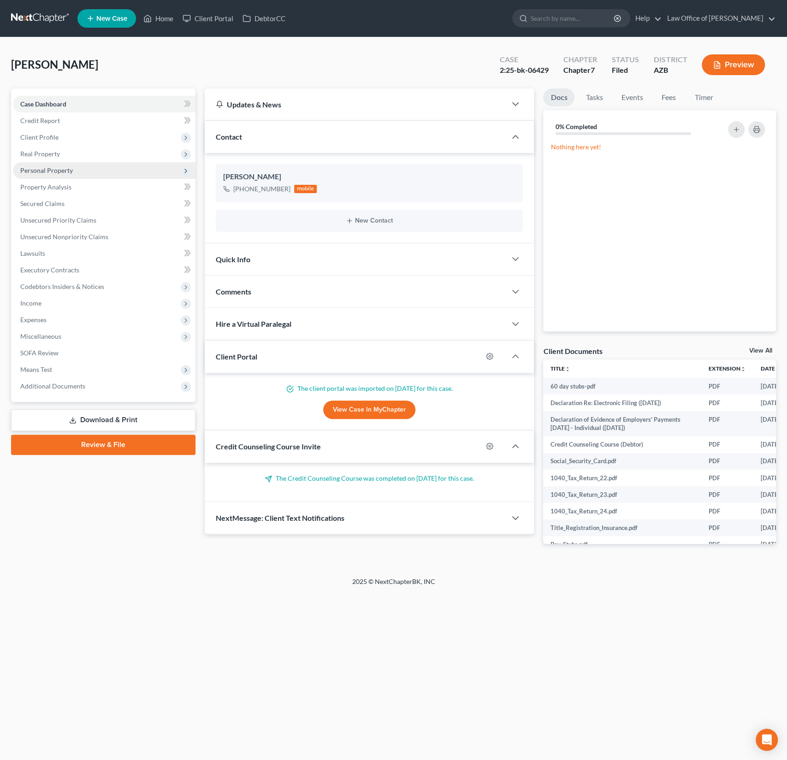
click at [63, 168] on span "Personal Property" at bounding box center [46, 170] width 53 height 8
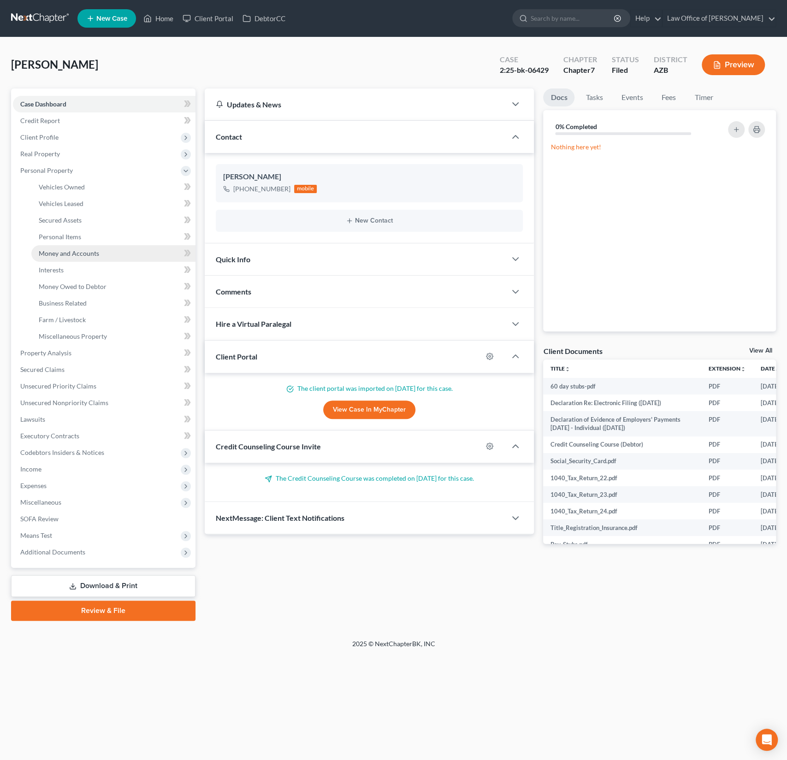
click at [77, 254] on span "Money and Accounts" at bounding box center [69, 253] width 60 height 8
